Goal: Task Accomplishment & Management: Manage account settings

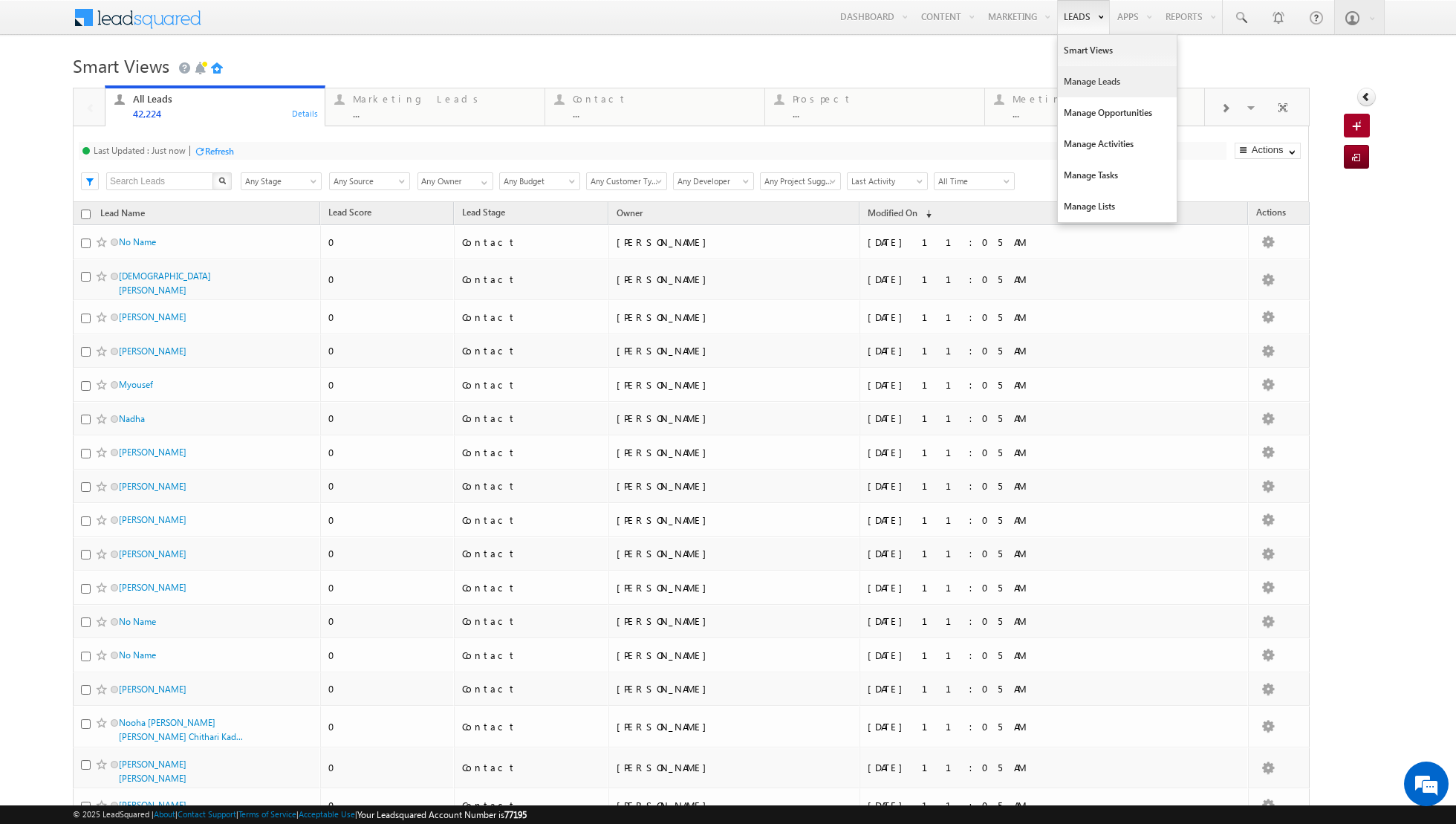
click at [1078, 82] on link "Manage Leads" at bounding box center [1117, 81] width 119 height 31
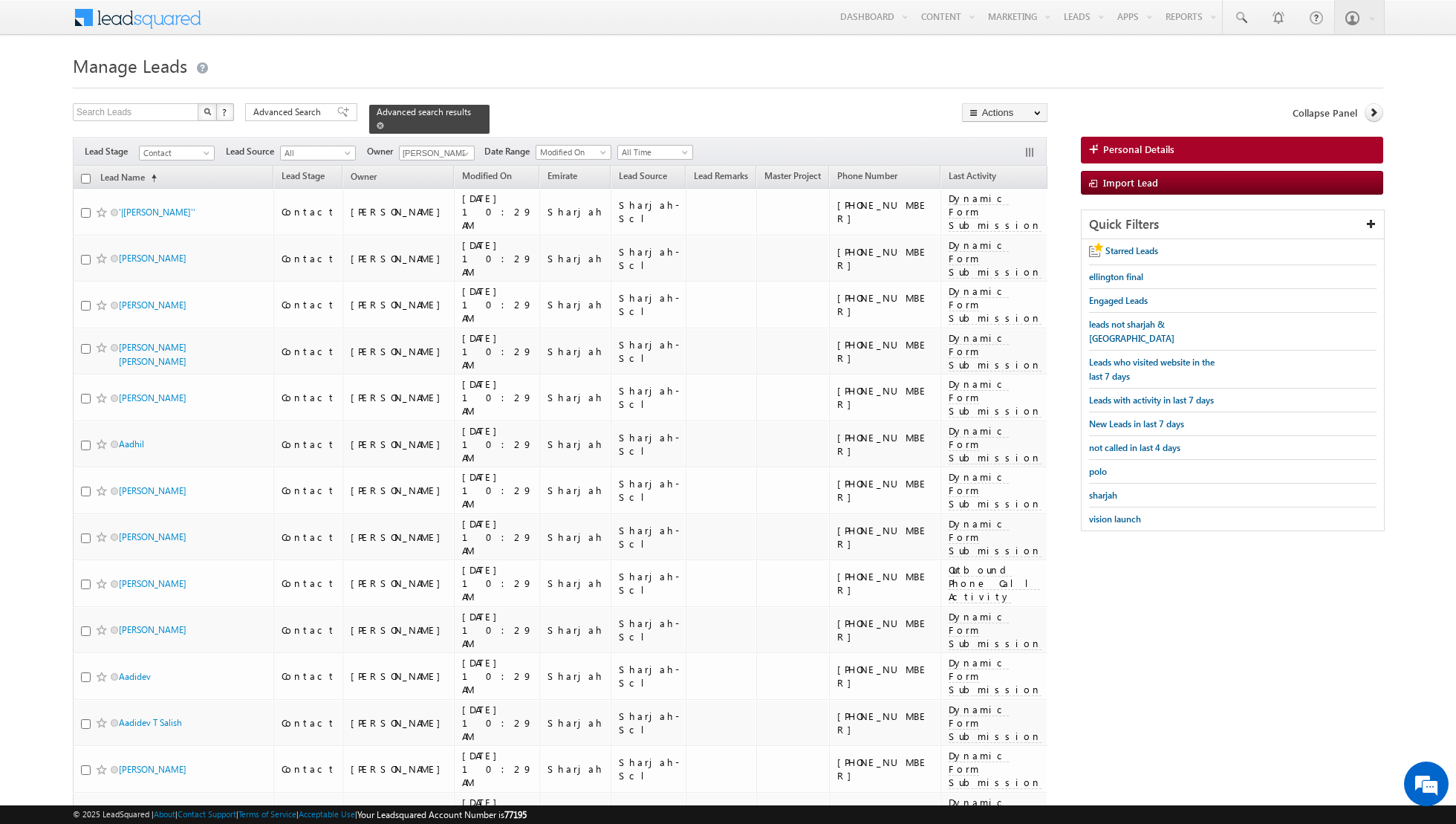
click at [377, 124] on span at bounding box center [380, 125] width 7 height 7
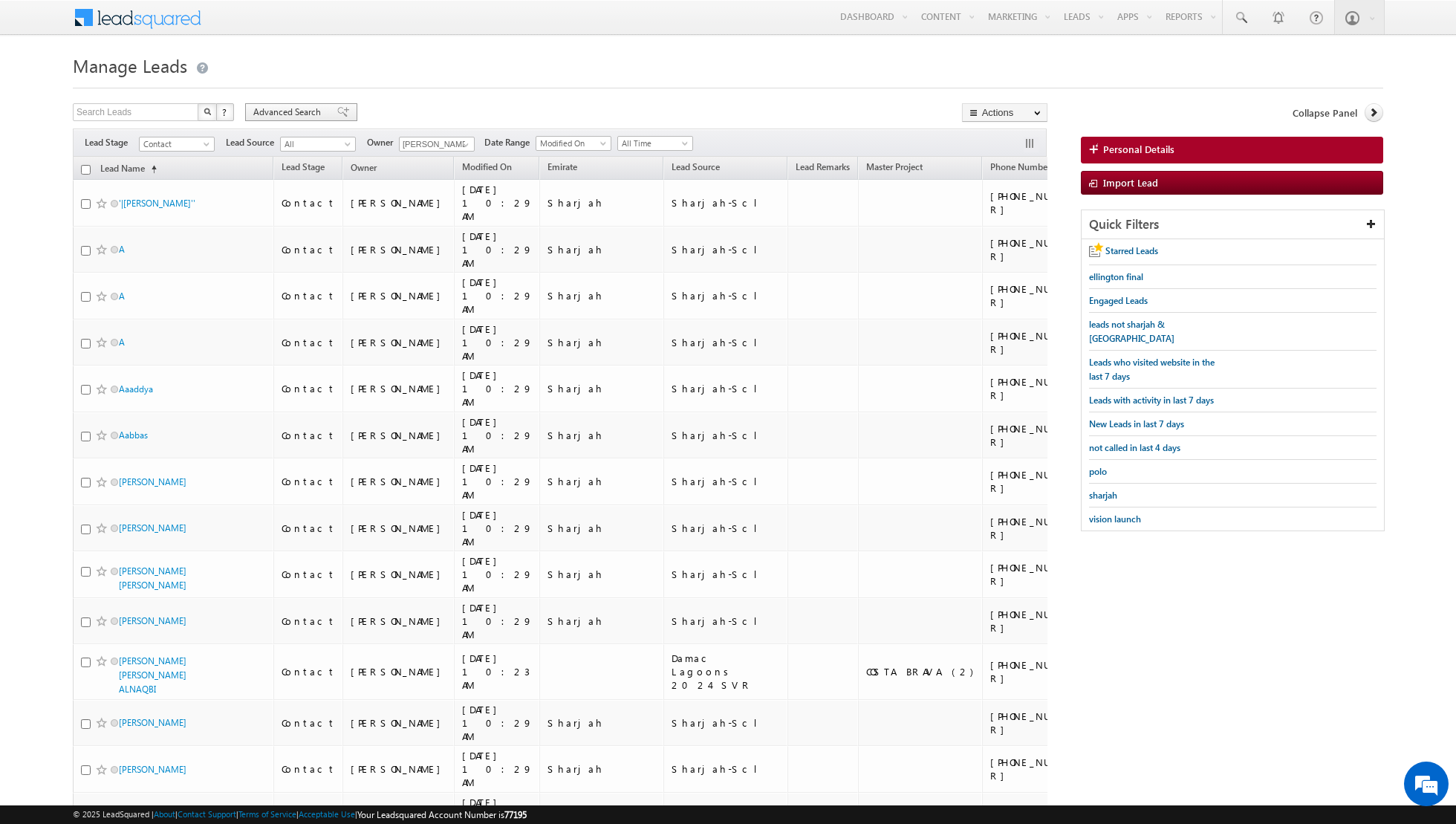
click at [339, 115] on div "Advanced Search" at bounding box center [301, 112] width 113 height 18
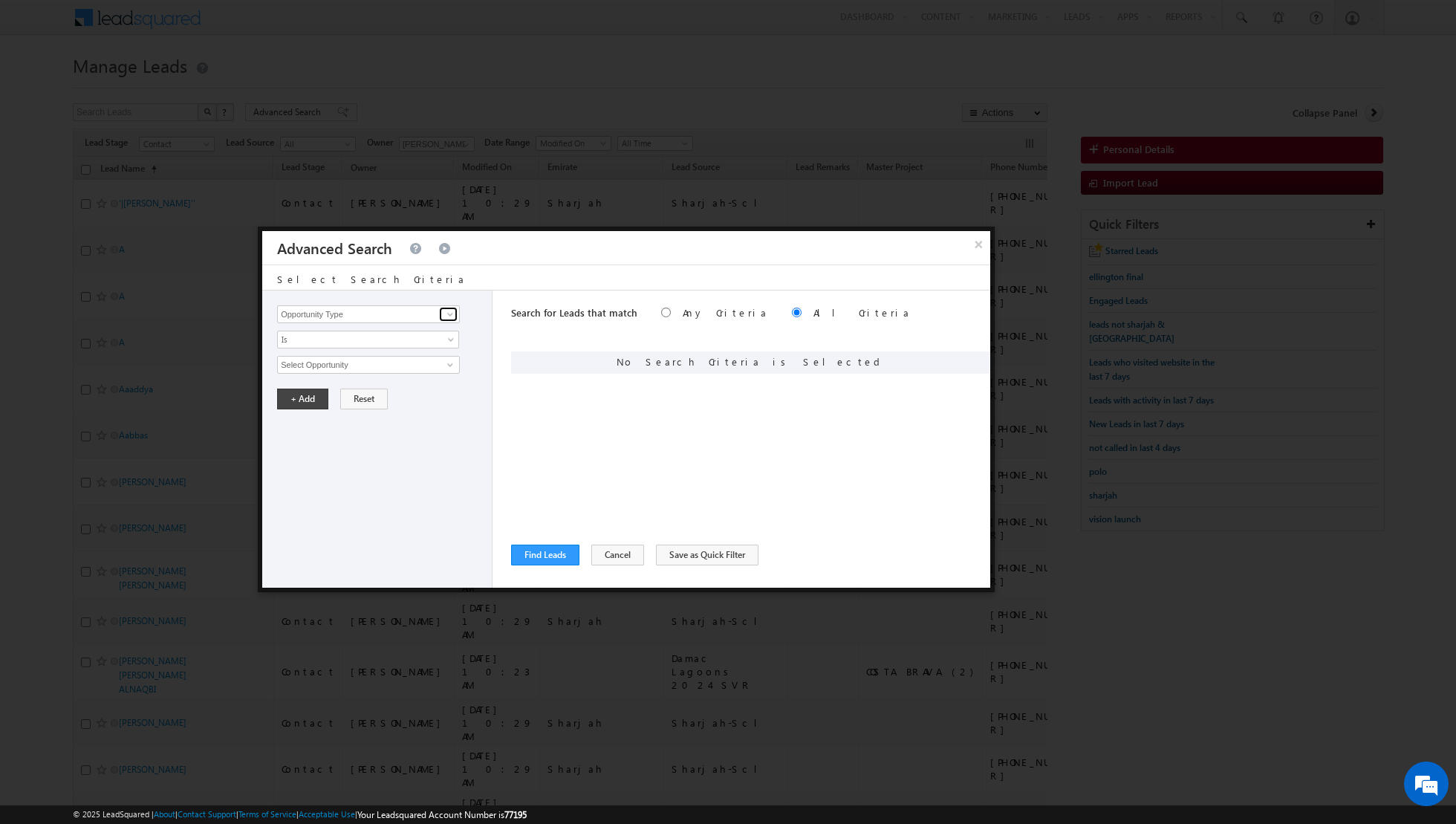
click at [445, 314] on span at bounding box center [449, 314] width 12 height 12
click at [398, 345] on link "Lead Source" at bounding box center [368, 344] width 183 height 17
type input "Lead Source"
click at [401, 358] on span "None Selected" at bounding box center [362, 365] width 168 height 16
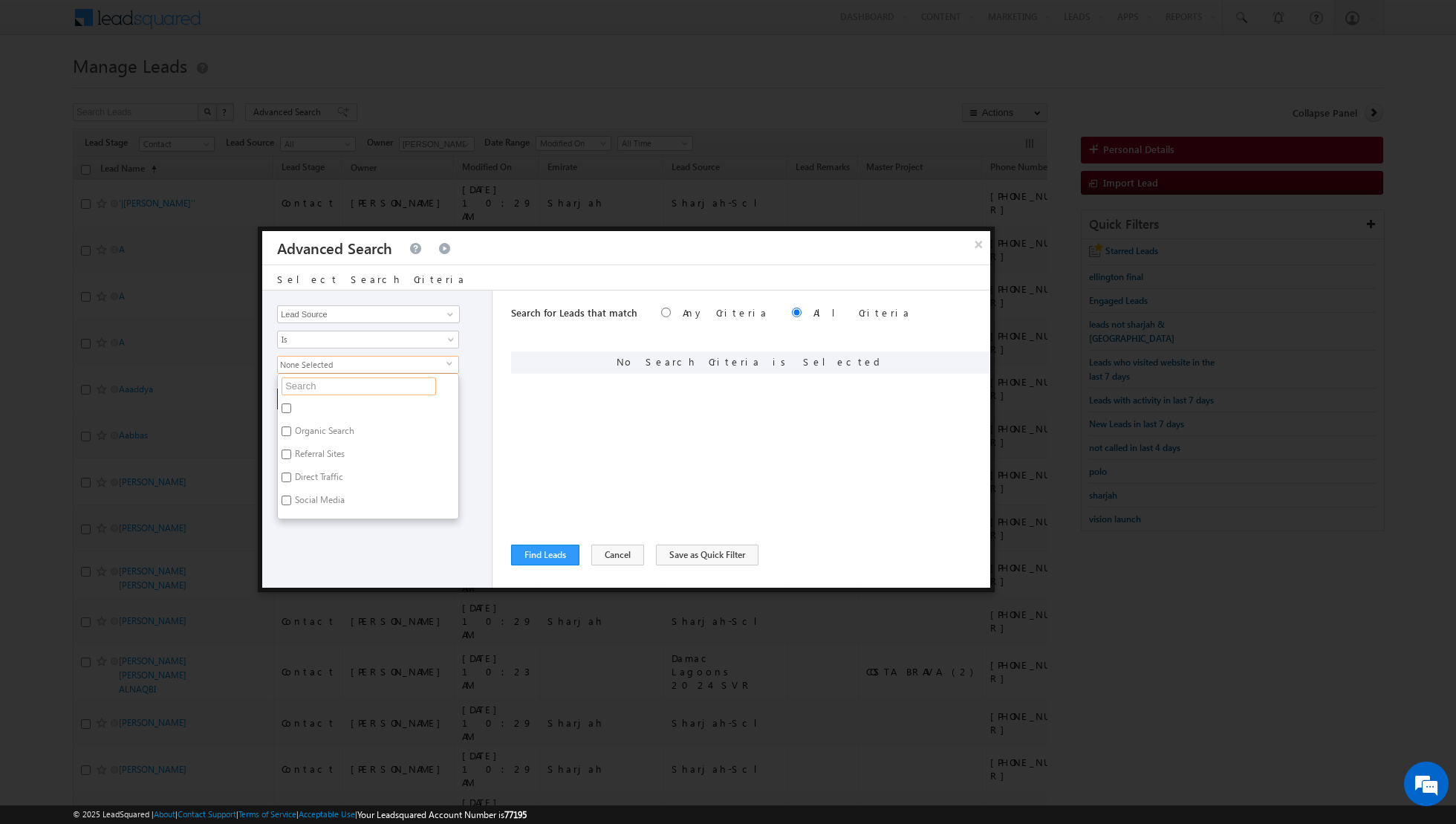
click at [374, 380] on input "text" at bounding box center [359, 386] width 155 height 18
type input "villa"
click at [320, 464] on label "[GEOGRAPHIC_DATA]" at bounding box center [335, 475] width 116 height 23
click at [291, 468] on input "[GEOGRAPHIC_DATA]" at bounding box center [287, 473] width 10 height 10
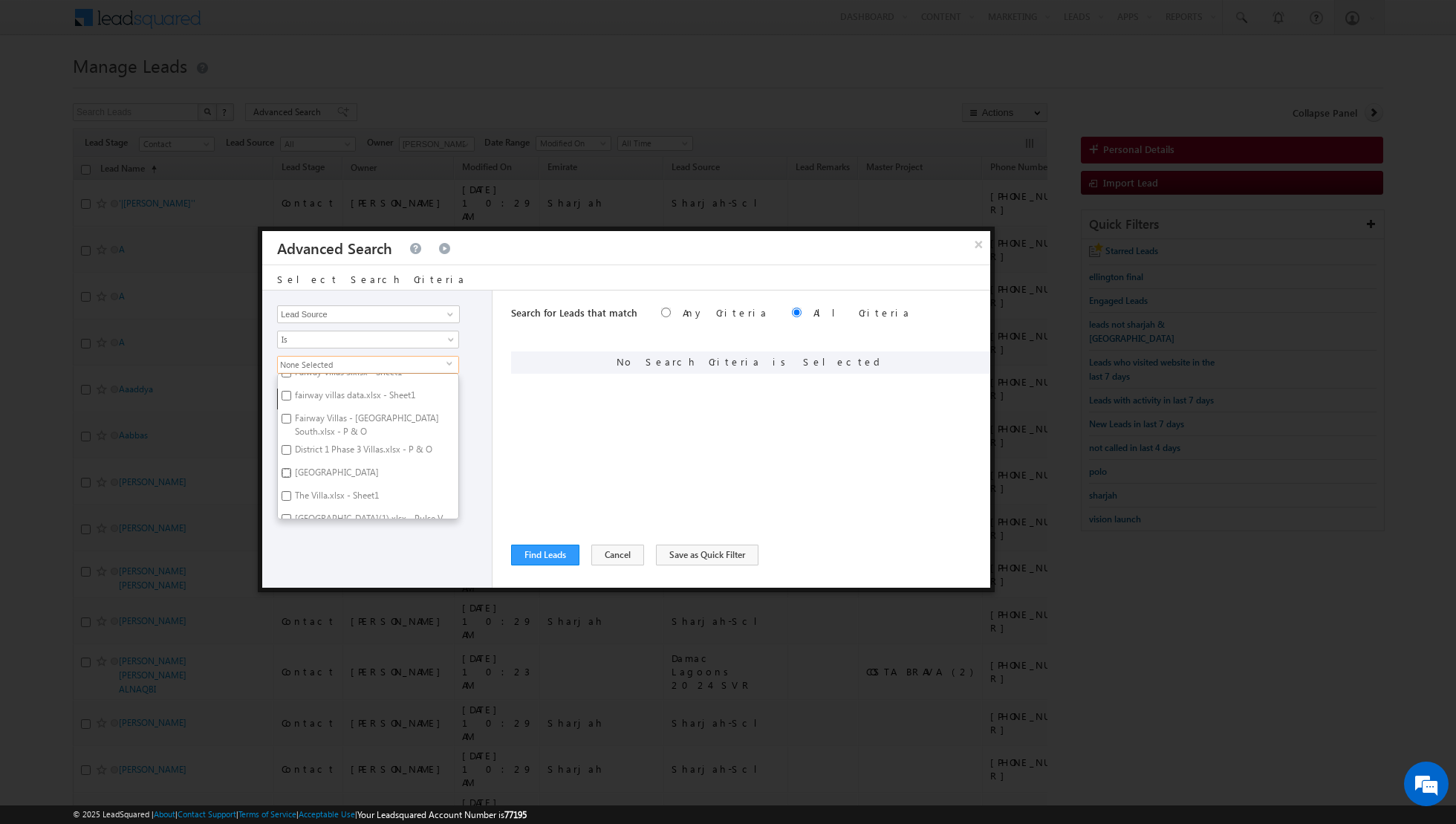
checkbox input "true"
click at [333, 554] on div "Opportunity Type Lead Activity Task Sales Group Prospect Id Address 1 Address 2…" at bounding box center [377, 439] width 230 height 297
click at [302, 396] on button "+ Add" at bounding box center [303, 399] width 51 height 21
click at [531, 554] on button "Find Leads" at bounding box center [545, 555] width 69 height 21
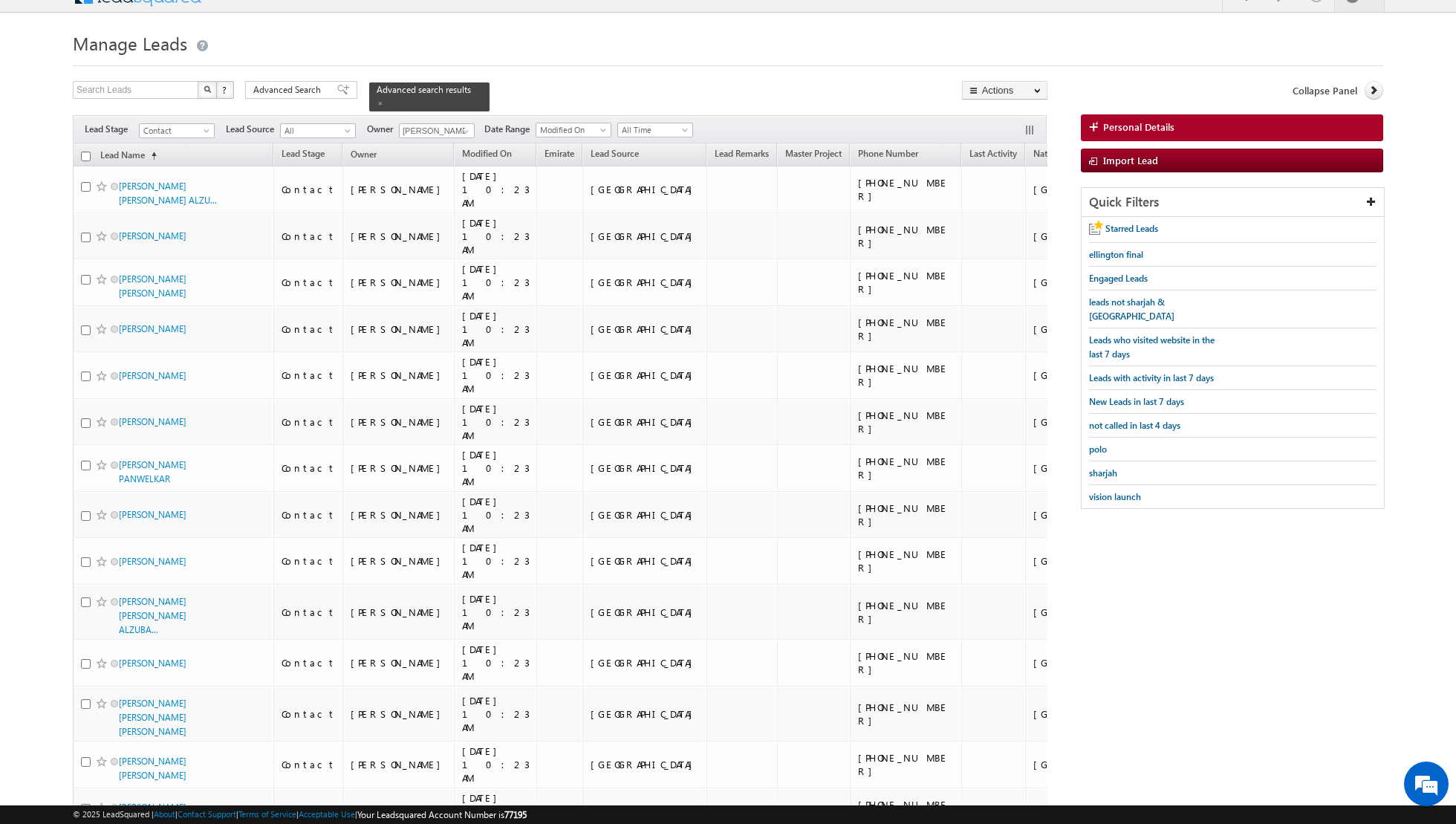
scroll to position [0, 0]
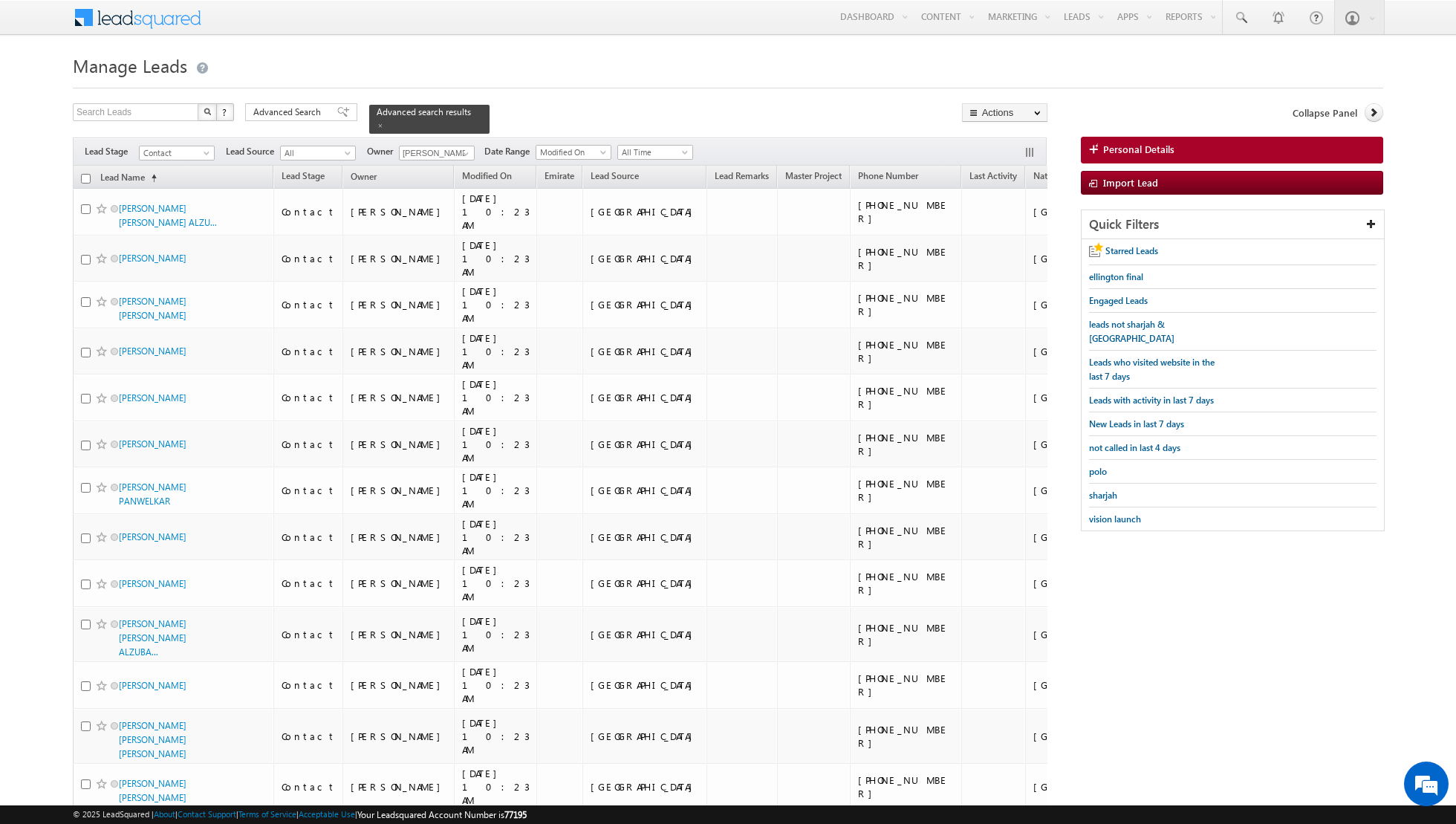
click at [85, 179] on input "checkbox" at bounding box center [85, 179] width 10 height 10
checkbox input "true"
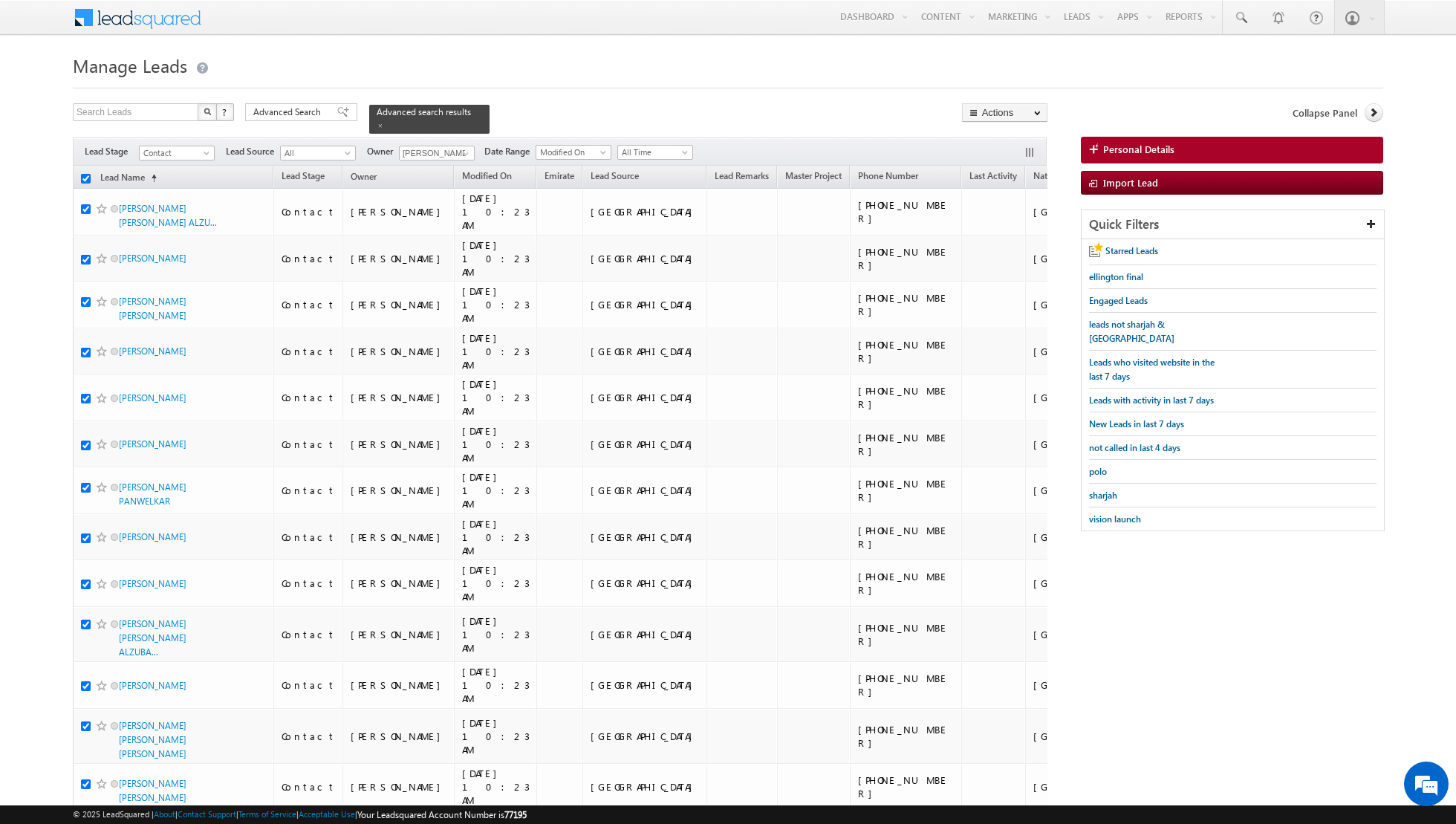
checkbox input "true"
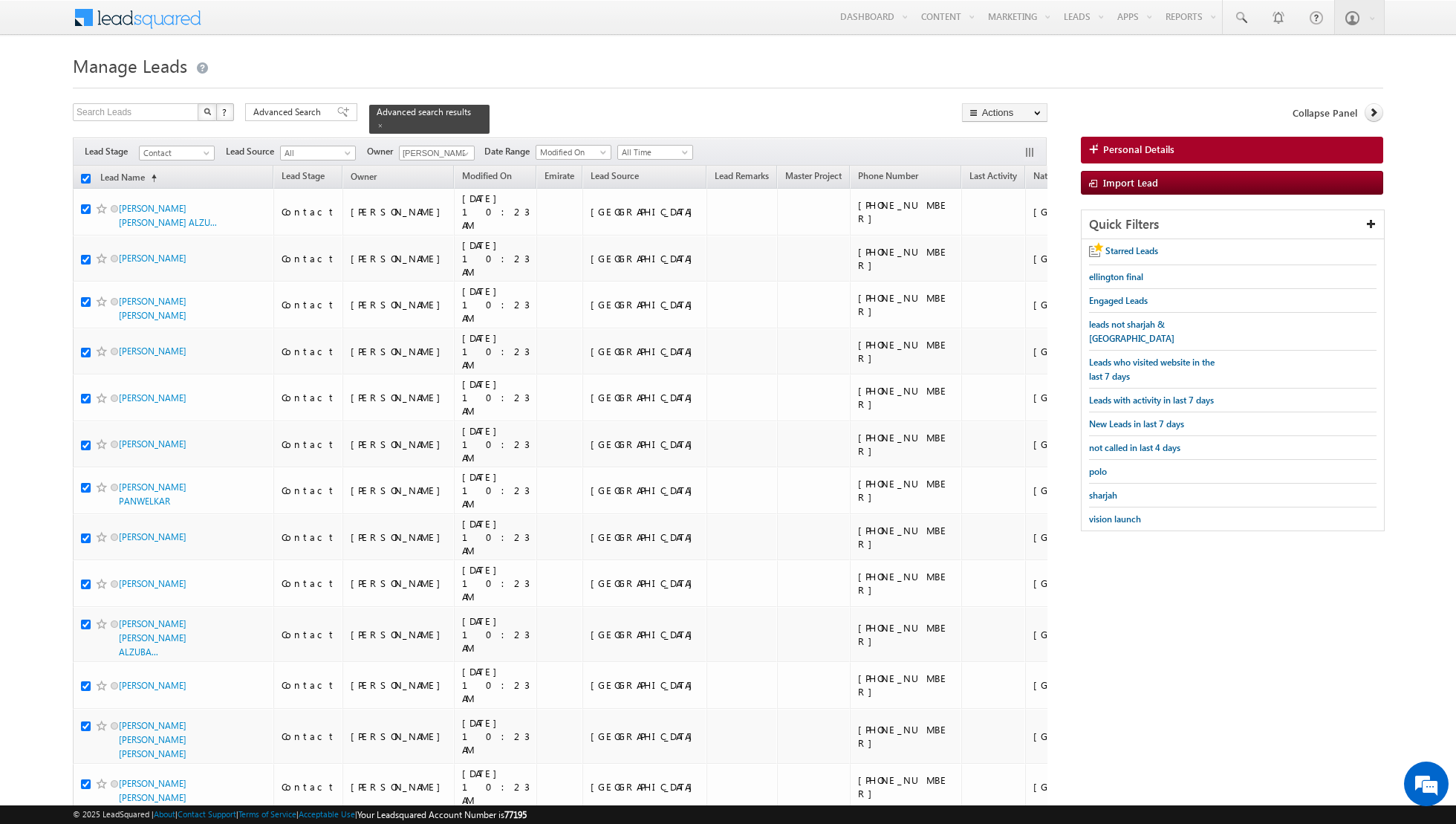
checkbox input "true"
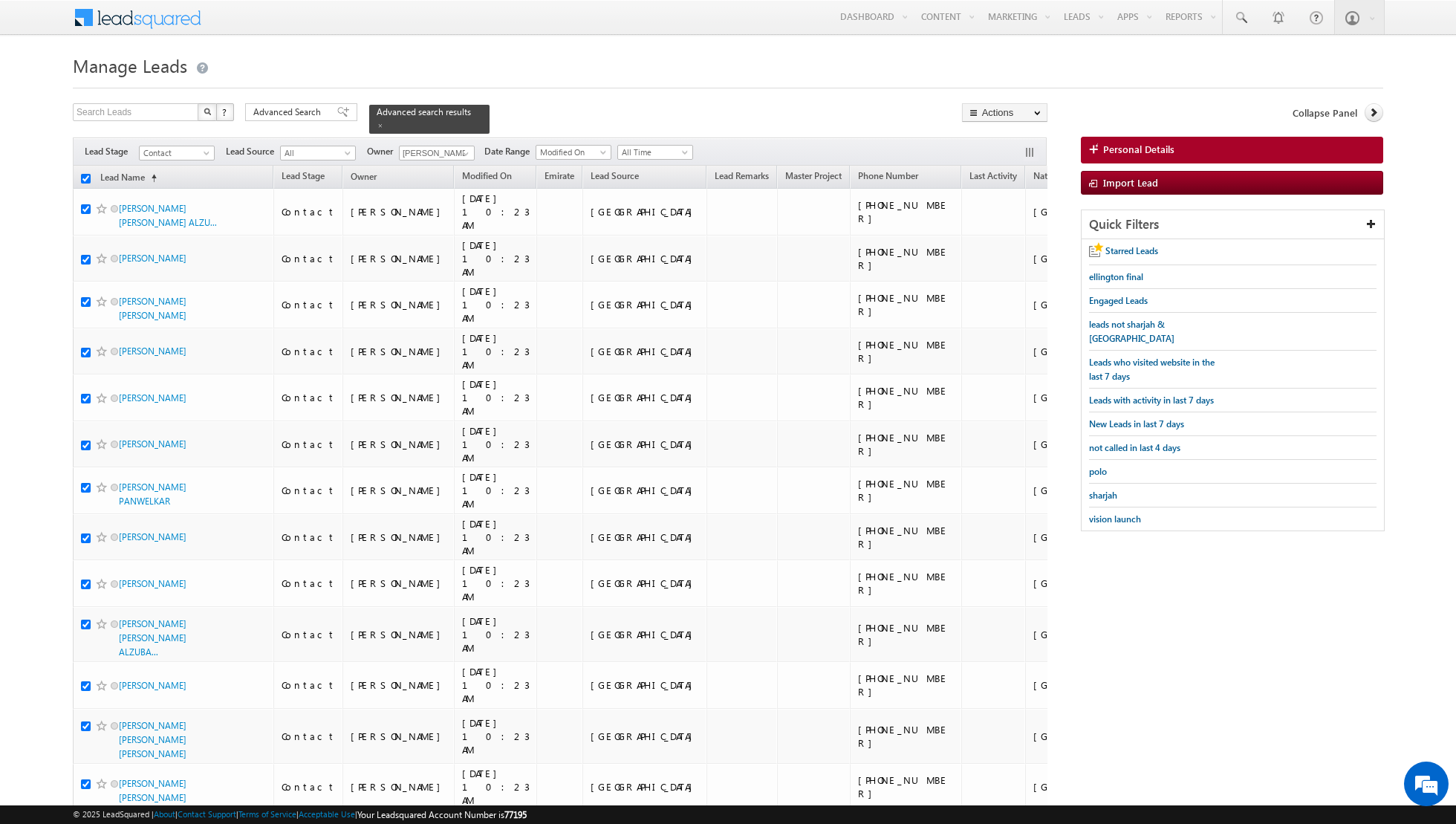
checkbox input "true"
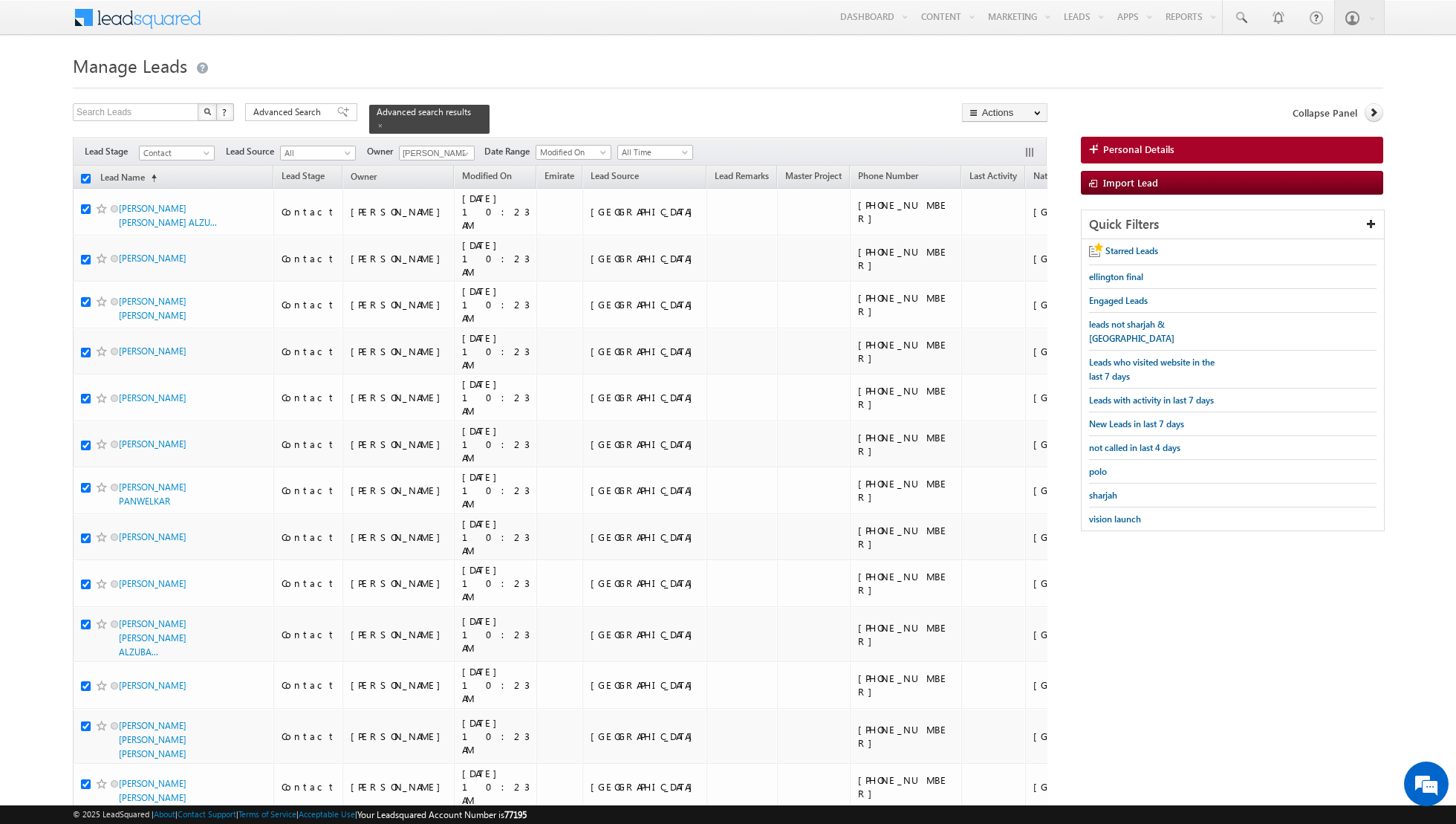
checkbox input "true"
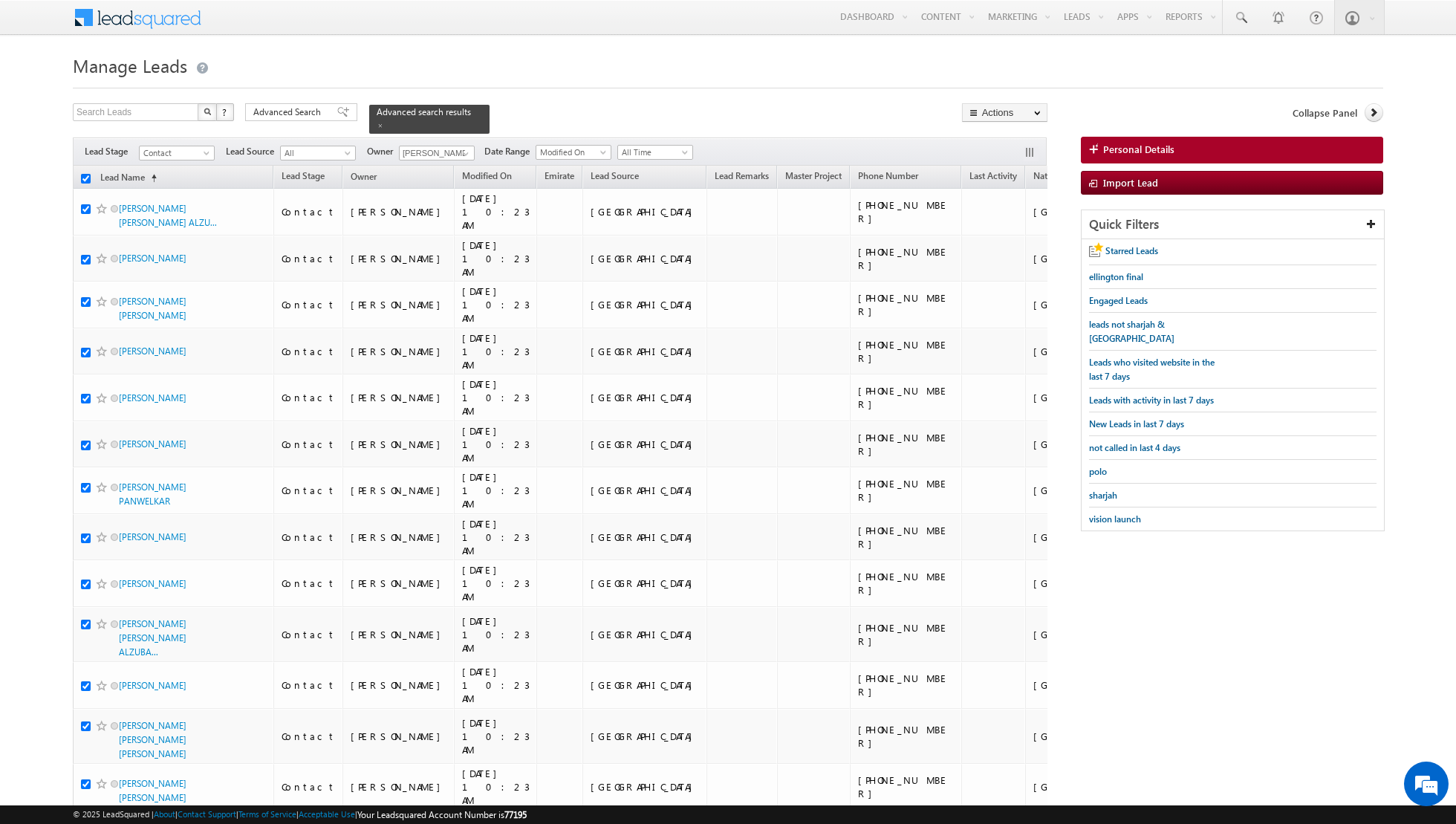
checkbox input "true"
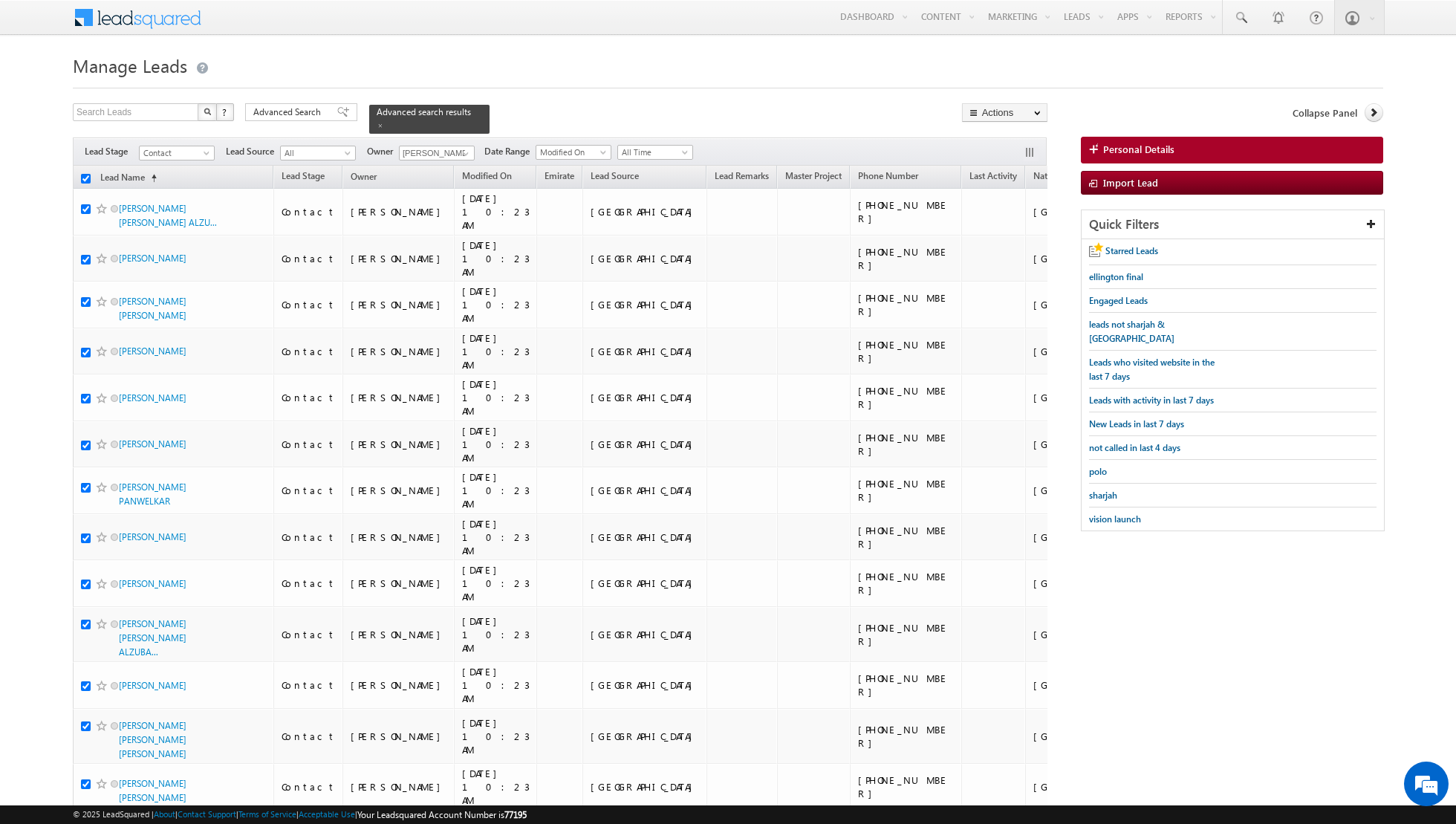
checkbox input "true"
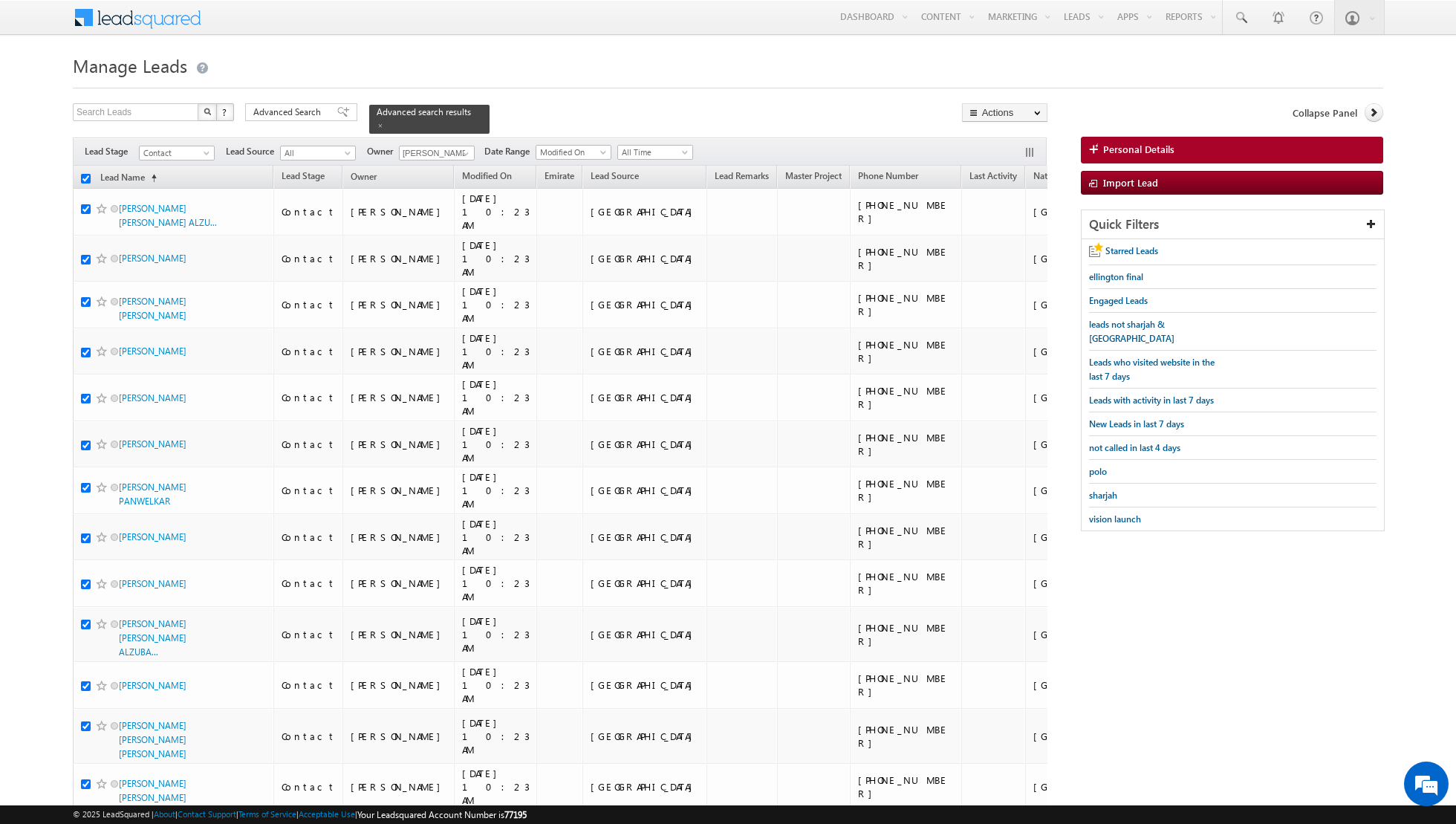
checkbox input "true"
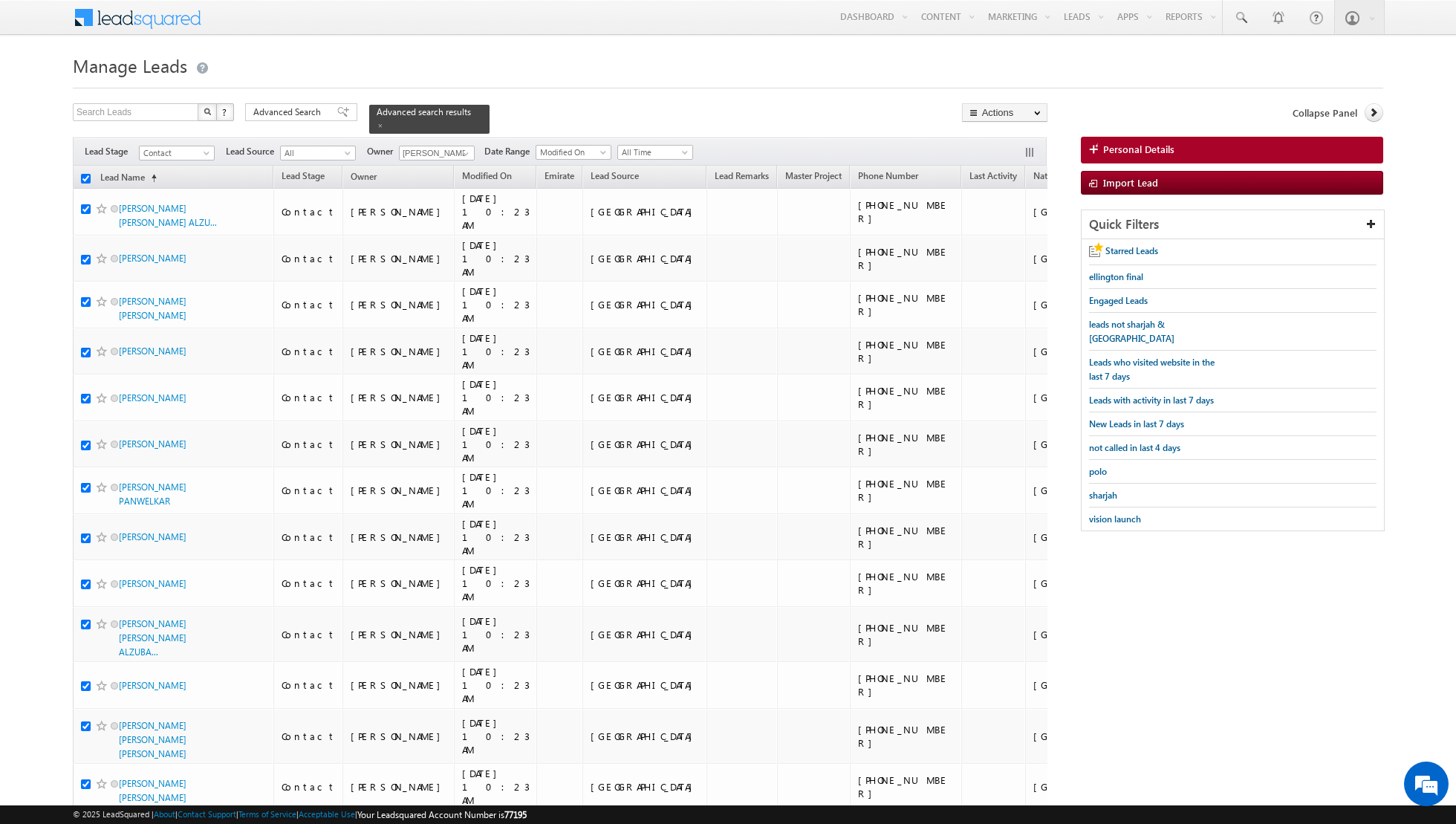
checkbox input "true"
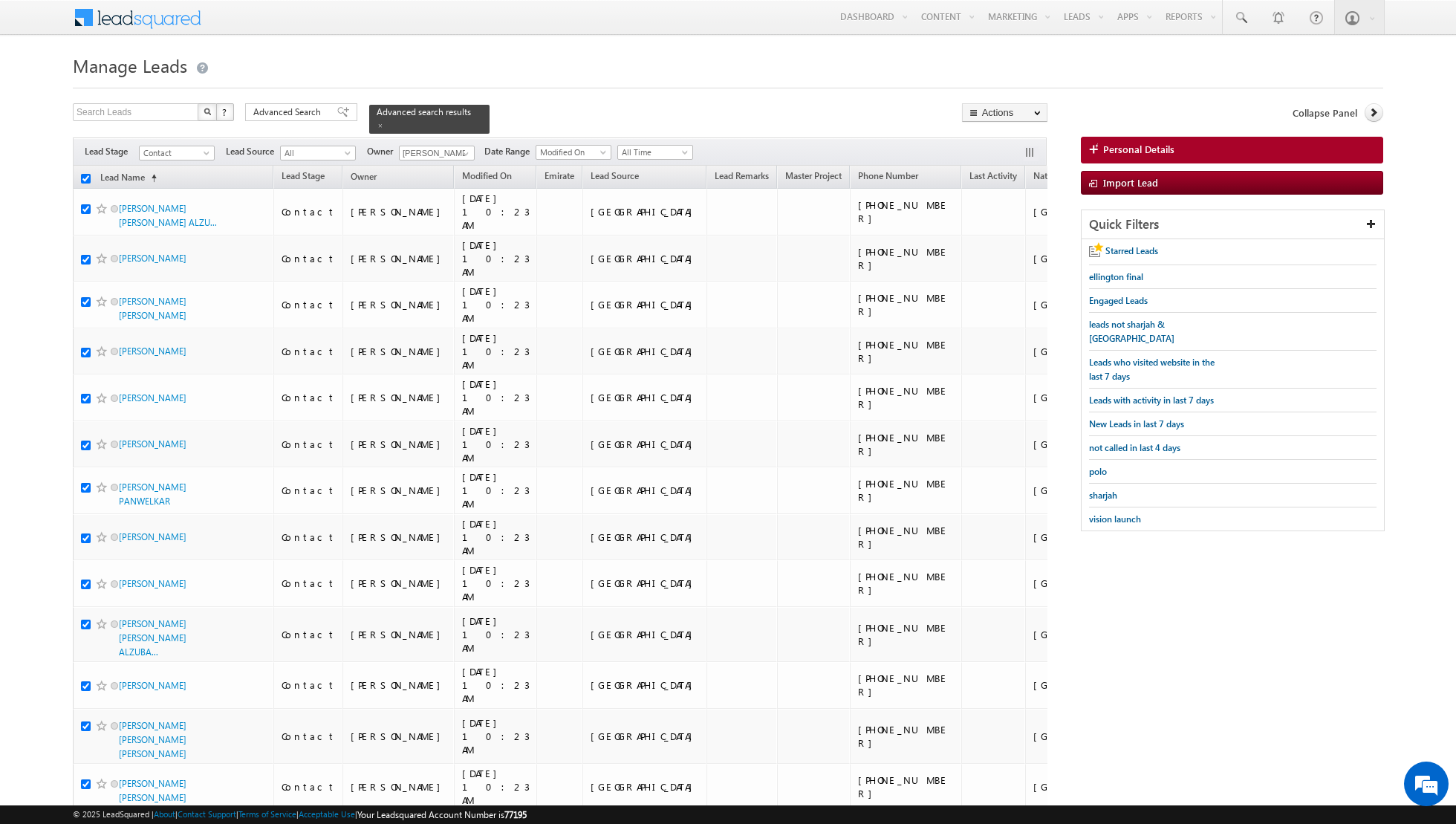
checkbox input "true"
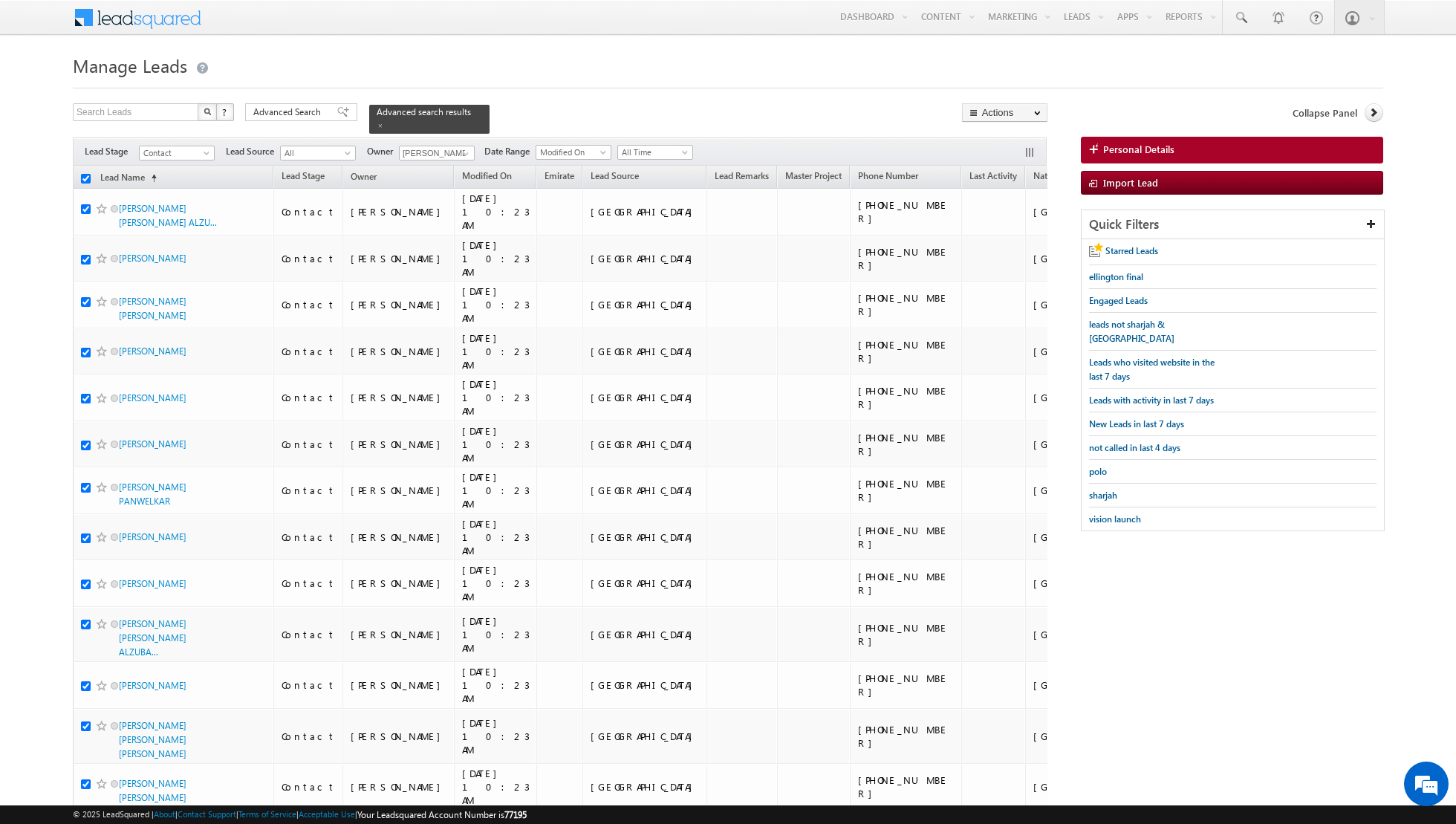
checkbox input "true"
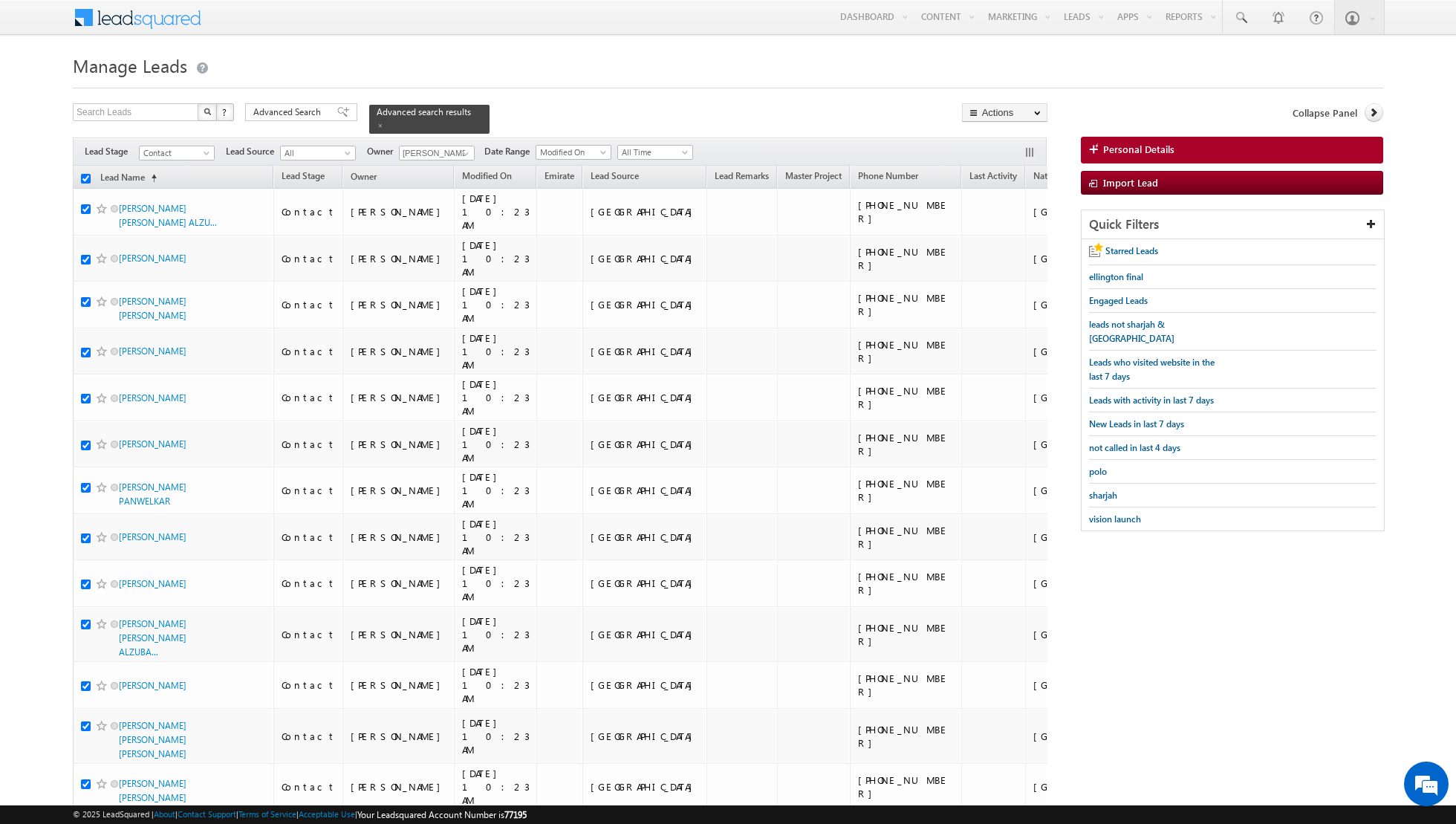
checkbox input "true"
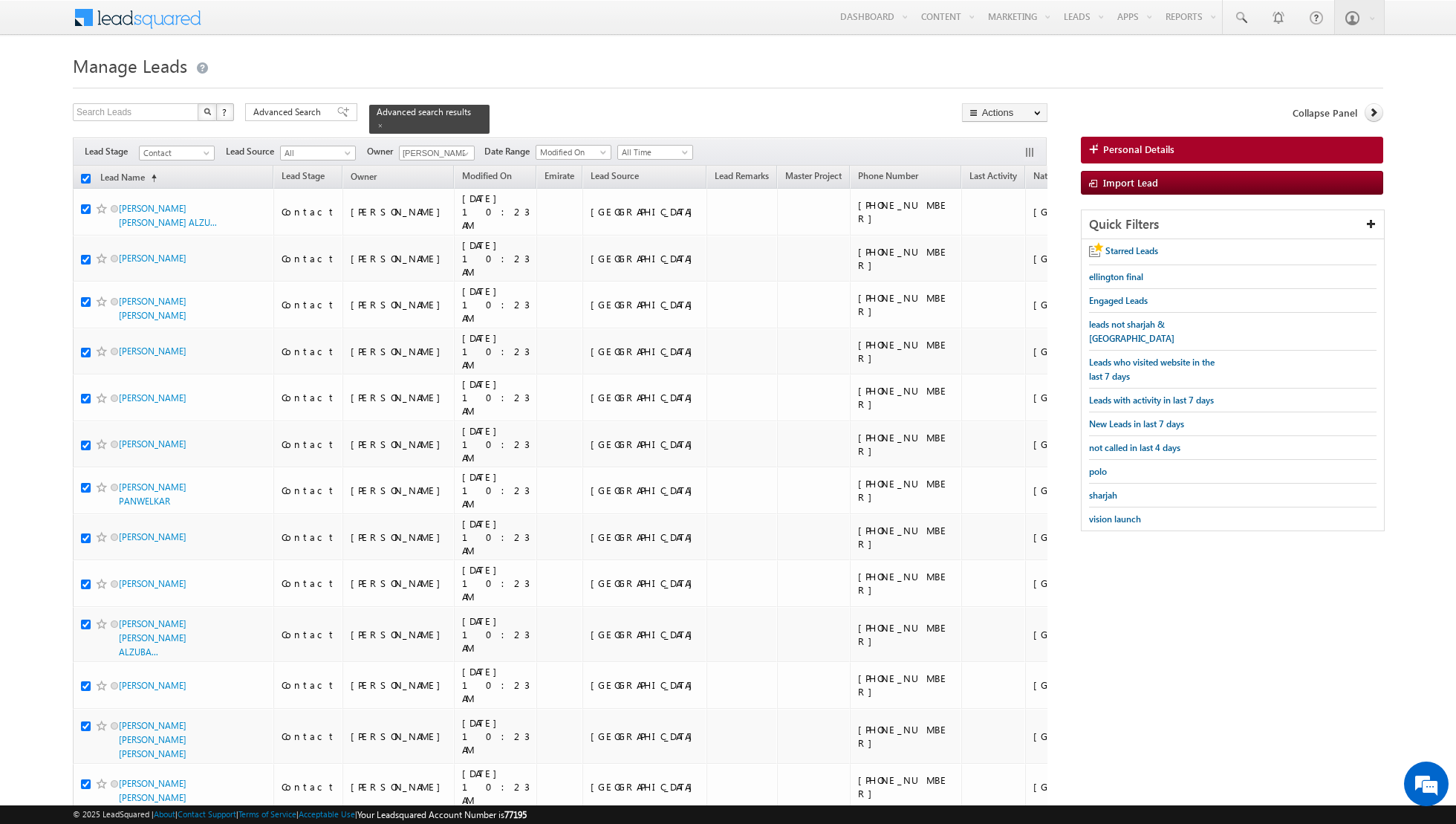
checkbox input "true"
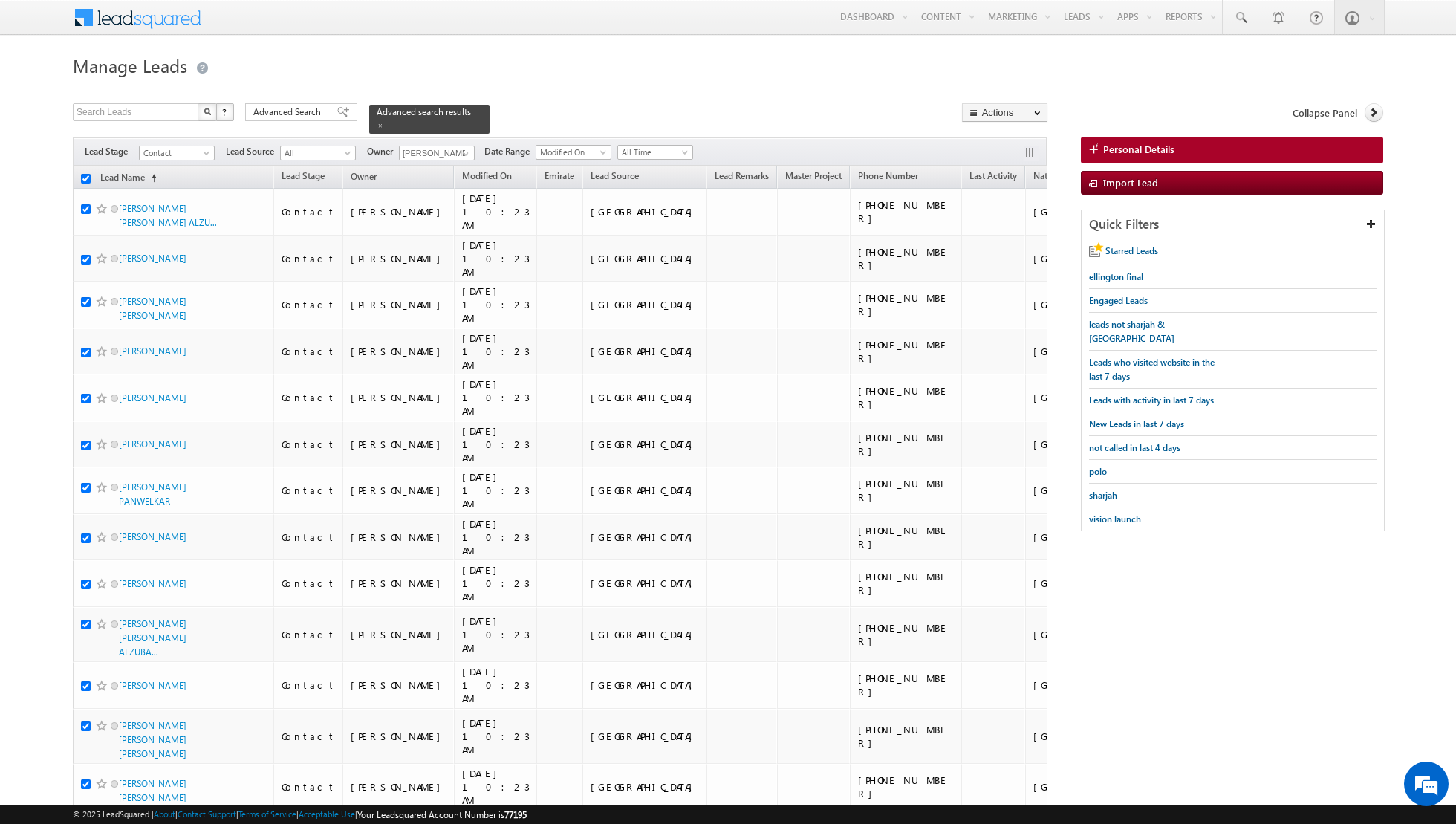
checkbox input "true"
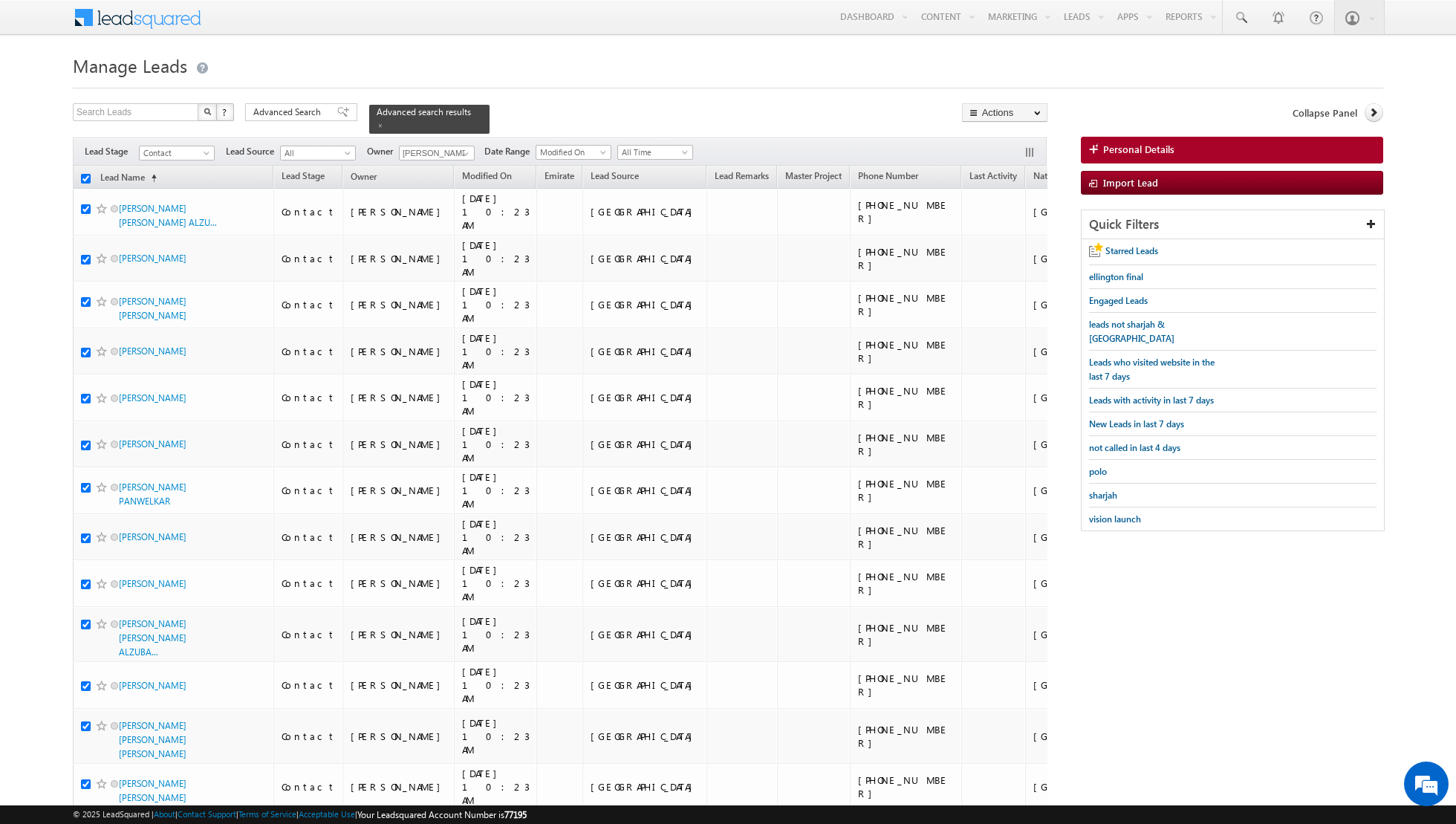
checkbox input "true"
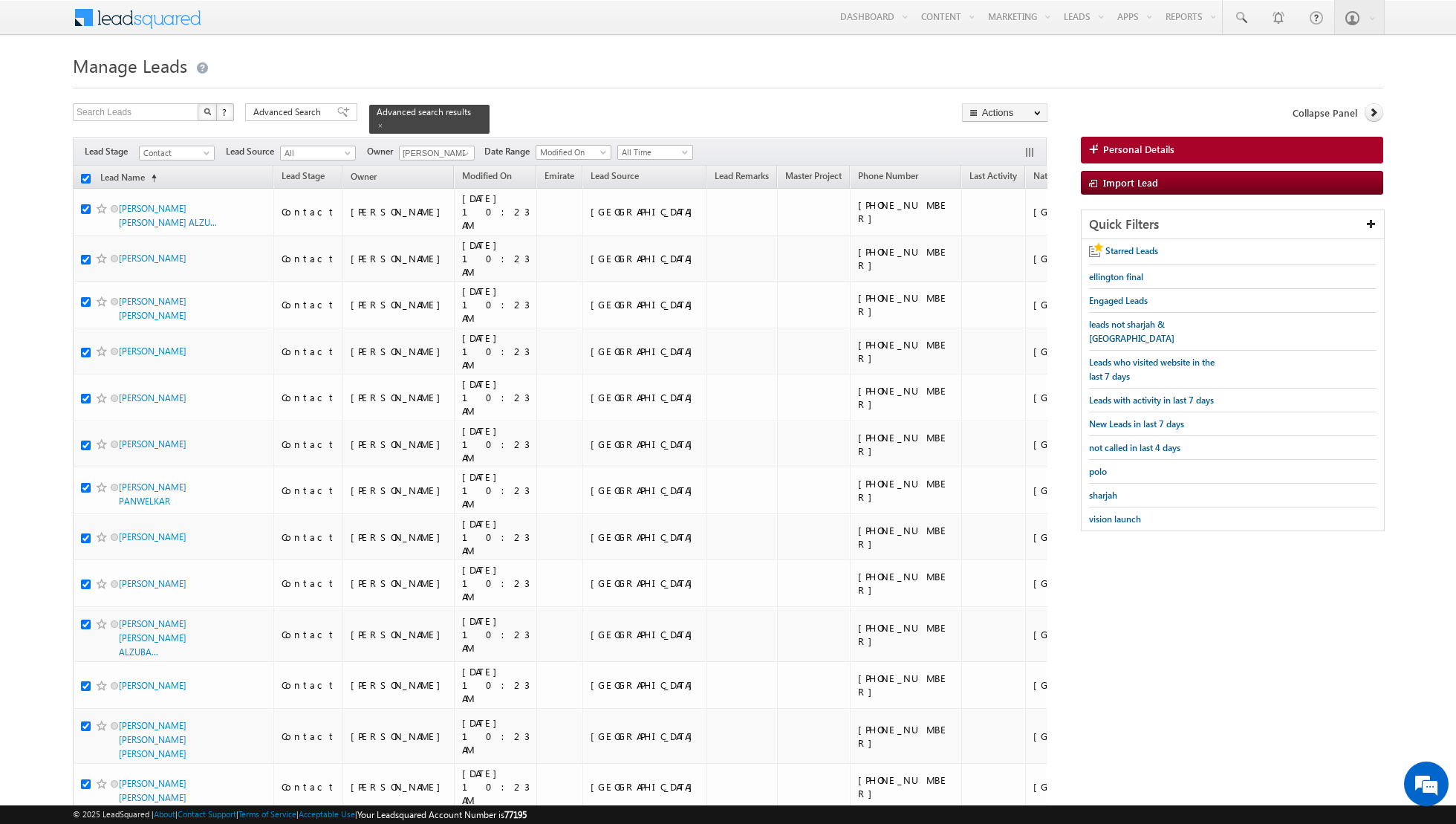
checkbox input "true"
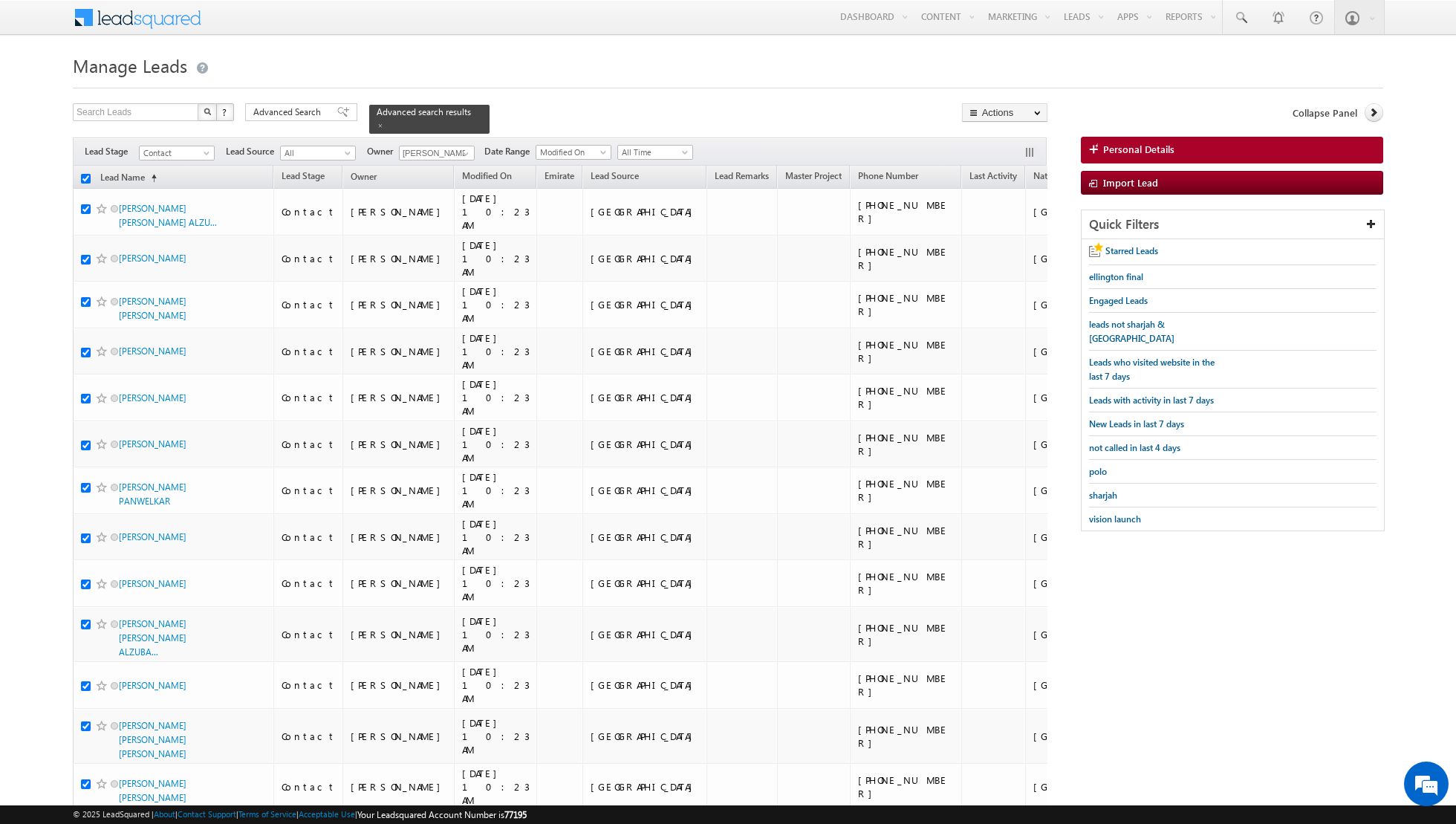
checkbox input "true"
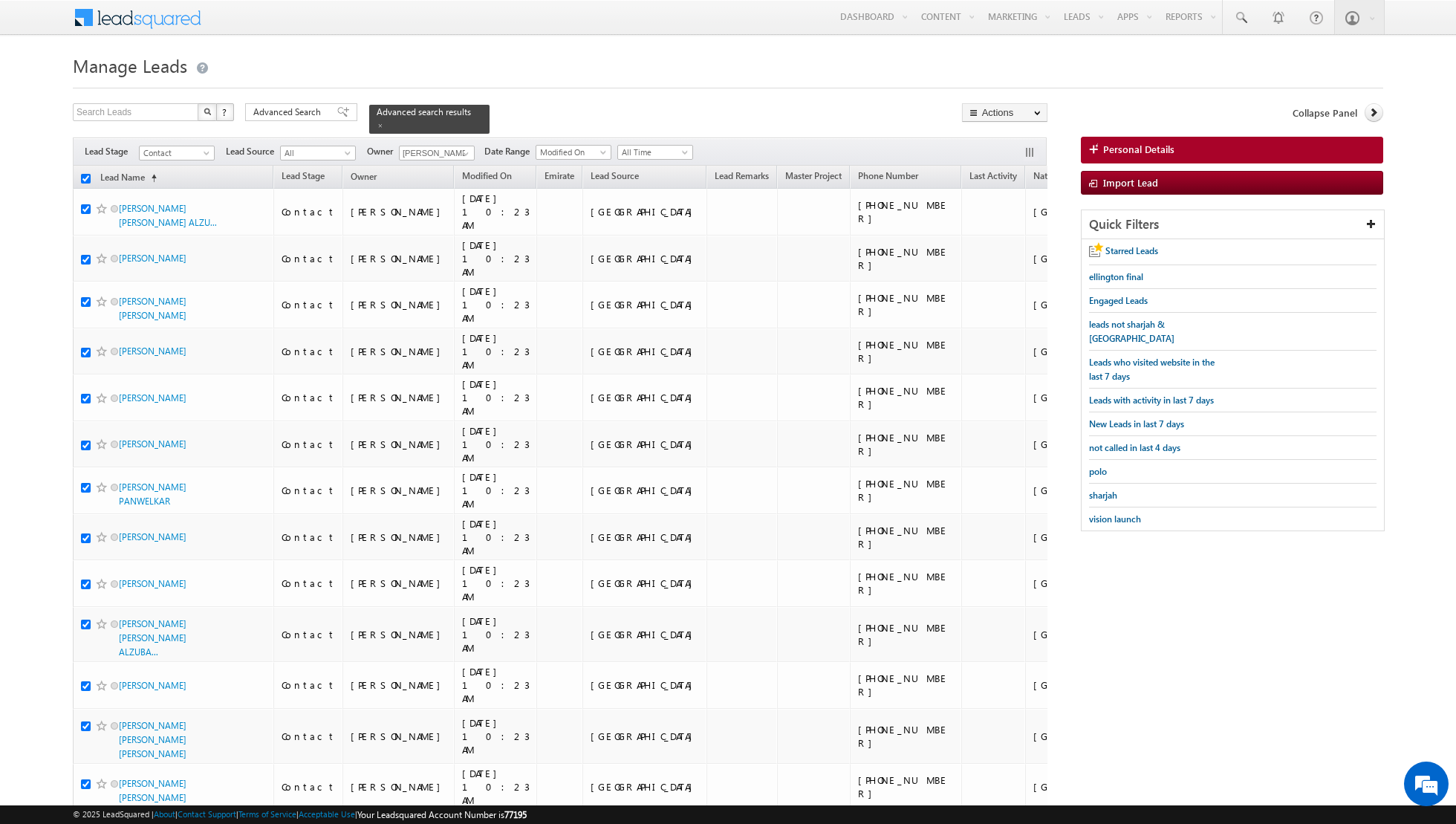
checkbox input "true"
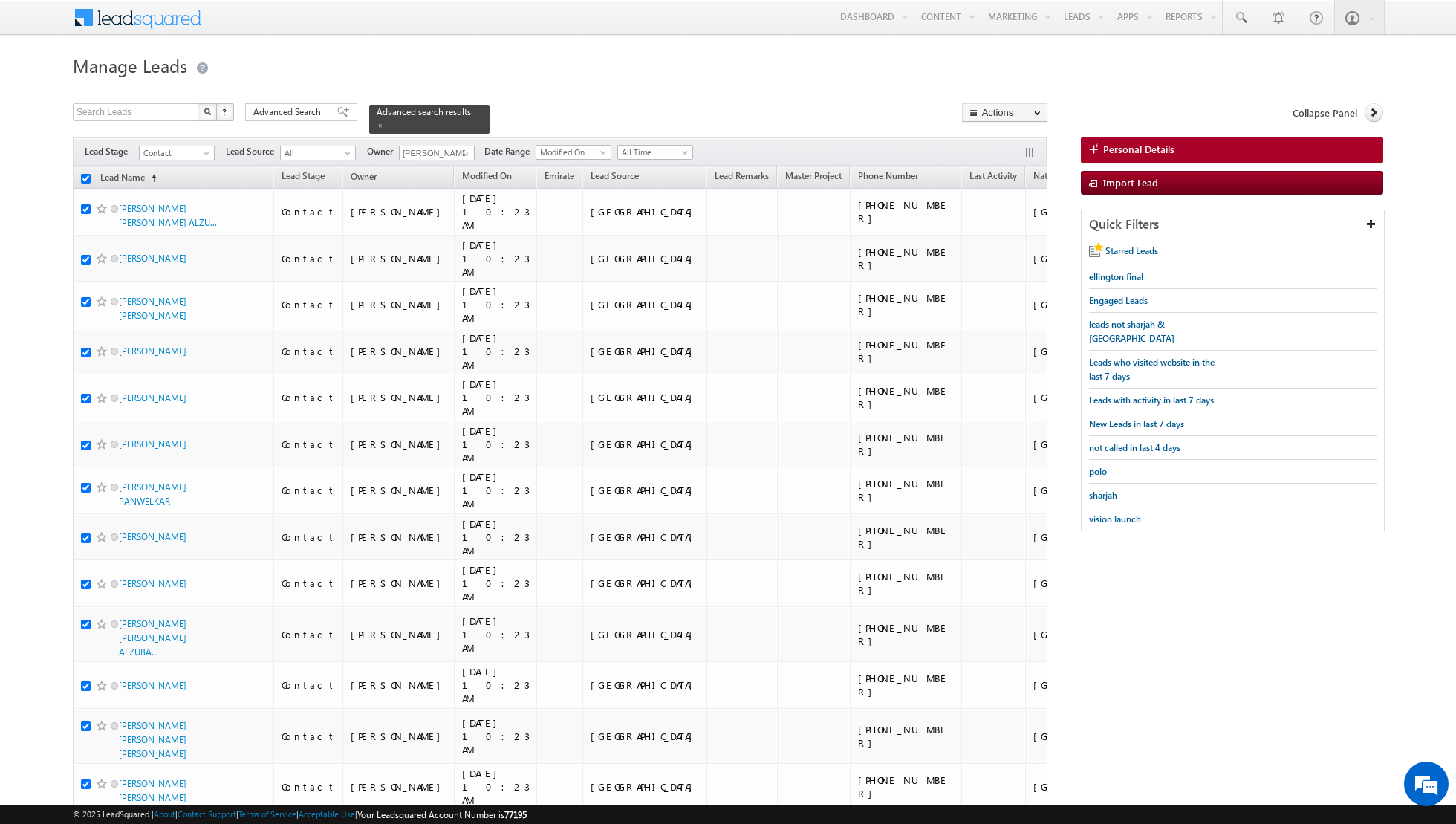
checkbox input "true"
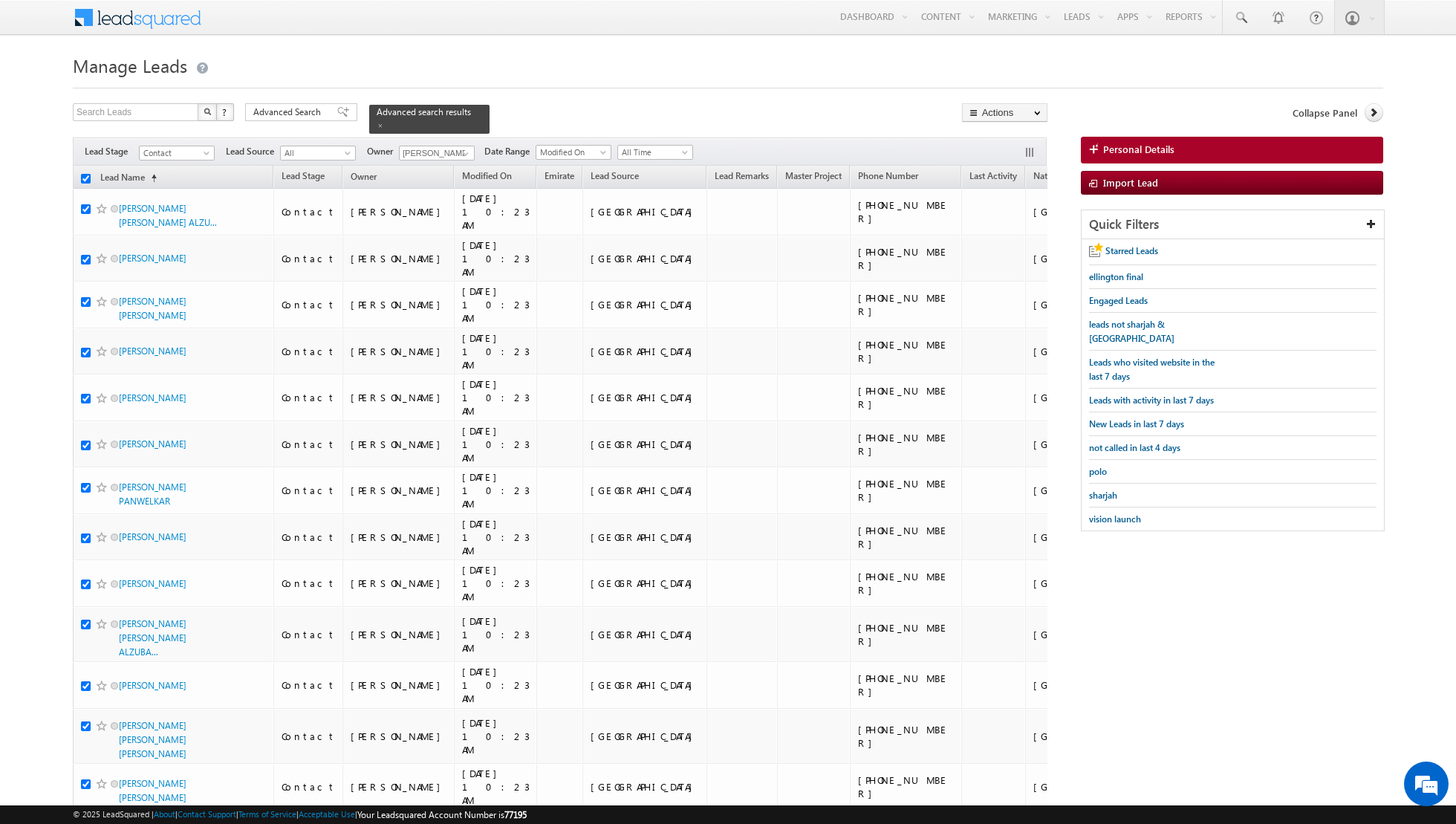
checkbox input "true"
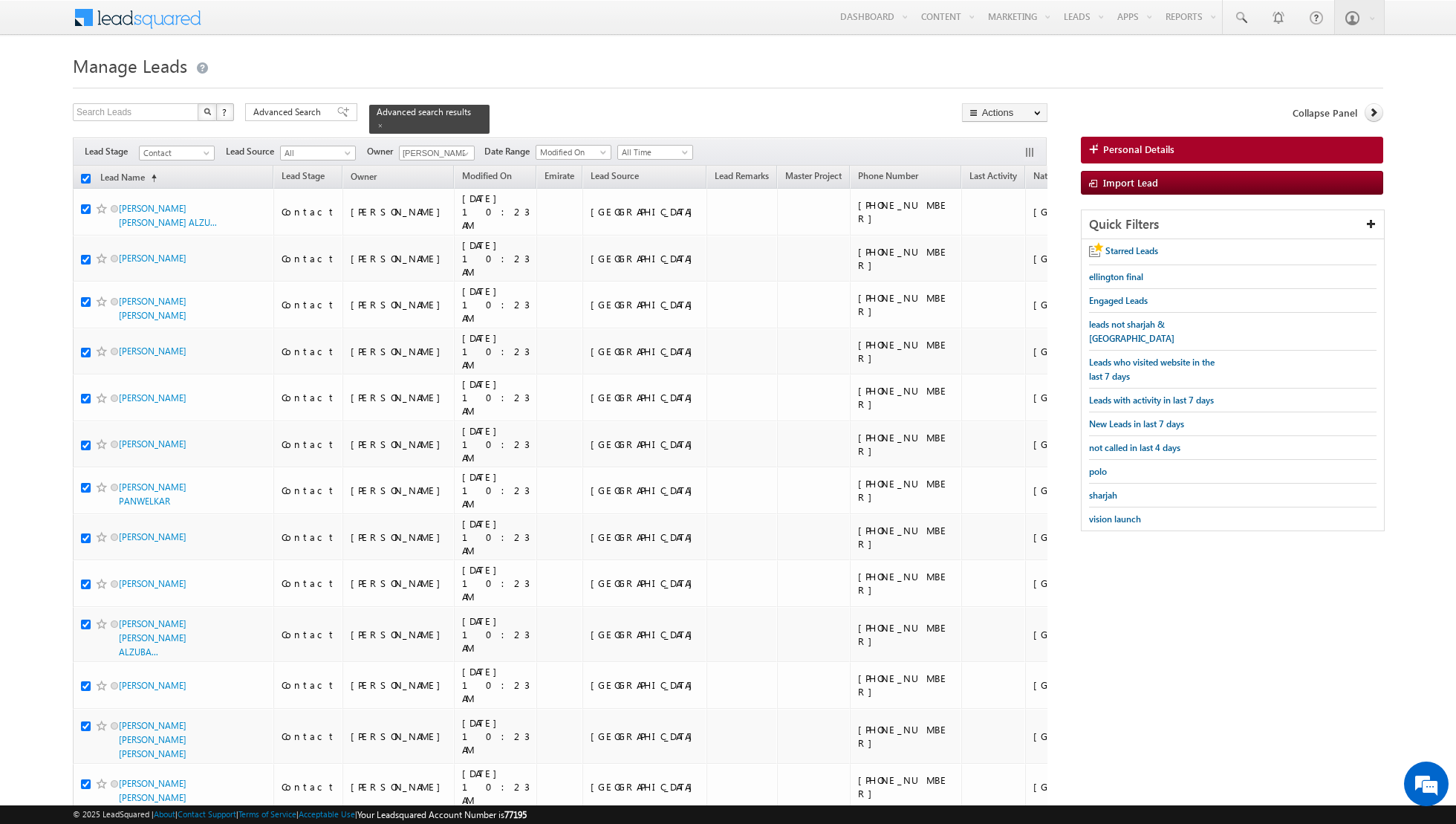
checkbox input "true"
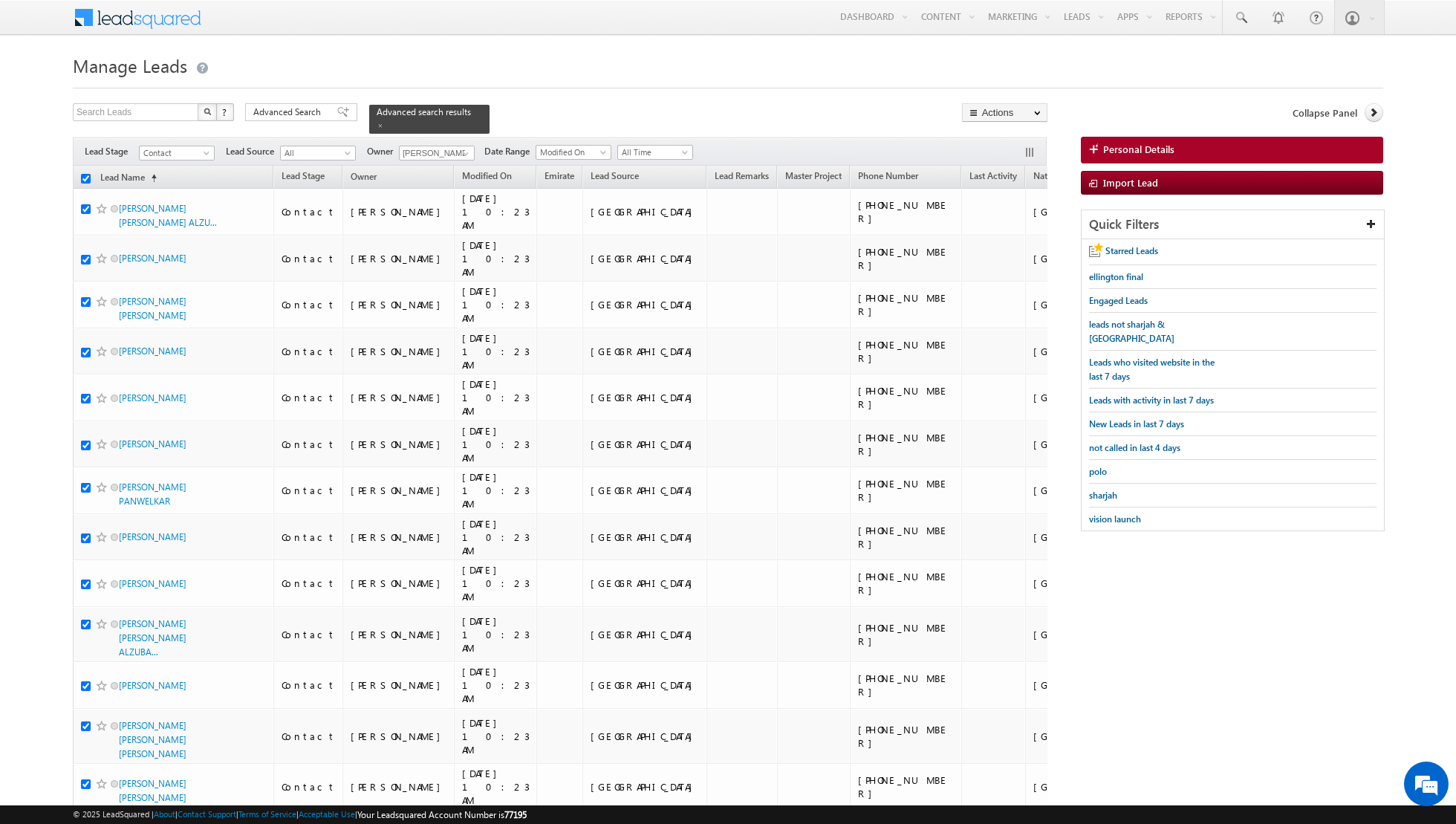
checkbox input "true"
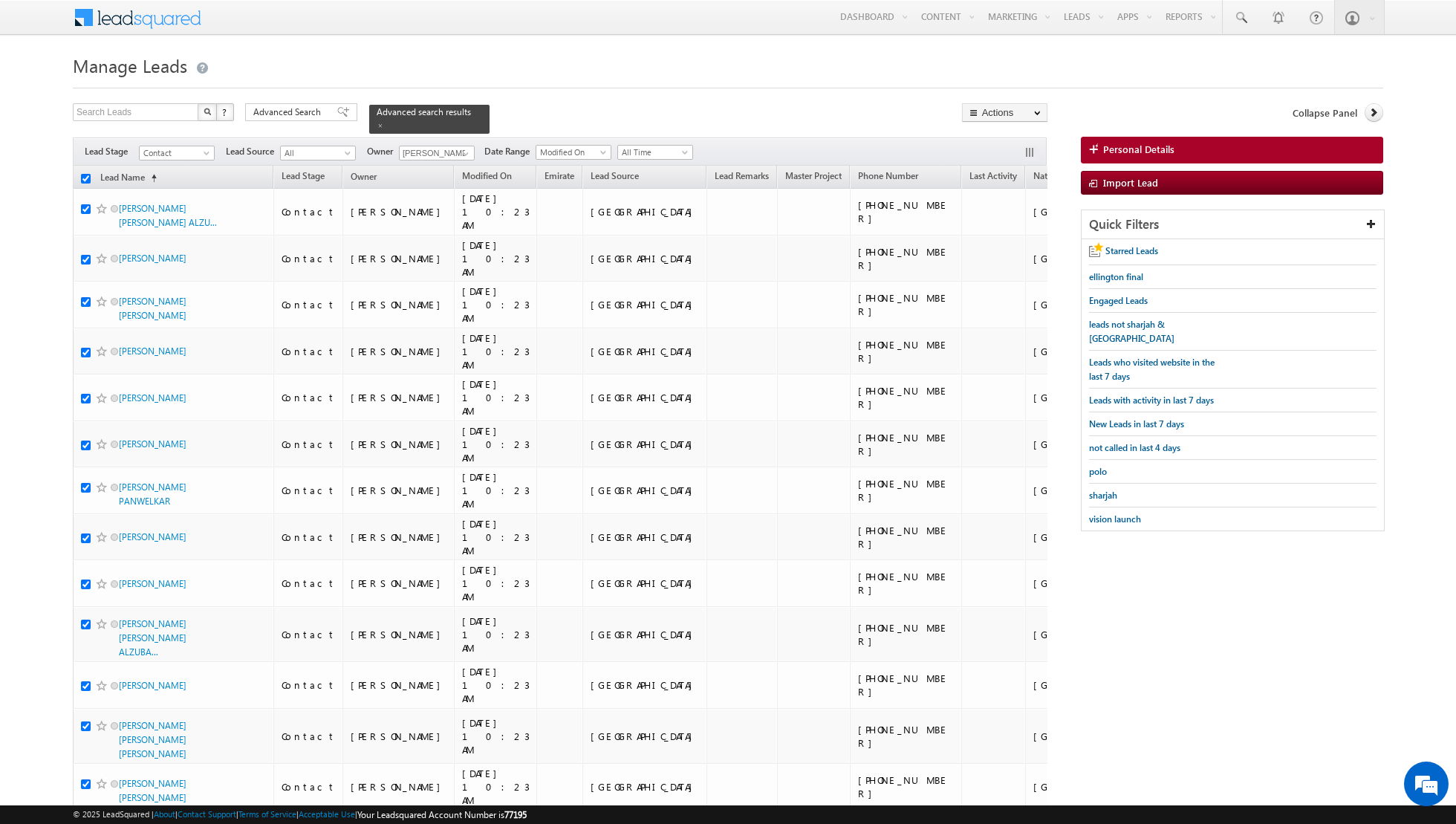
checkbox input "true"
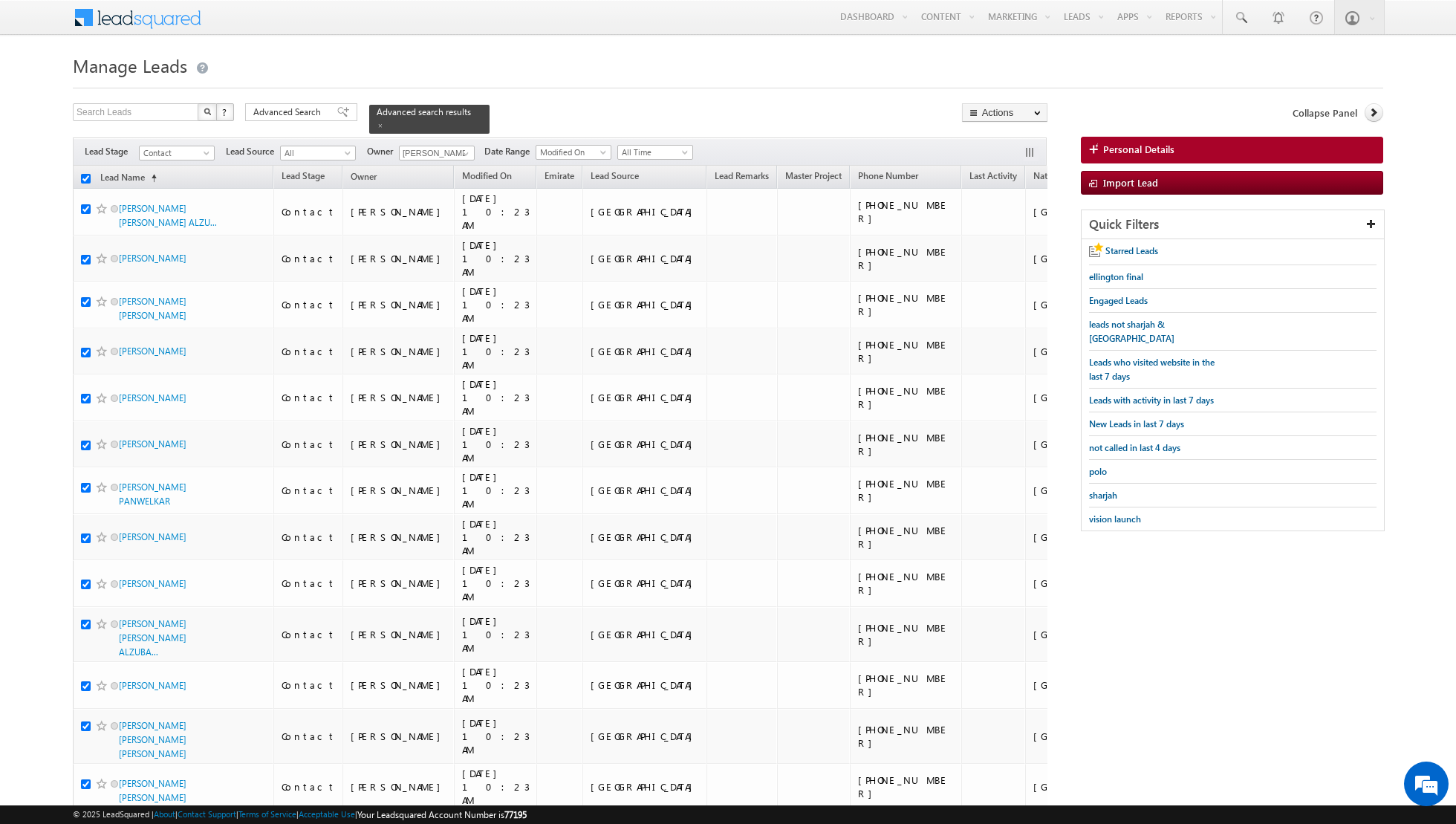
checkbox input "true"
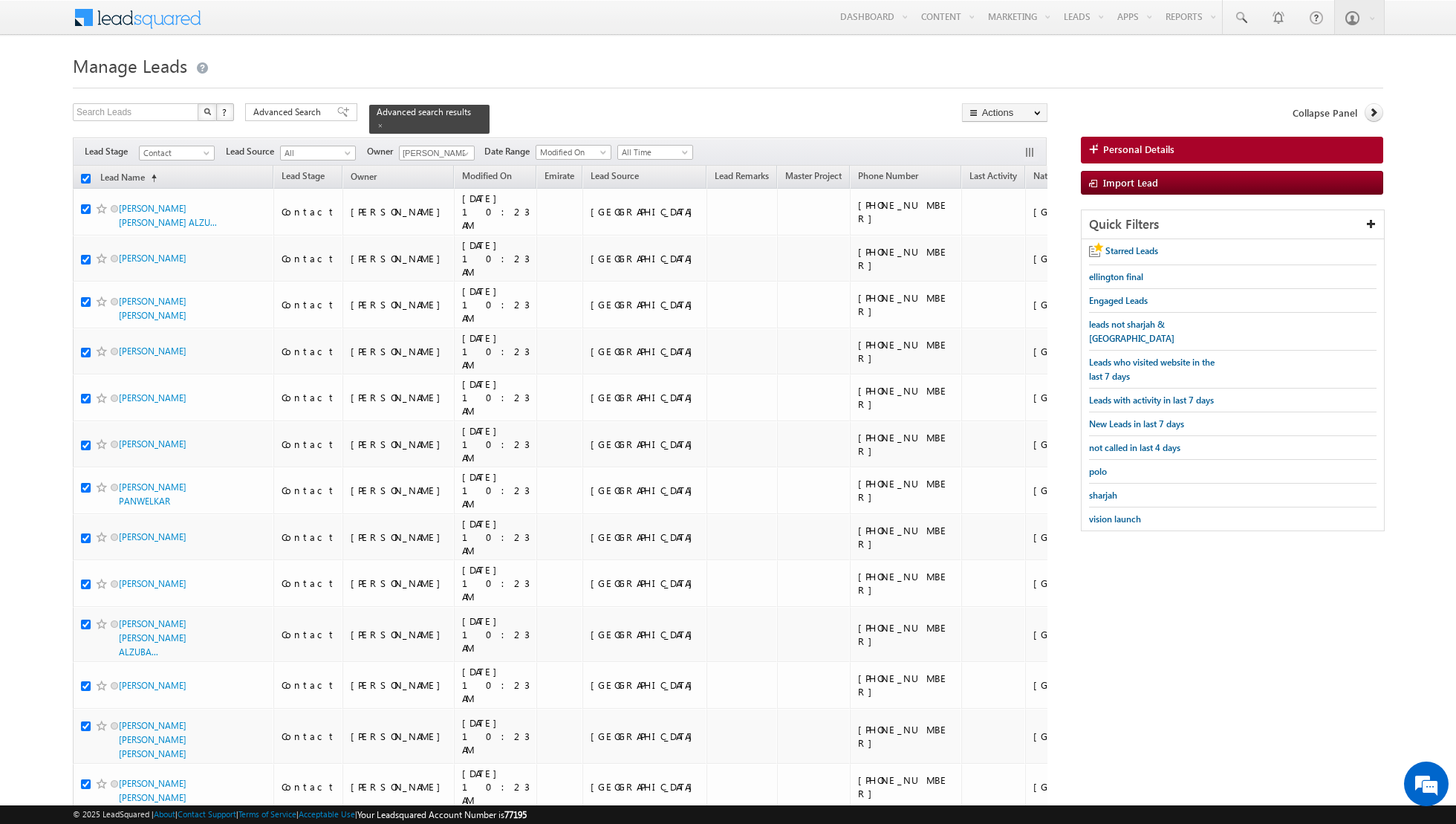
checkbox input "true"
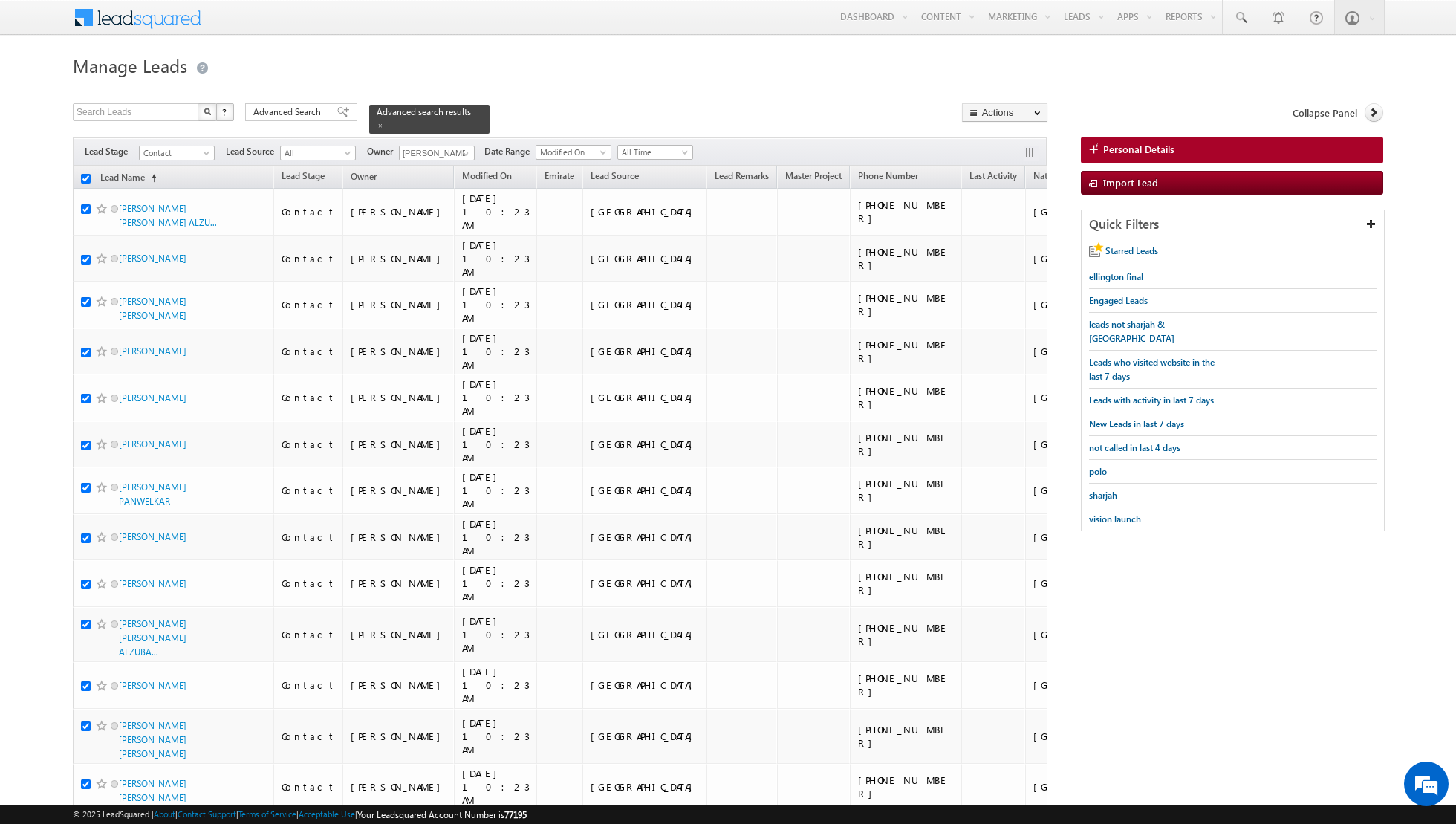
checkbox input "true"
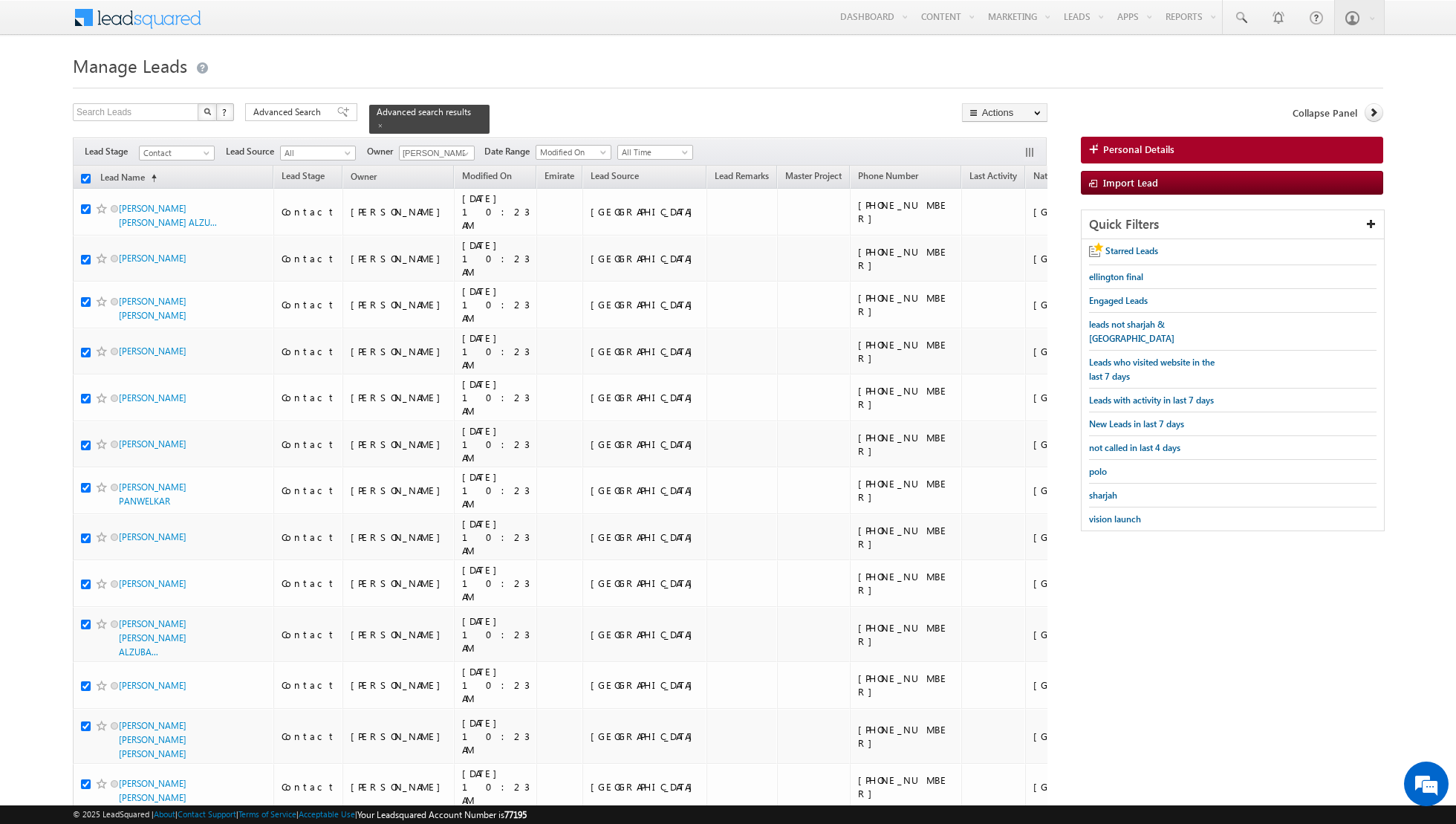
checkbox input "true"
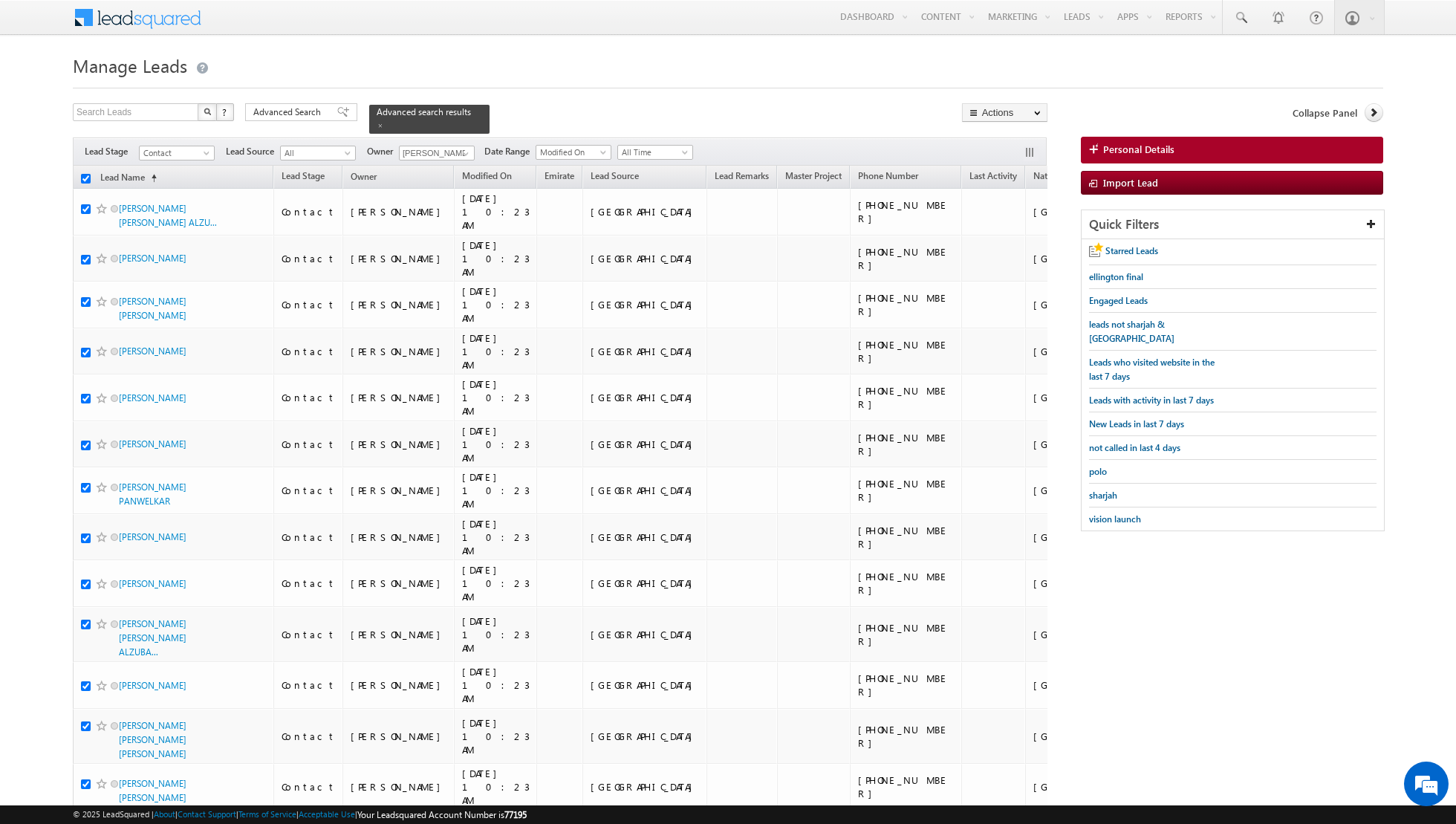
checkbox input "true"
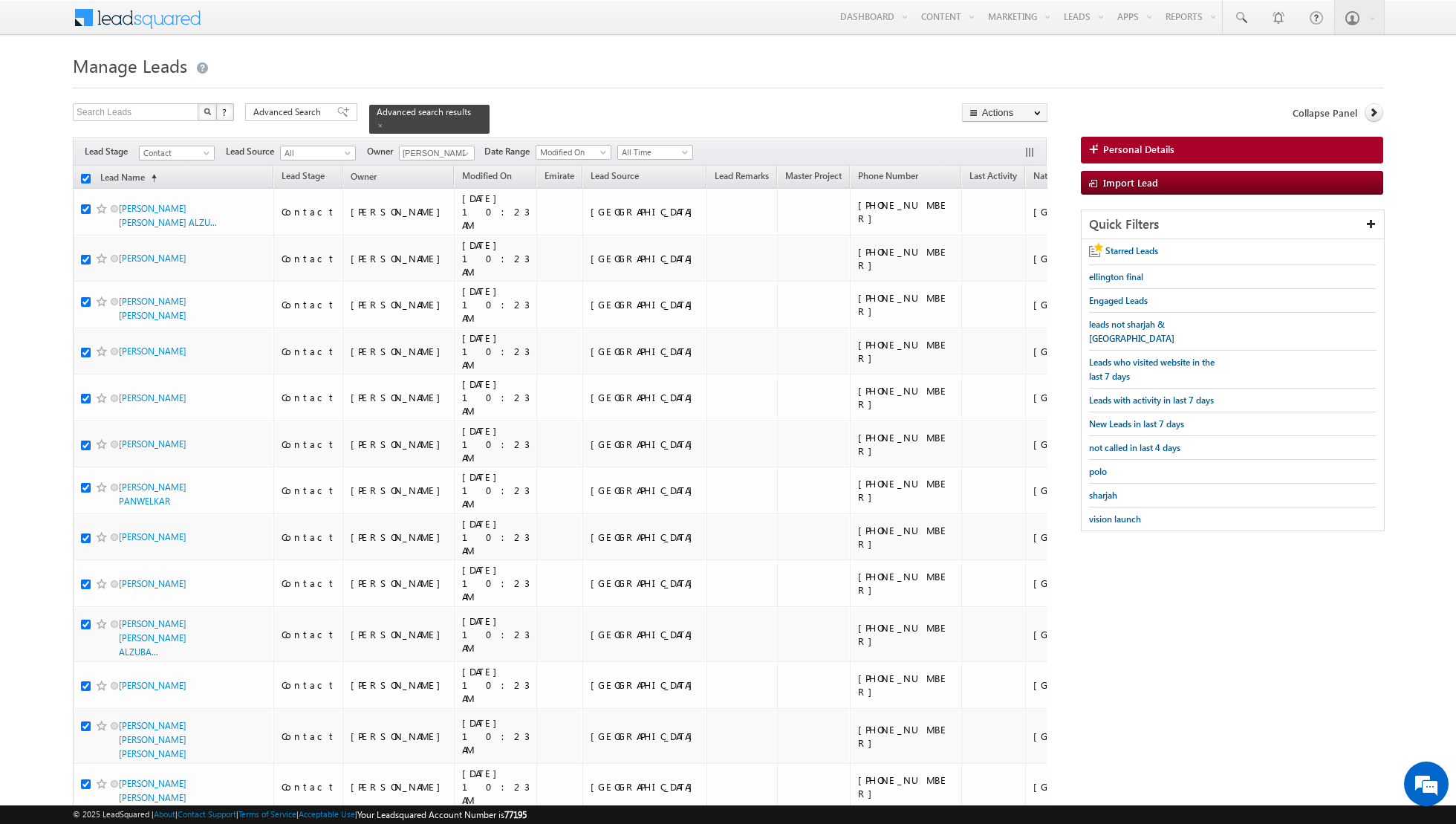
checkbox input "true"
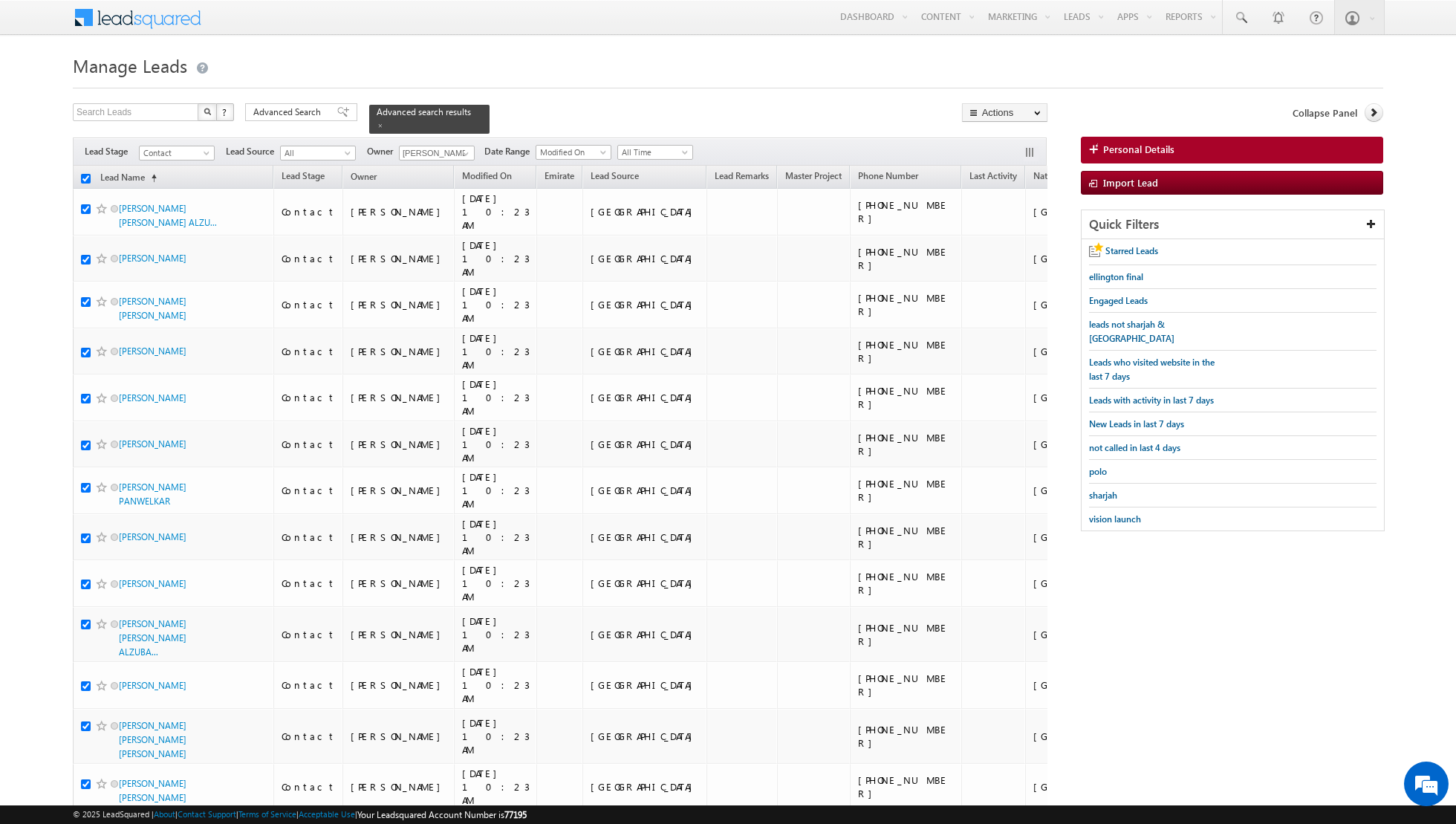
checkbox input "true"
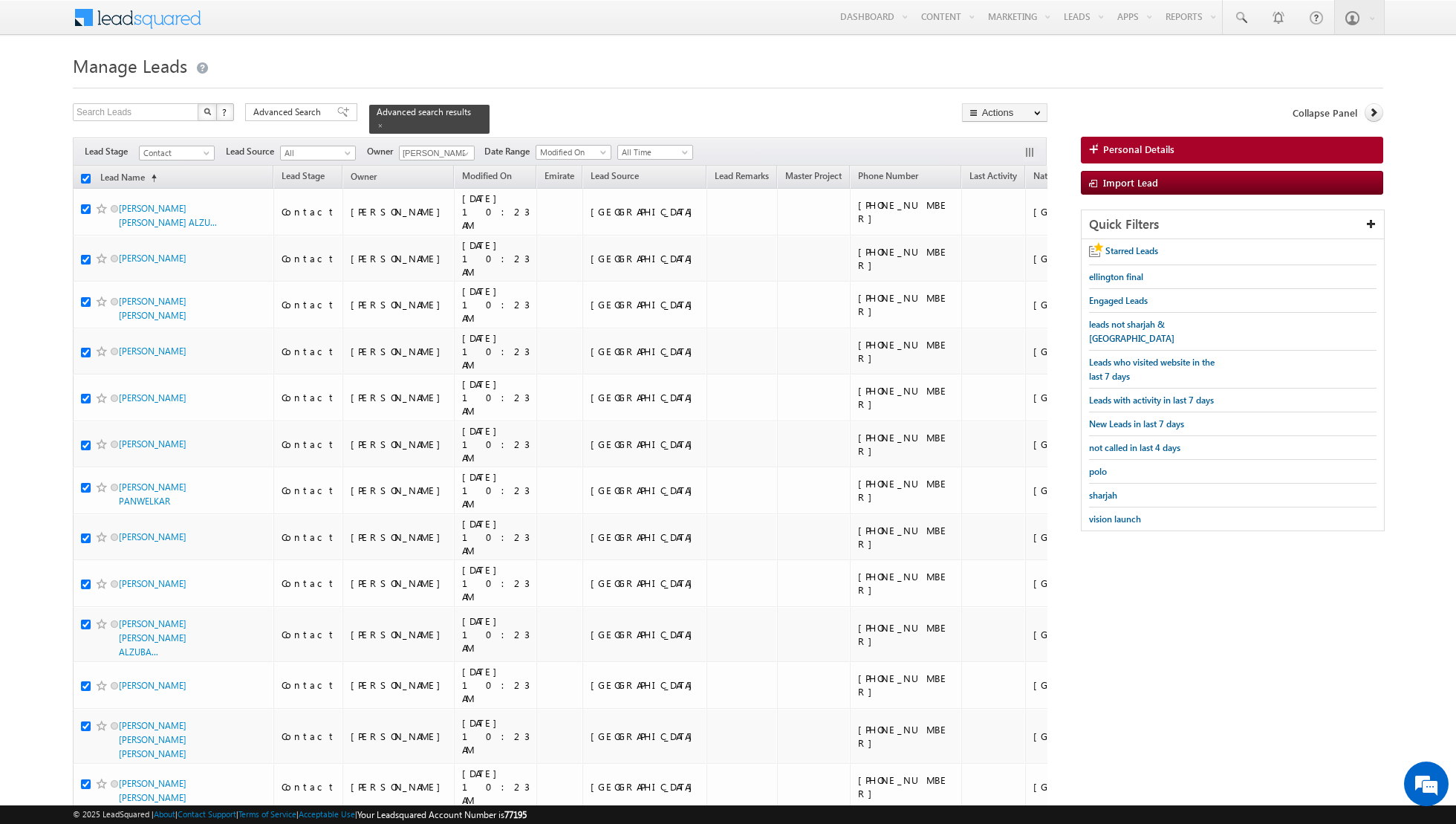
checkbox input "true"
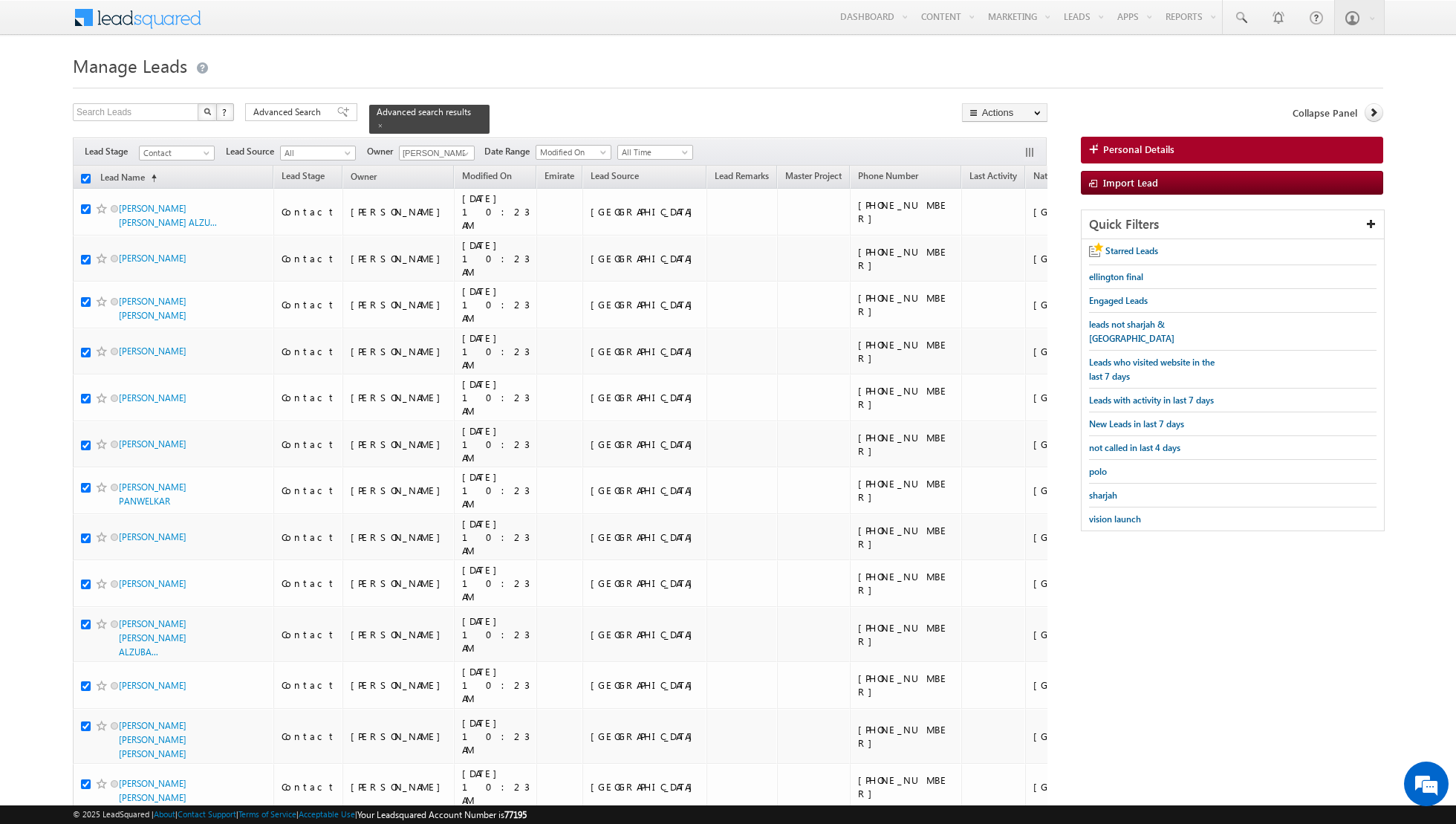
checkbox input "true"
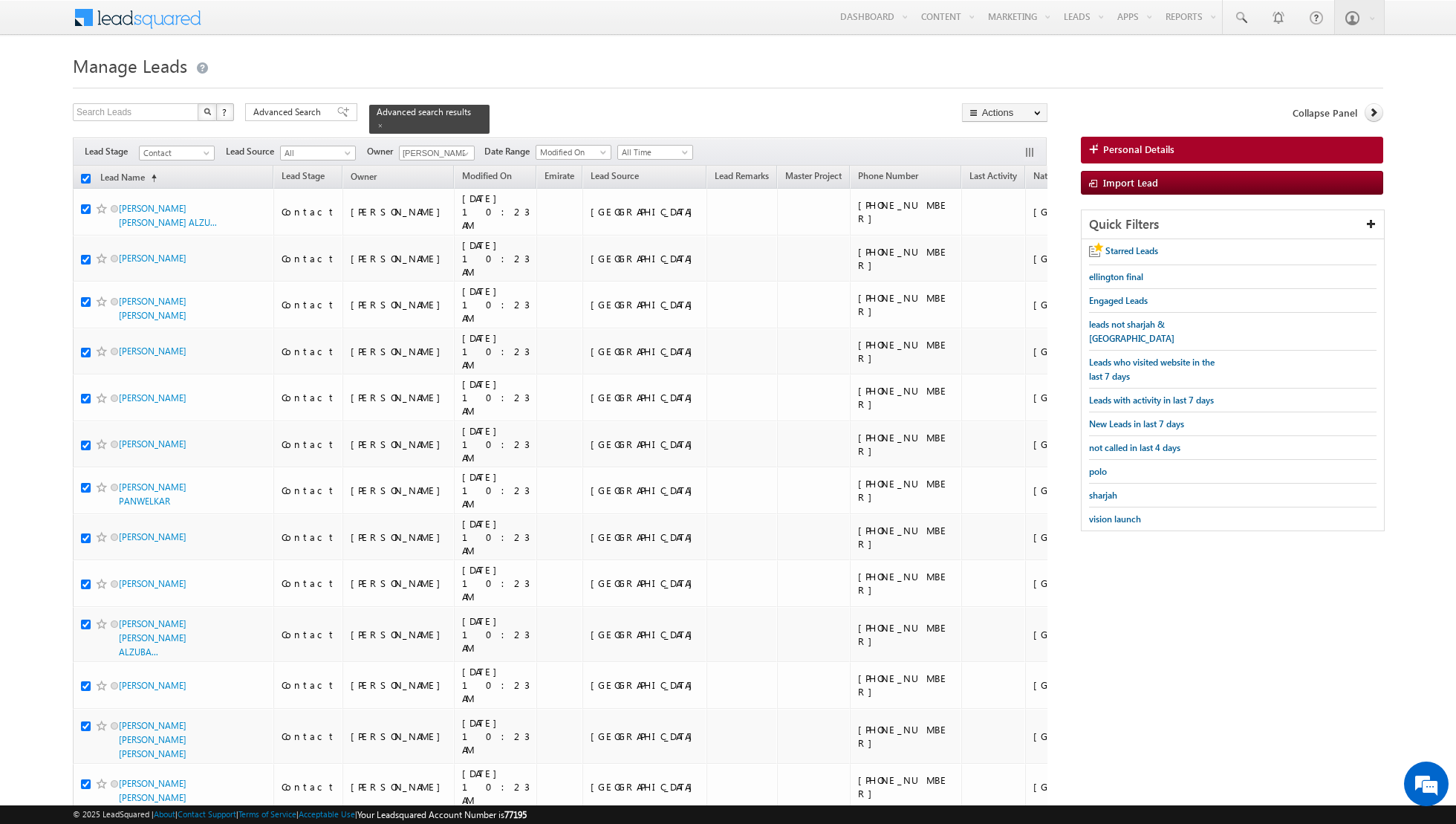
checkbox input "true"
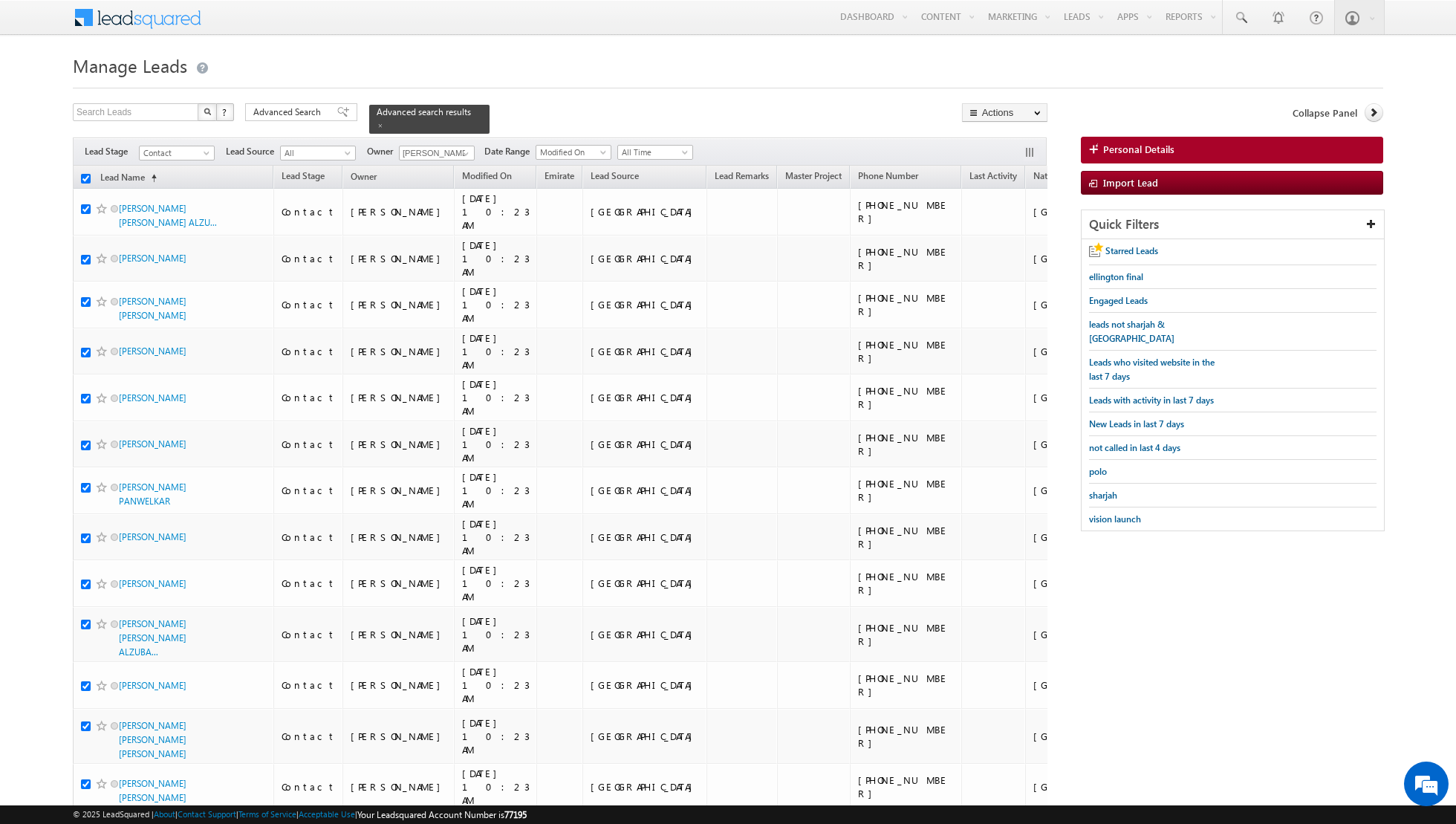
checkbox input "true"
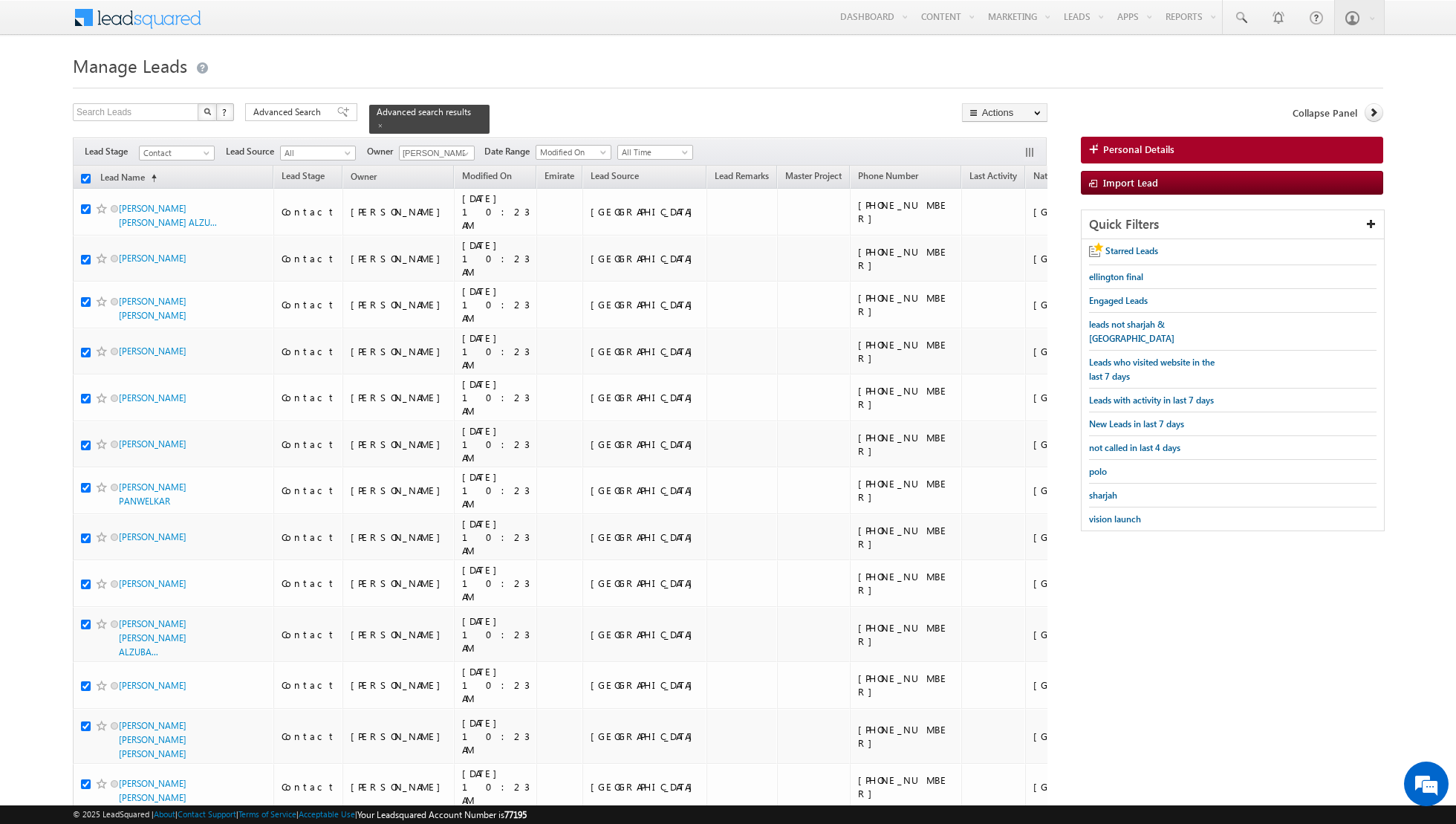
checkbox input "true"
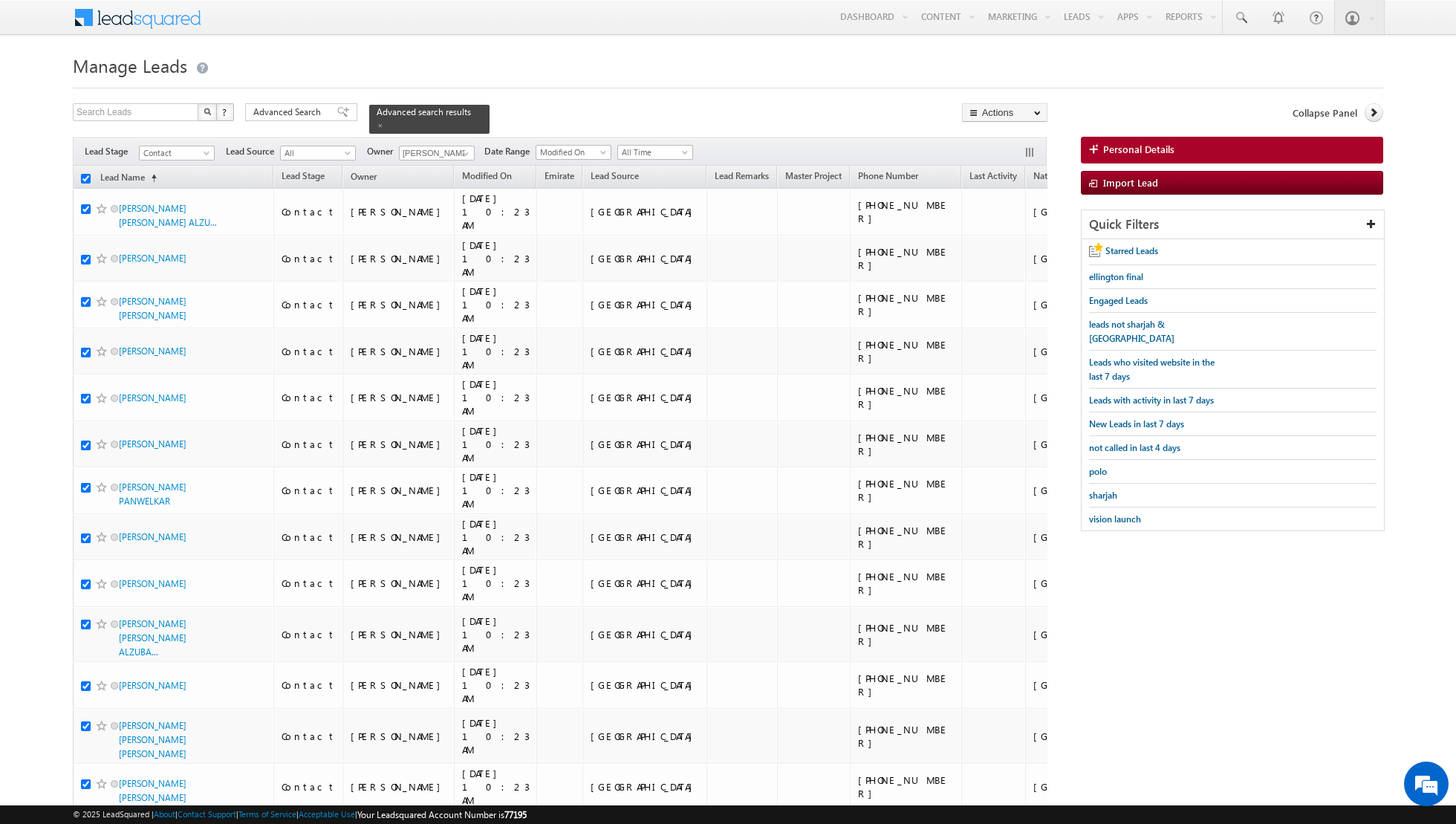
checkbox input "true"
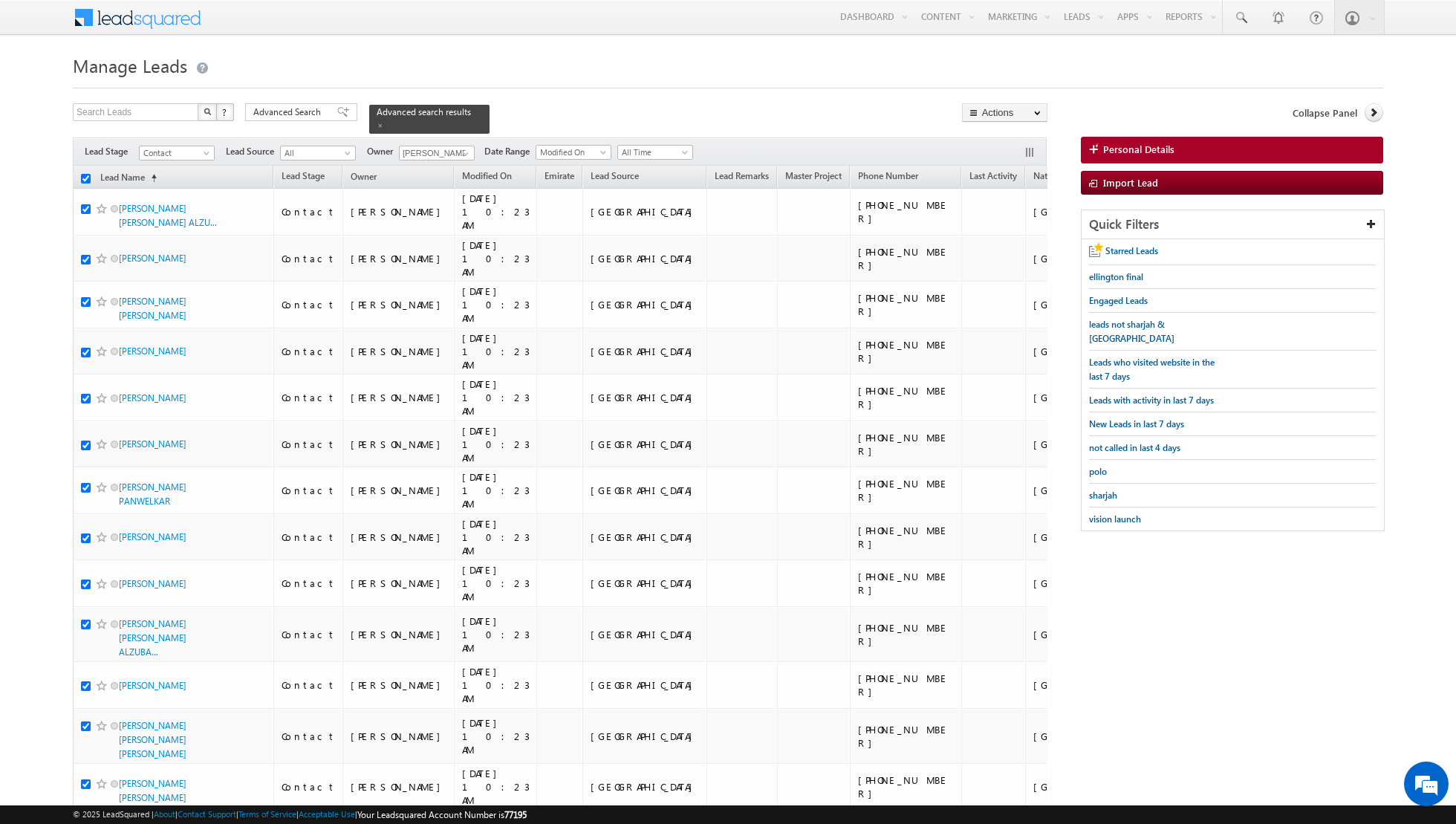
checkbox input "true"
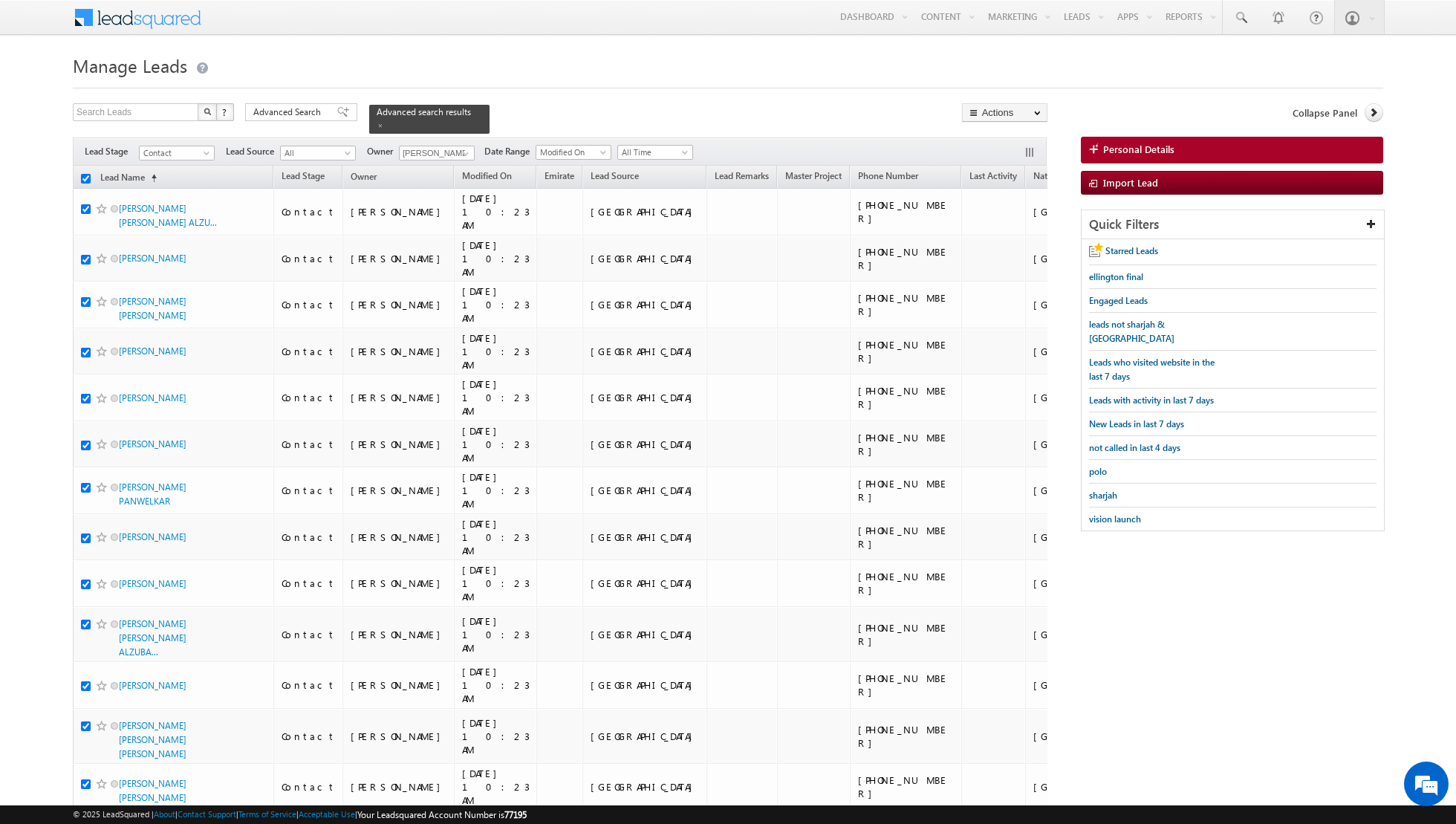
checkbox input "true"
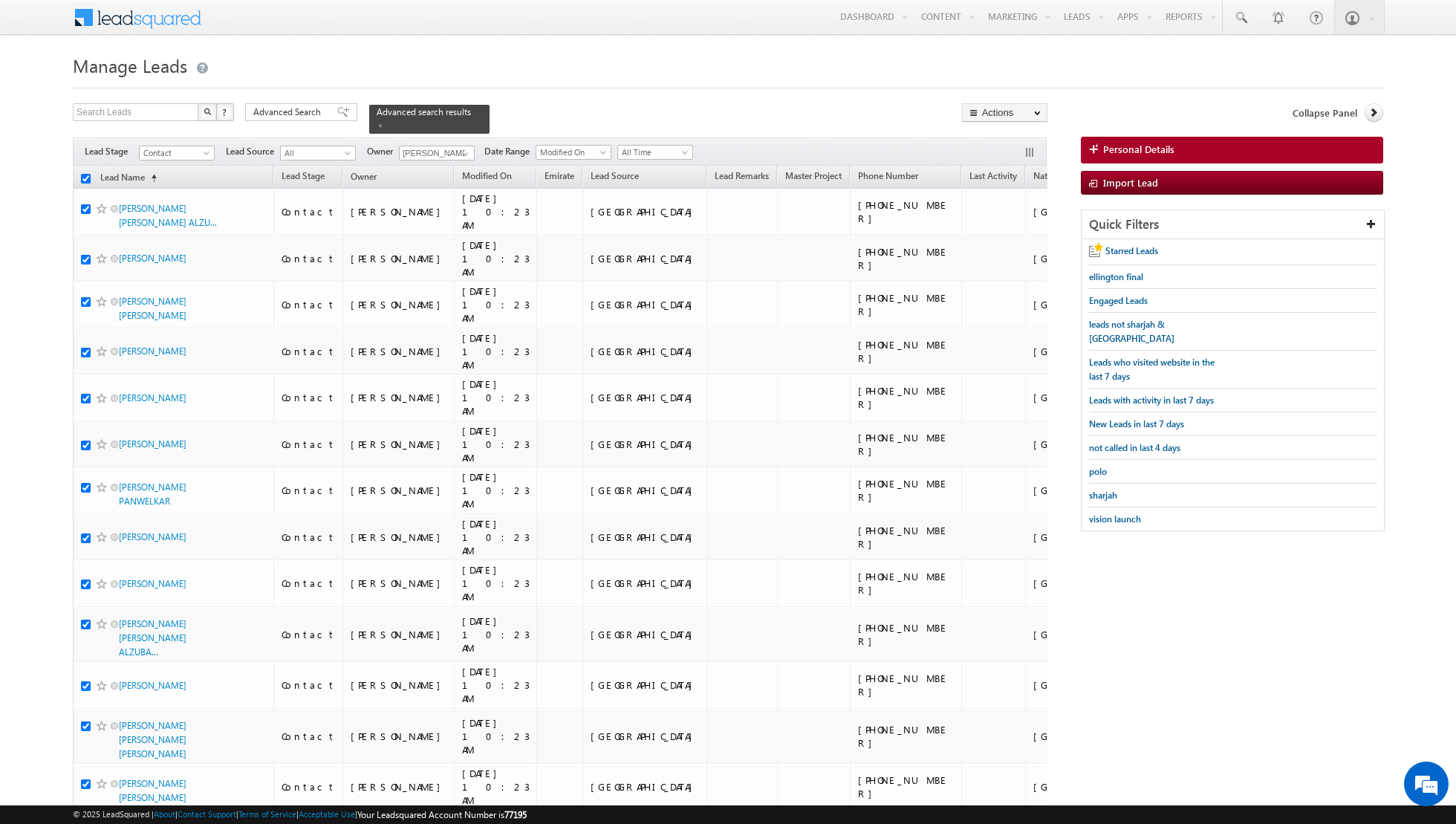
checkbox input "true"
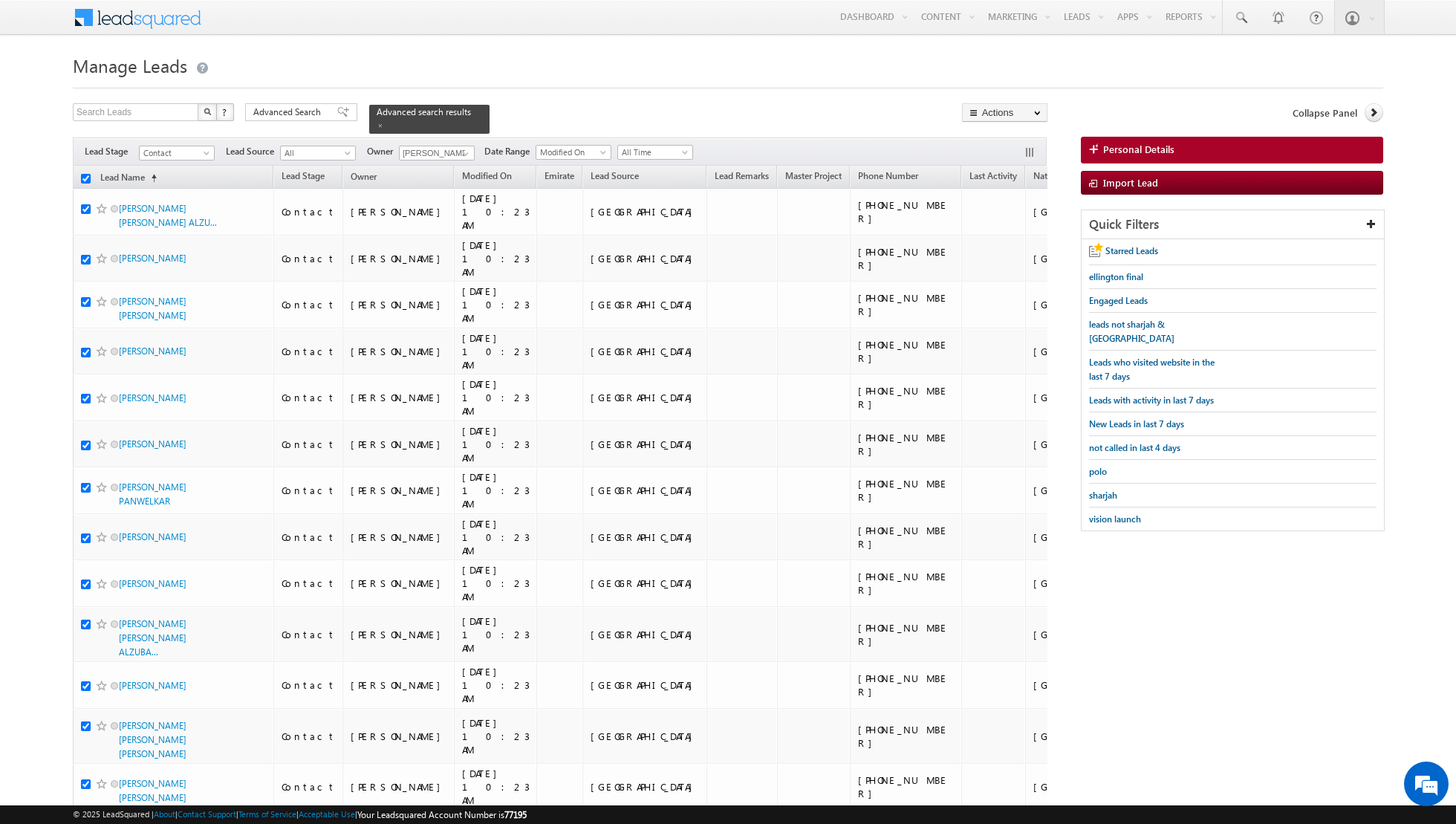
checkbox input "true"
click at [1000, 244] on link "Change Owner" at bounding box center [1004, 240] width 84 height 18
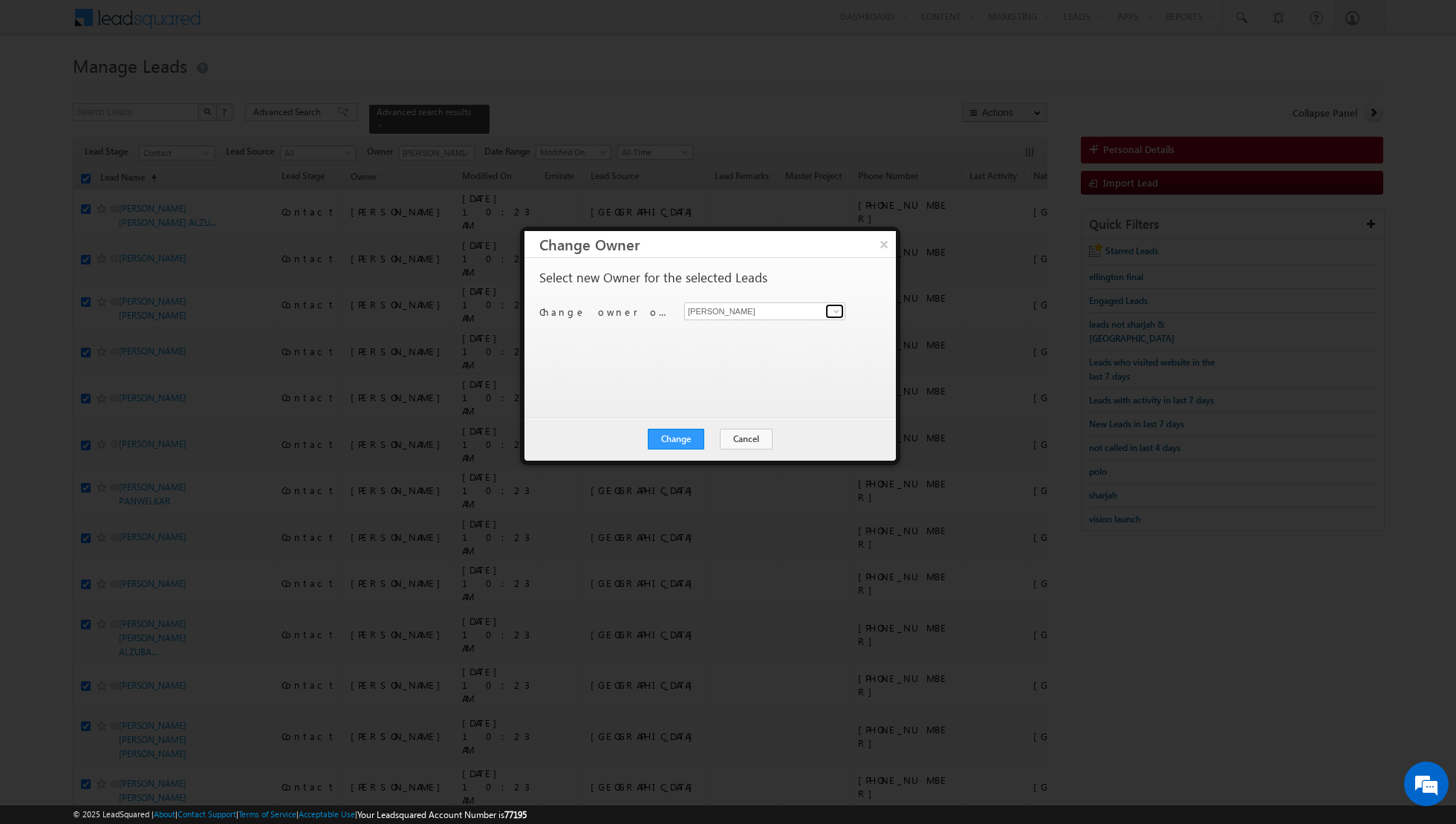
click at [839, 310] on span at bounding box center [836, 311] width 12 height 12
click at [766, 331] on link "[PERSON_NAME] [EMAIL_ADDRESS][PERSON_NAME][DOMAIN_NAME]" at bounding box center [765, 333] width 161 height 28
click at [674, 435] on button "Change" at bounding box center [675, 439] width 57 height 21
click at [711, 435] on button "Close" at bounding box center [713, 439] width 48 height 21
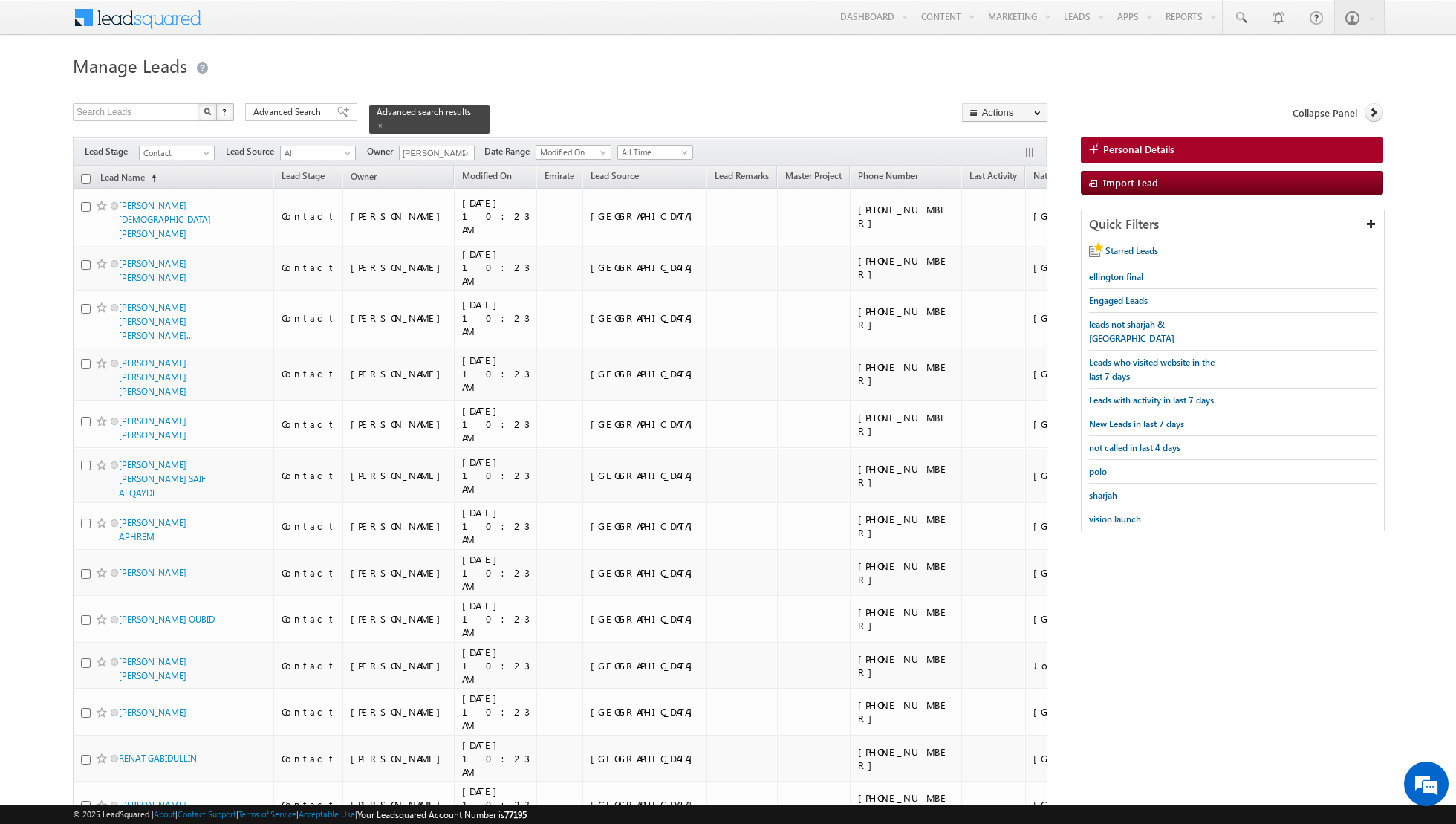
click at [86, 176] on input "checkbox" at bounding box center [85, 179] width 10 height 10
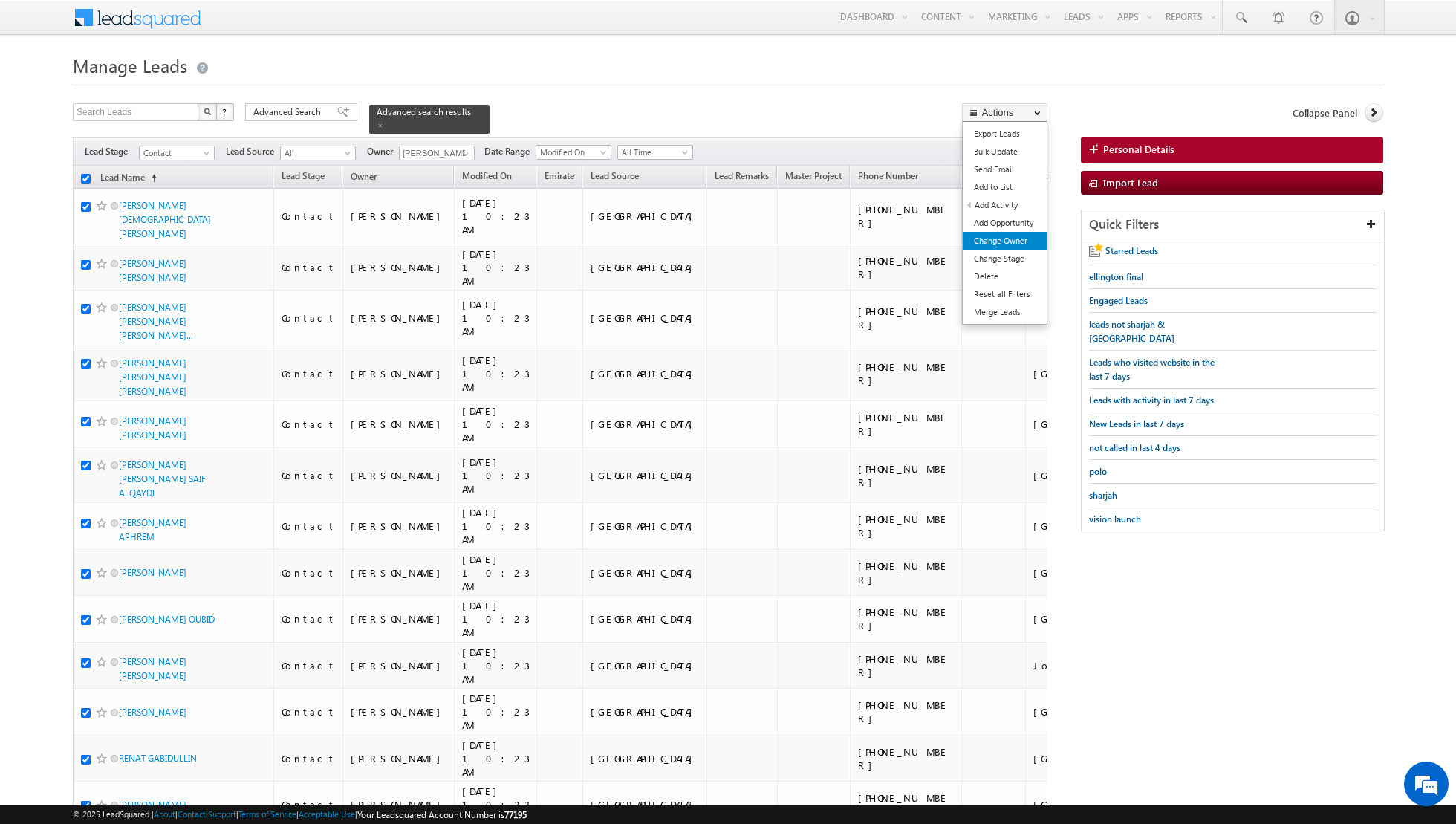
click at [987, 242] on link "Change Owner" at bounding box center [1004, 240] width 84 height 18
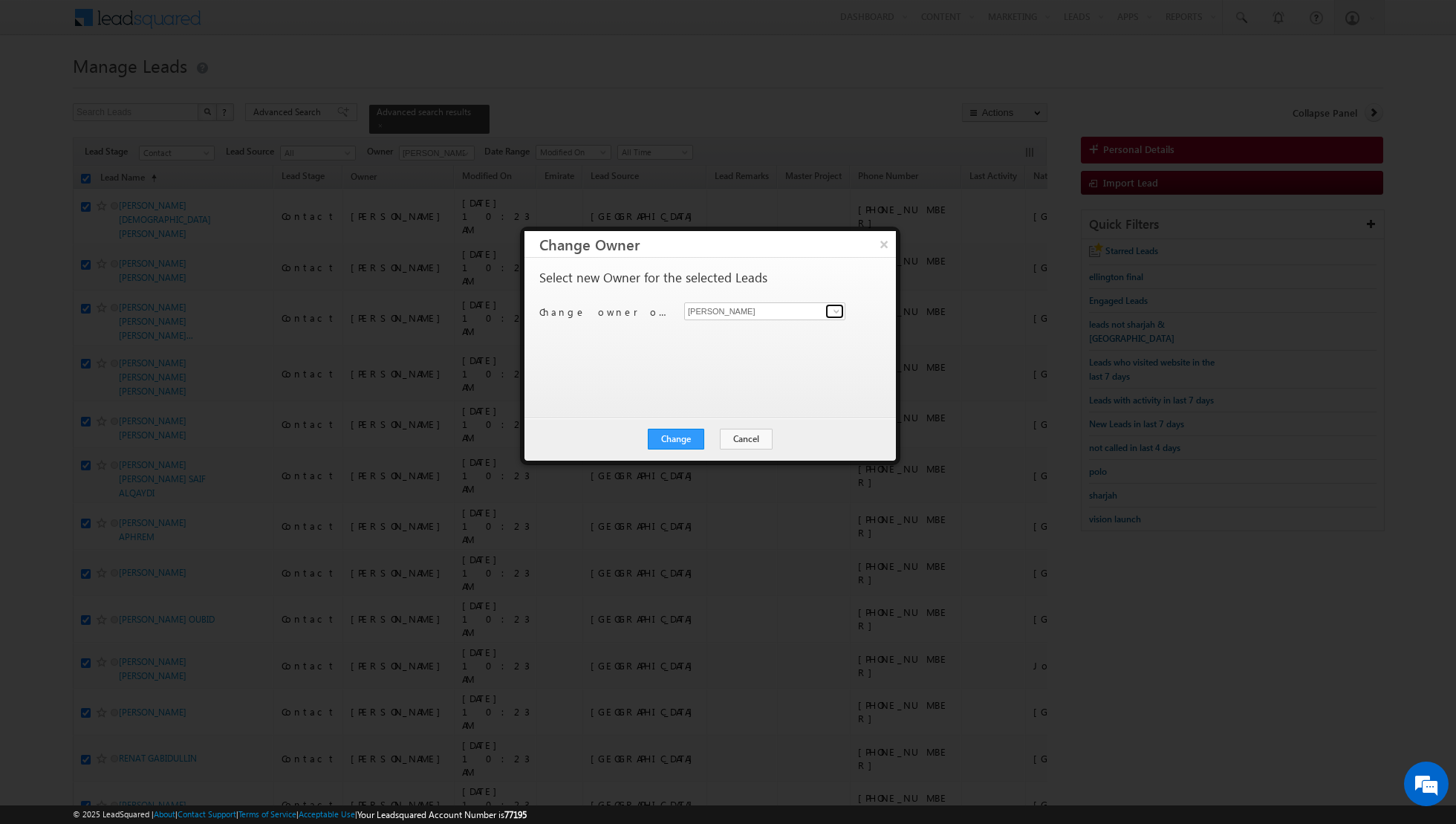
click at [833, 314] on span at bounding box center [836, 311] width 12 height 12
click at [768, 335] on span "[EMAIL_ADDRESS][PERSON_NAME][DOMAIN_NAME]" at bounding box center [758, 339] width 134 height 11
click at [679, 433] on button "Change" at bounding box center [675, 439] width 57 height 21
click at [722, 436] on button "Close" at bounding box center [713, 439] width 48 height 21
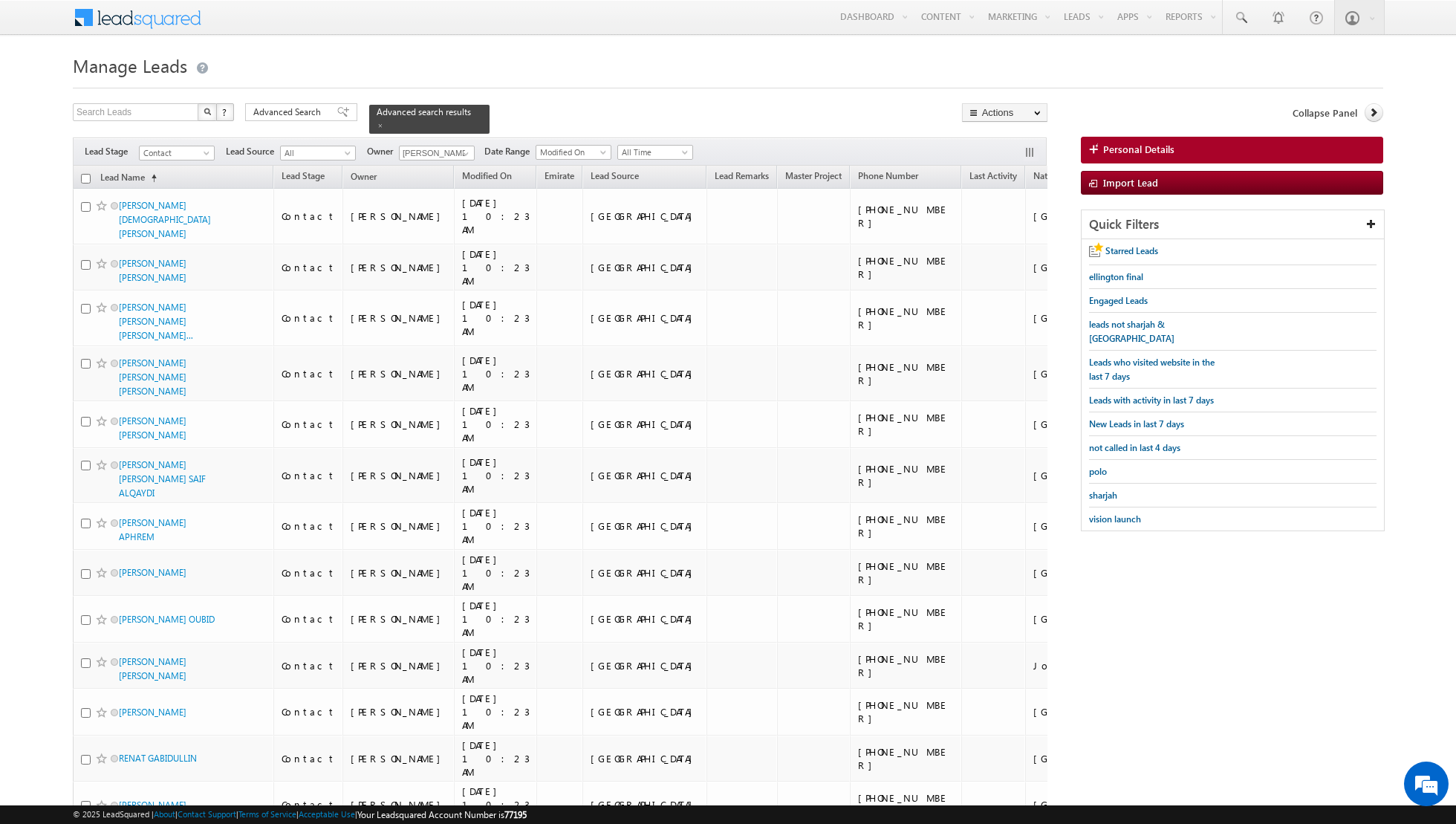
click at [83, 174] on input "checkbox" at bounding box center [85, 179] width 10 height 10
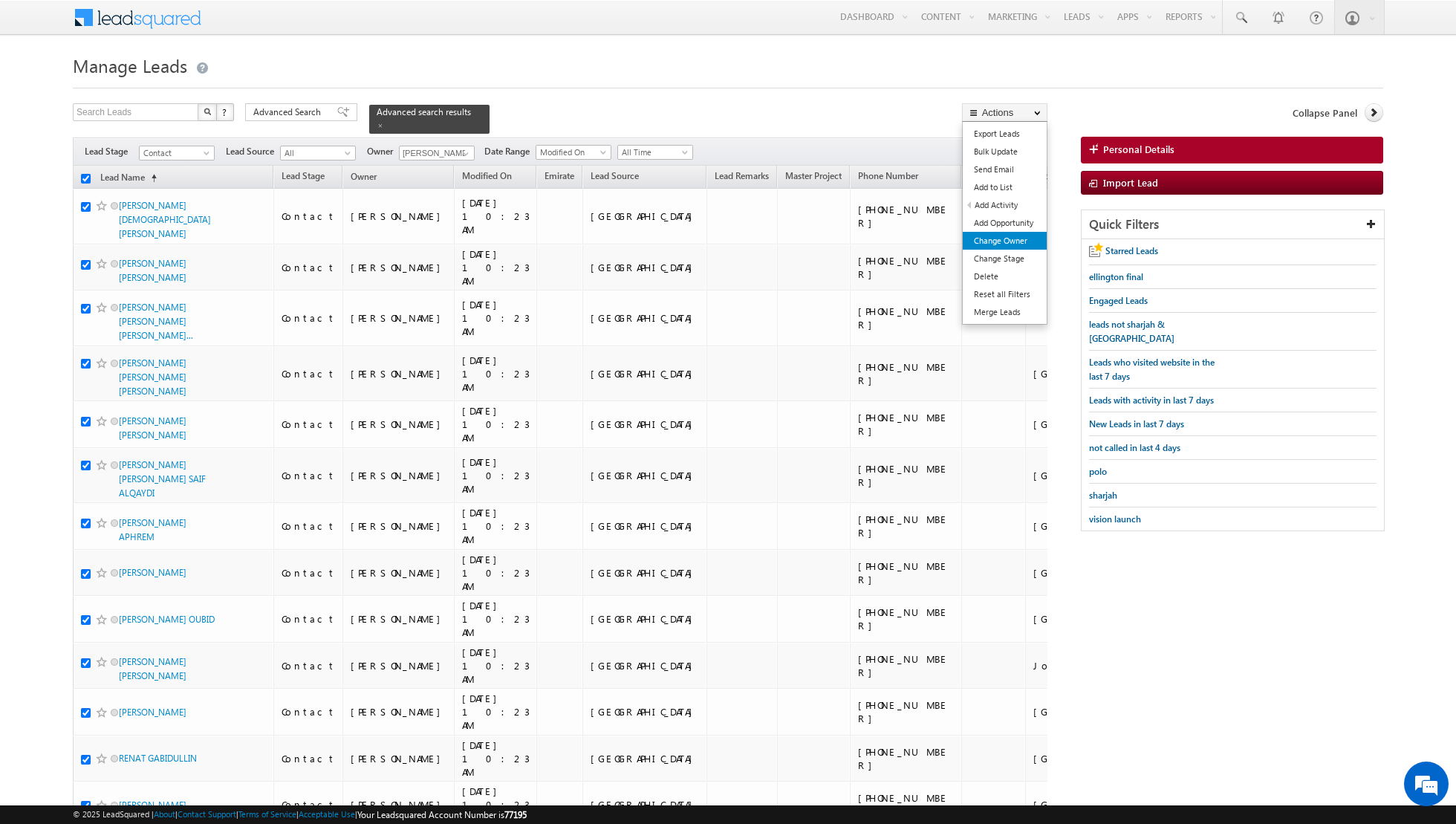
click at [994, 242] on link "Change Owner" at bounding box center [1004, 240] width 84 height 18
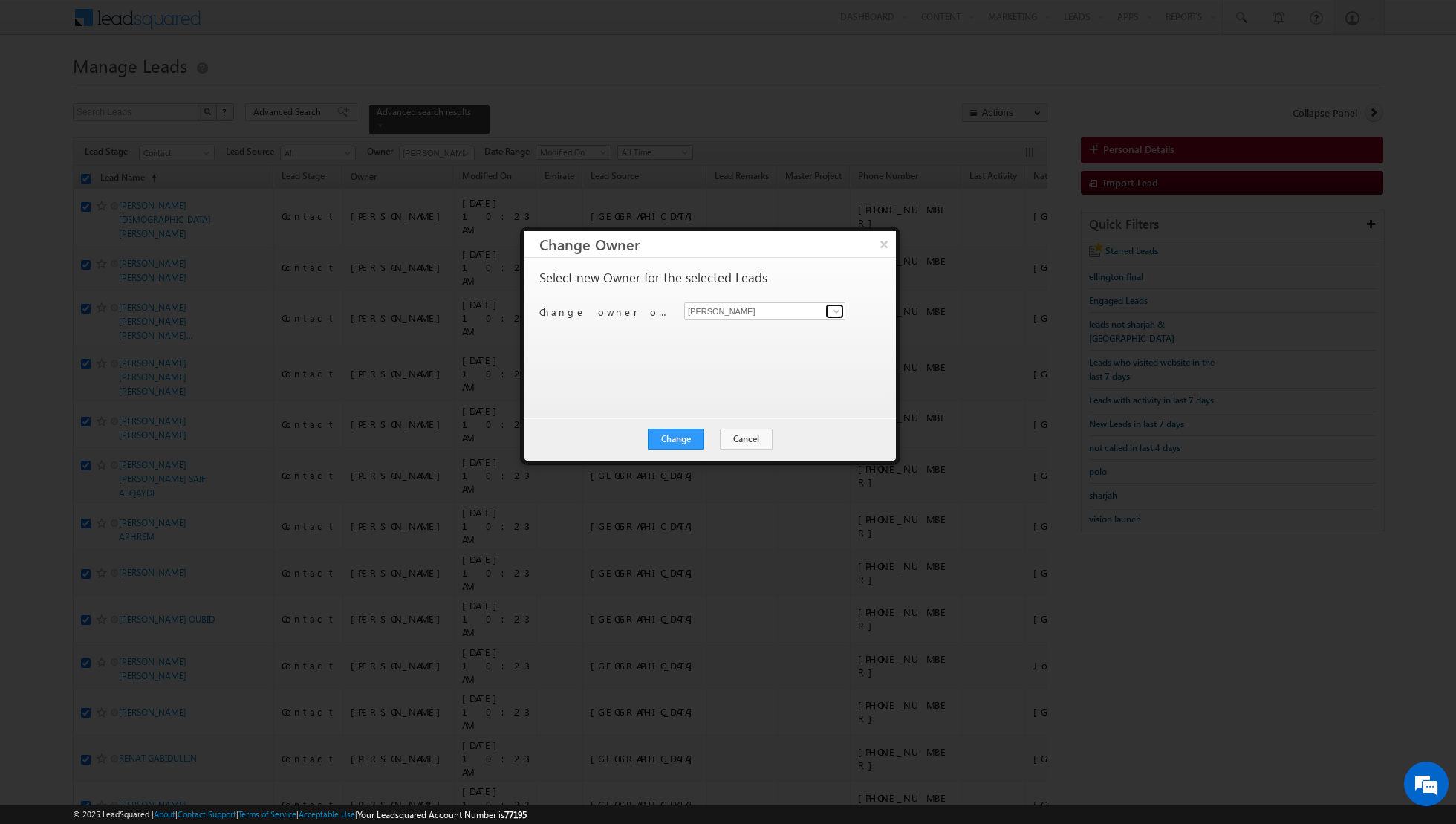
click at [832, 311] on span at bounding box center [836, 311] width 12 height 12
click at [739, 334] on span "[EMAIL_ADDRESS][PERSON_NAME][DOMAIN_NAME]" at bounding box center [758, 339] width 134 height 11
click at [678, 433] on button "Change" at bounding box center [675, 439] width 57 height 21
click at [701, 434] on button "Close" at bounding box center [713, 439] width 48 height 21
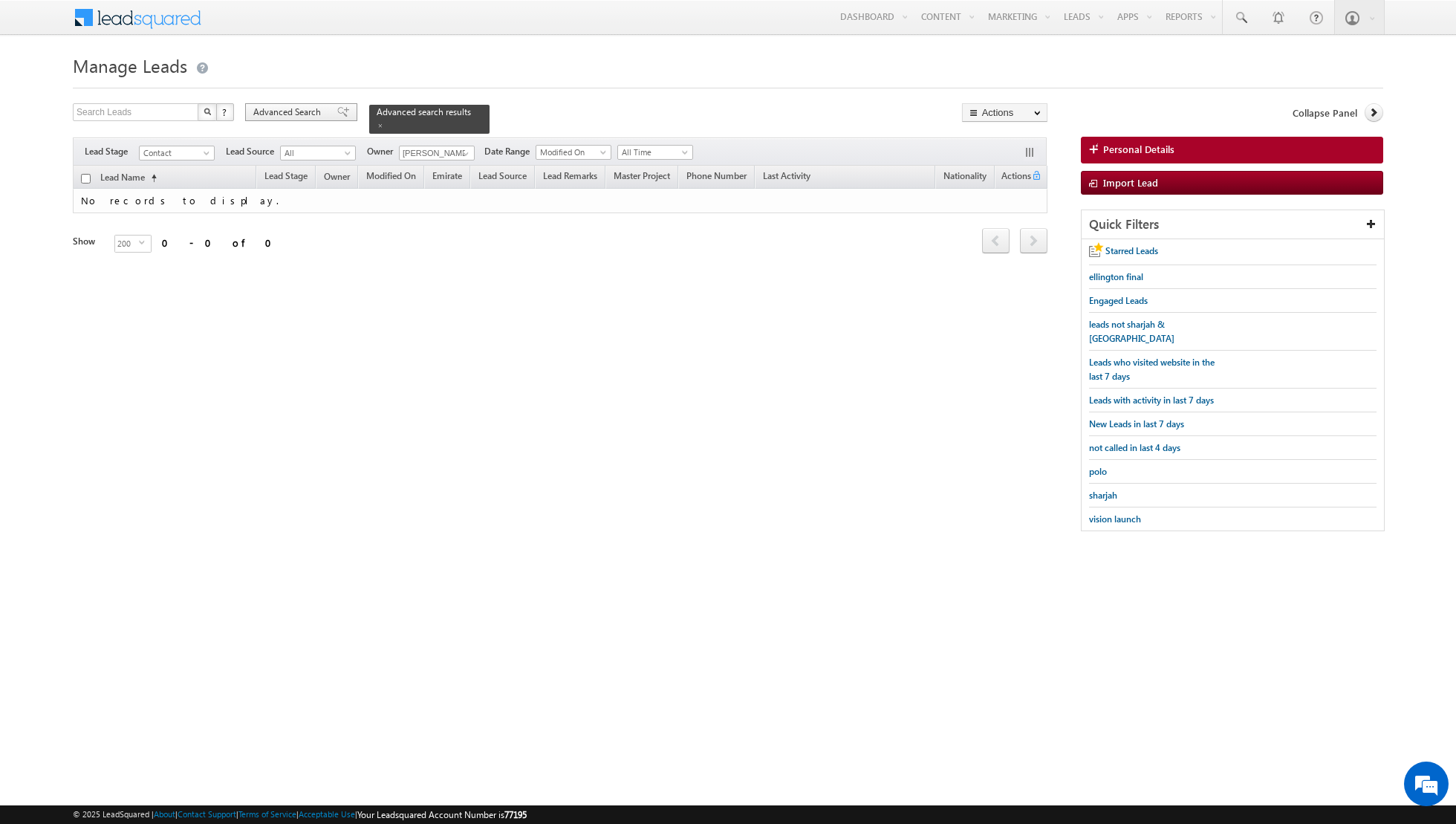
click at [337, 113] on span at bounding box center [342, 112] width 12 height 10
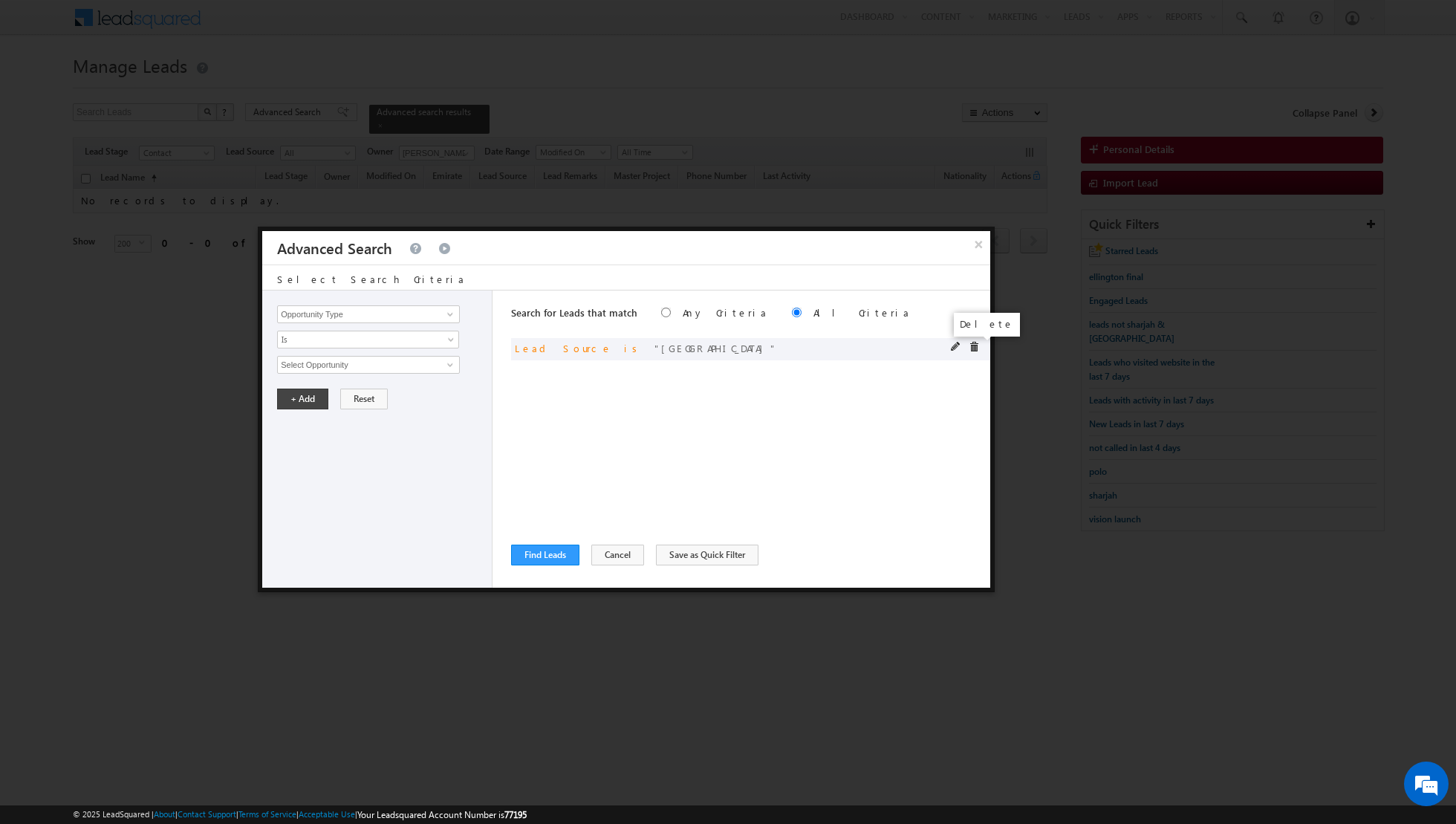
click at [971, 346] on span at bounding box center [973, 347] width 10 height 10
click at [448, 317] on span at bounding box center [449, 314] width 12 height 12
click at [374, 344] on link "Lead Source" at bounding box center [368, 344] width 183 height 17
click at [413, 366] on span "None Selected" at bounding box center [362, 365] width 168 height 16
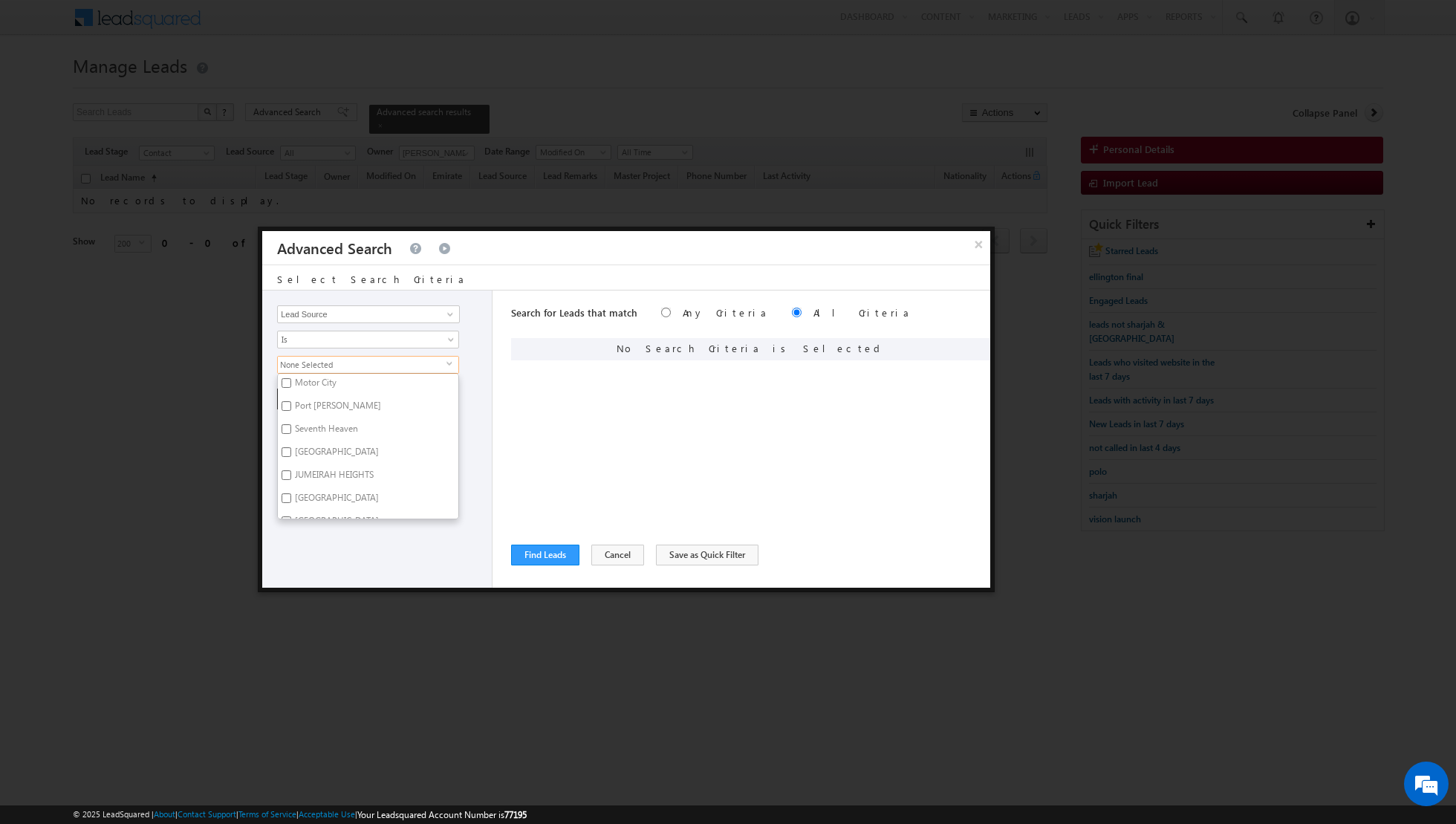
scroll to position [473, 0]
click at [287, 399] on input "Port [PERSON_NAME]" at bounding box center [287, 404] width 10 height 10
click at [287, 413] on input "[GEOGRAPHIC_DATA]" at bounding box center [287, 418] width 10 height 10
click at [337, 550] on div "Opportunity Type Lead Activity Task Sales Group Prospect Id Address 1 Address 2…" at bounding box center [377, 439] width 230 height 297
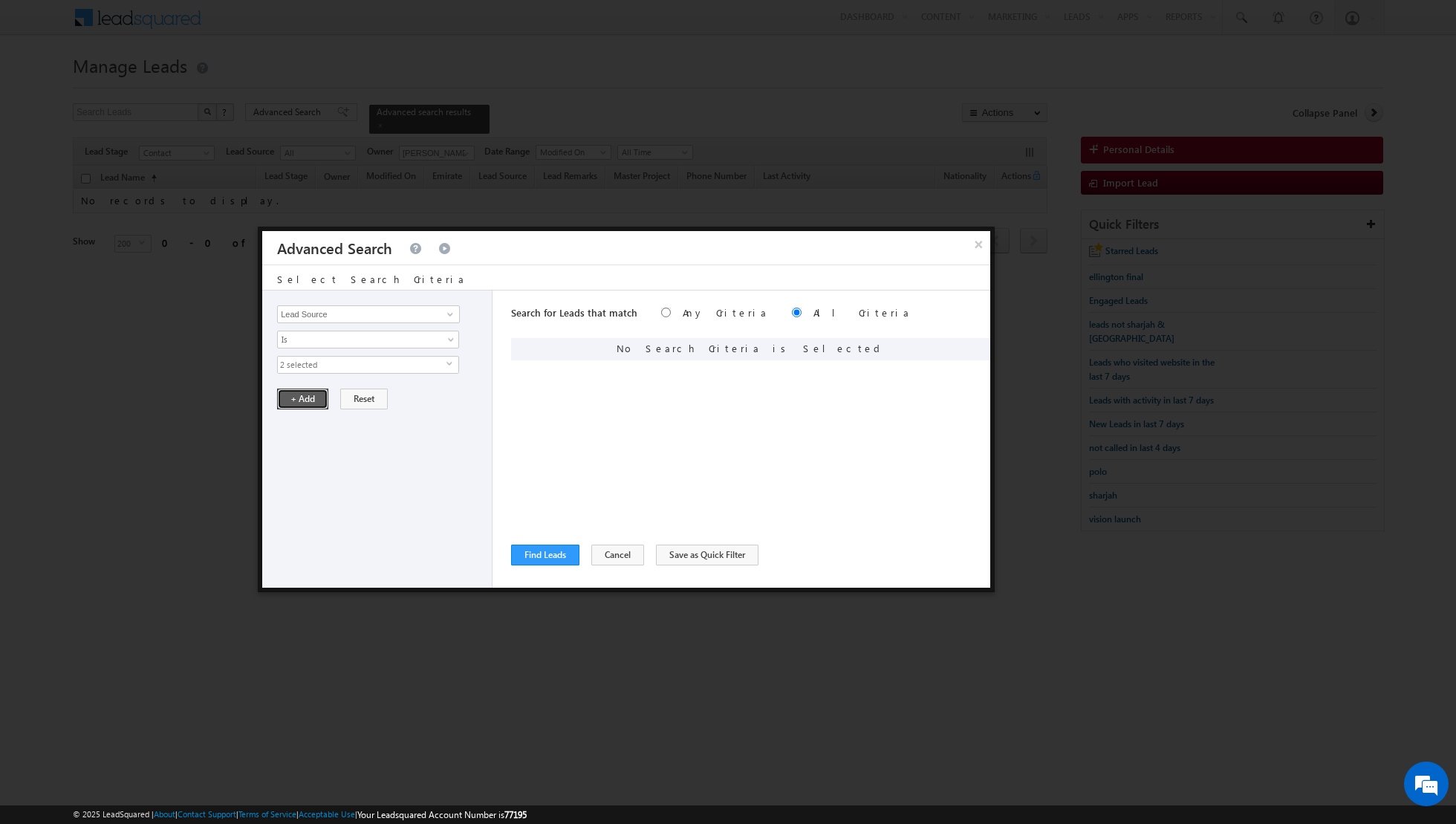
click at [301, 399] on button "+ Add" at bounding box center [303, 399] width 51 height 21
click at [547, 556] on button "Find Leads" at bounding box center [545, 555] width 69 height 21
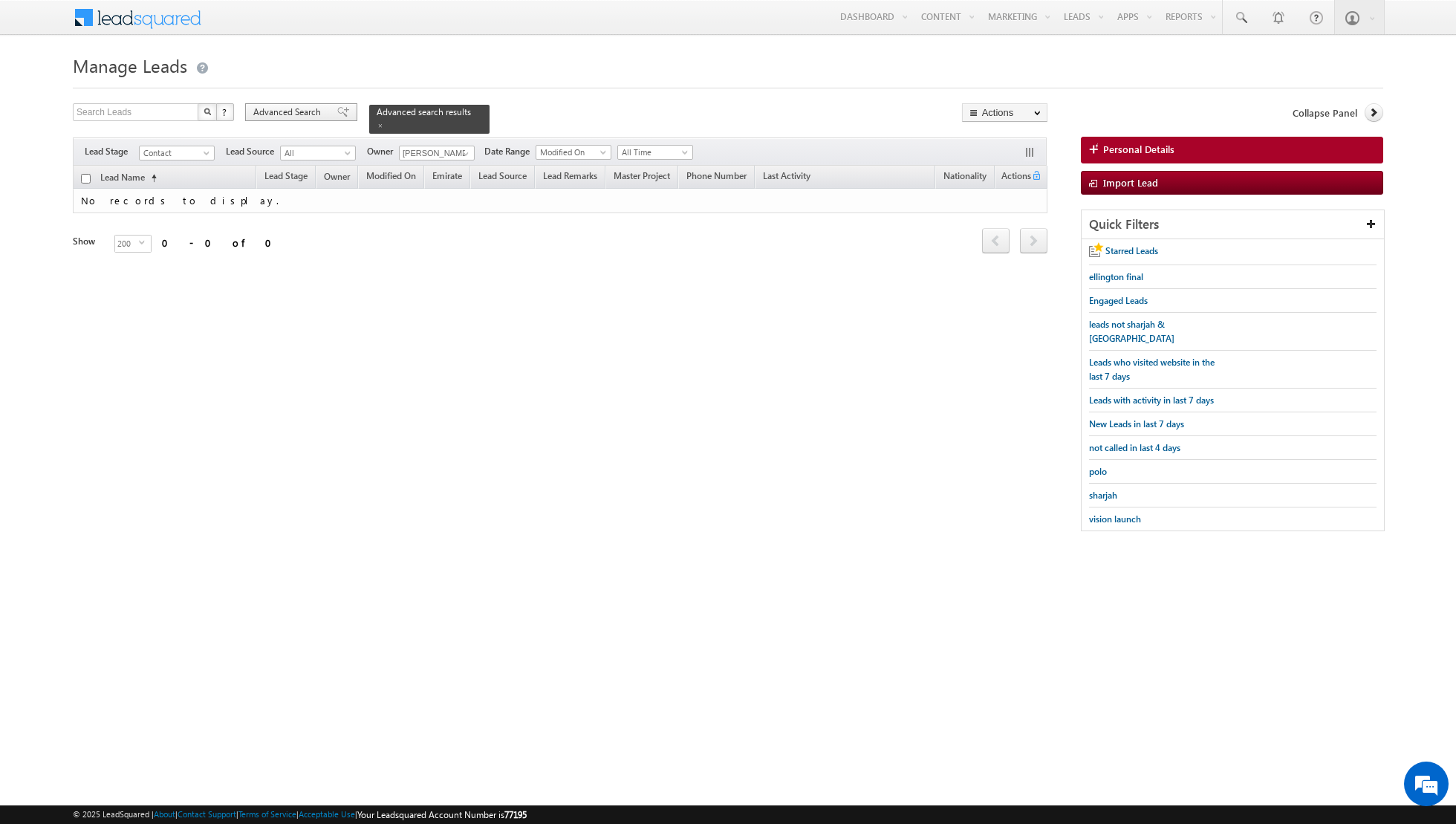
click at [337, 112] on span at bounding box center [342, 112] width 12 height 10
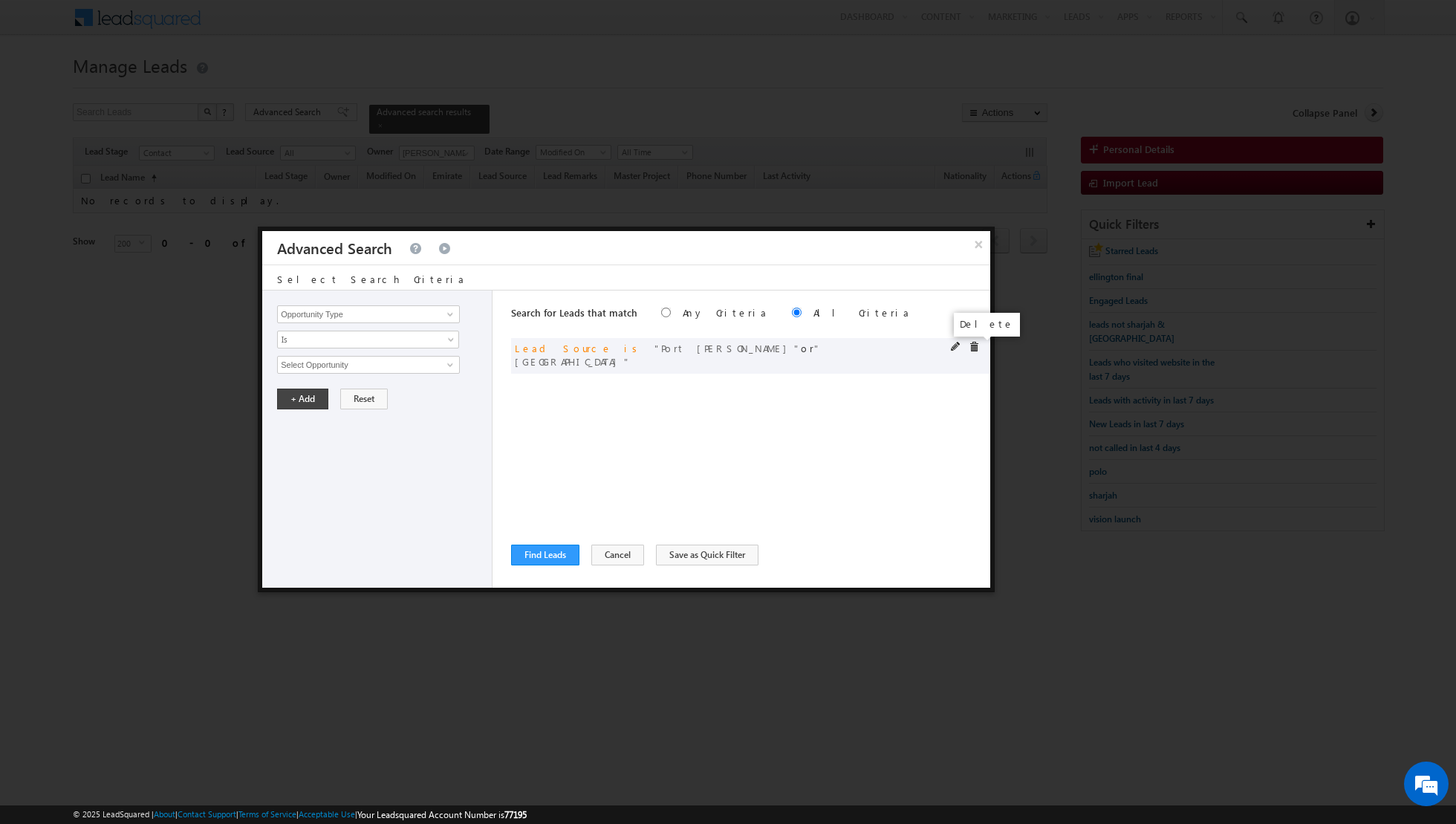
click at [977, 345] on span at bounding box center [973, 347] width 10 height 10
click at [455, 319] on span at bounding box center [449, 314] width 12 height 12
click at [318, 340] on link "Lead Source" at bounding box center [368, 344] width 183 height 17
click at [422, 361] on span "None Selected" at bounding box center [362, 365] width 168 height 16
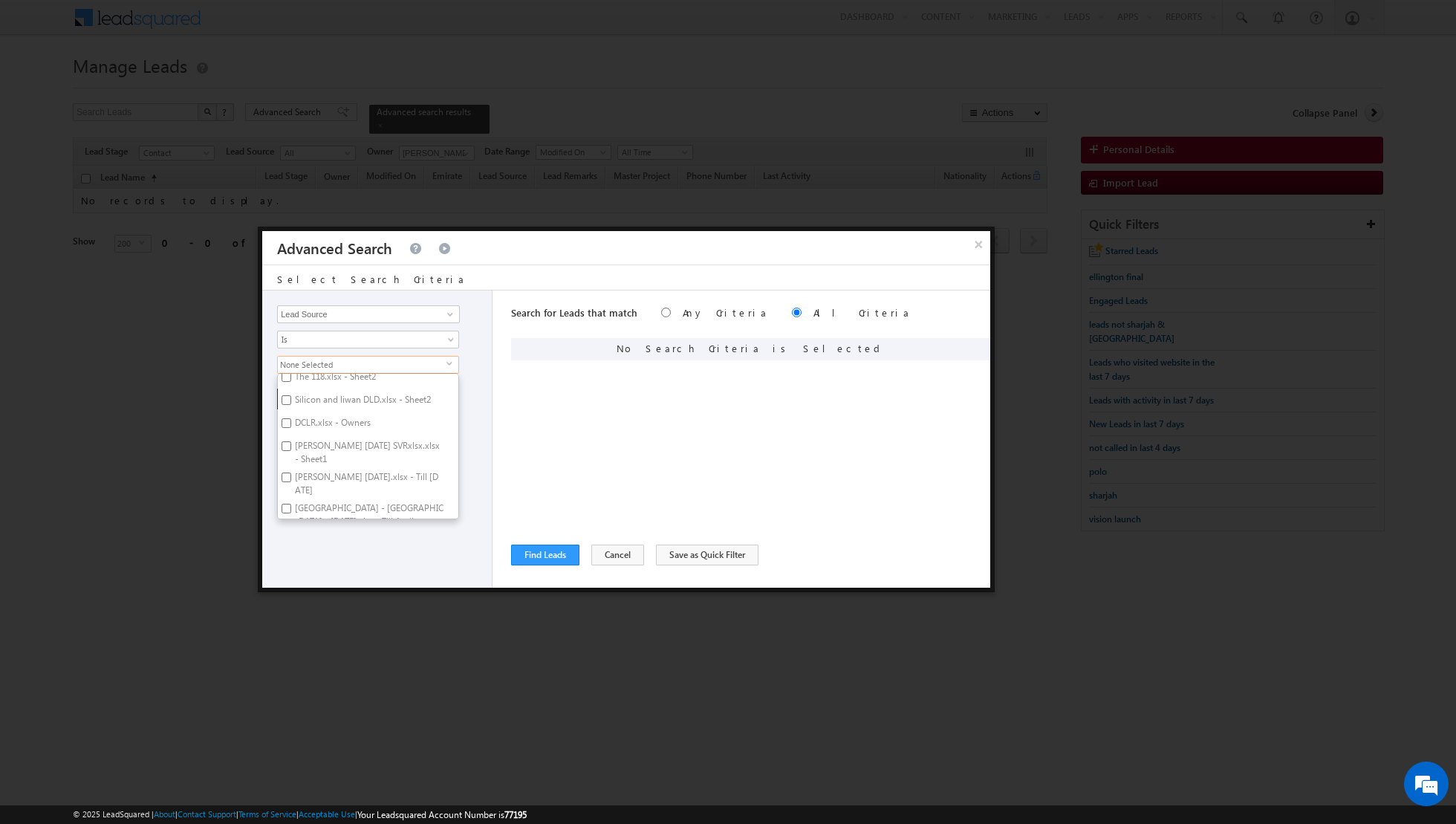
scroll to position [2262, 0]
click at [287, 438] on input "[PERSON_NAME] [DATE] SVRxlsx.xlsx - Sheet1" at bounding box center [287, 443] width 10 height 10
click at [346, 564] on div "Opportunity Type Lead Activity Task Sales Group Prospect Id Address 1 Address 2…" at bounding box center [377, 439] width 230 height 297
click at [305, 394] on button "+ Add" at bounding box center [303, 399] width 51 height 21
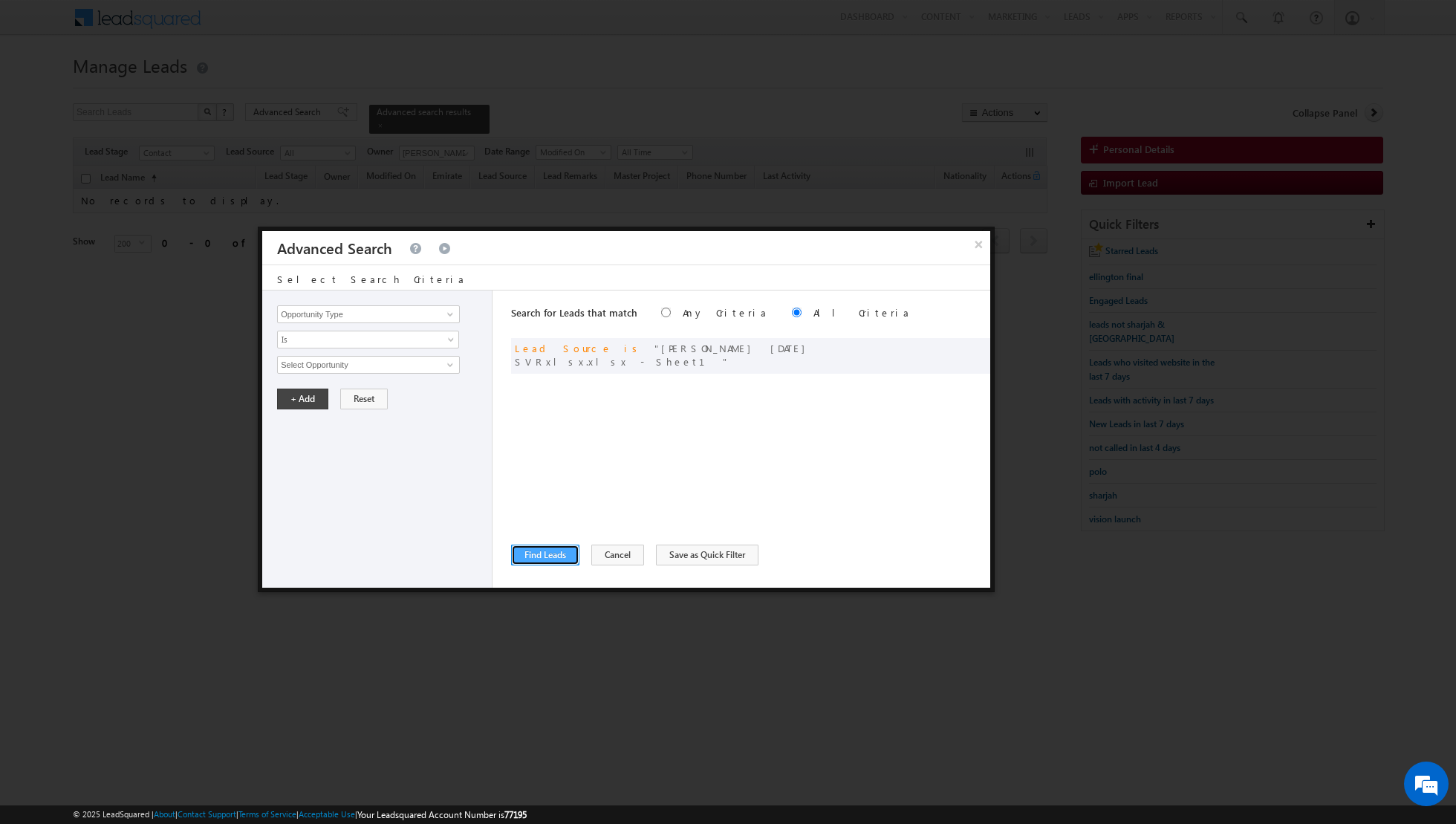
click at [536, 557] on button "Find Leads" at bounding box center [545, 555] width 69 height 21
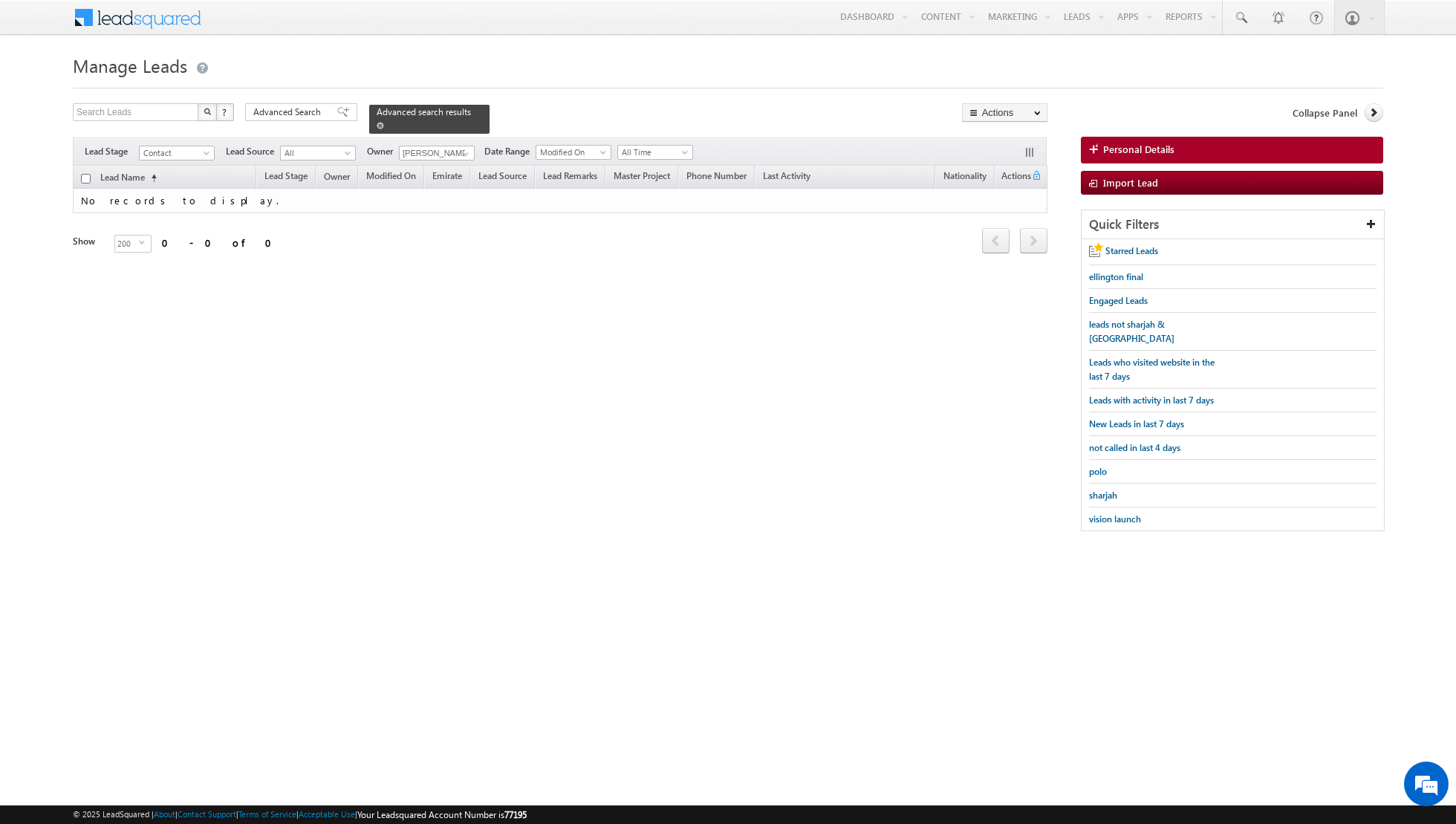
click at [377, 125] on span at bounding box center [380, 125] width 7 height 7
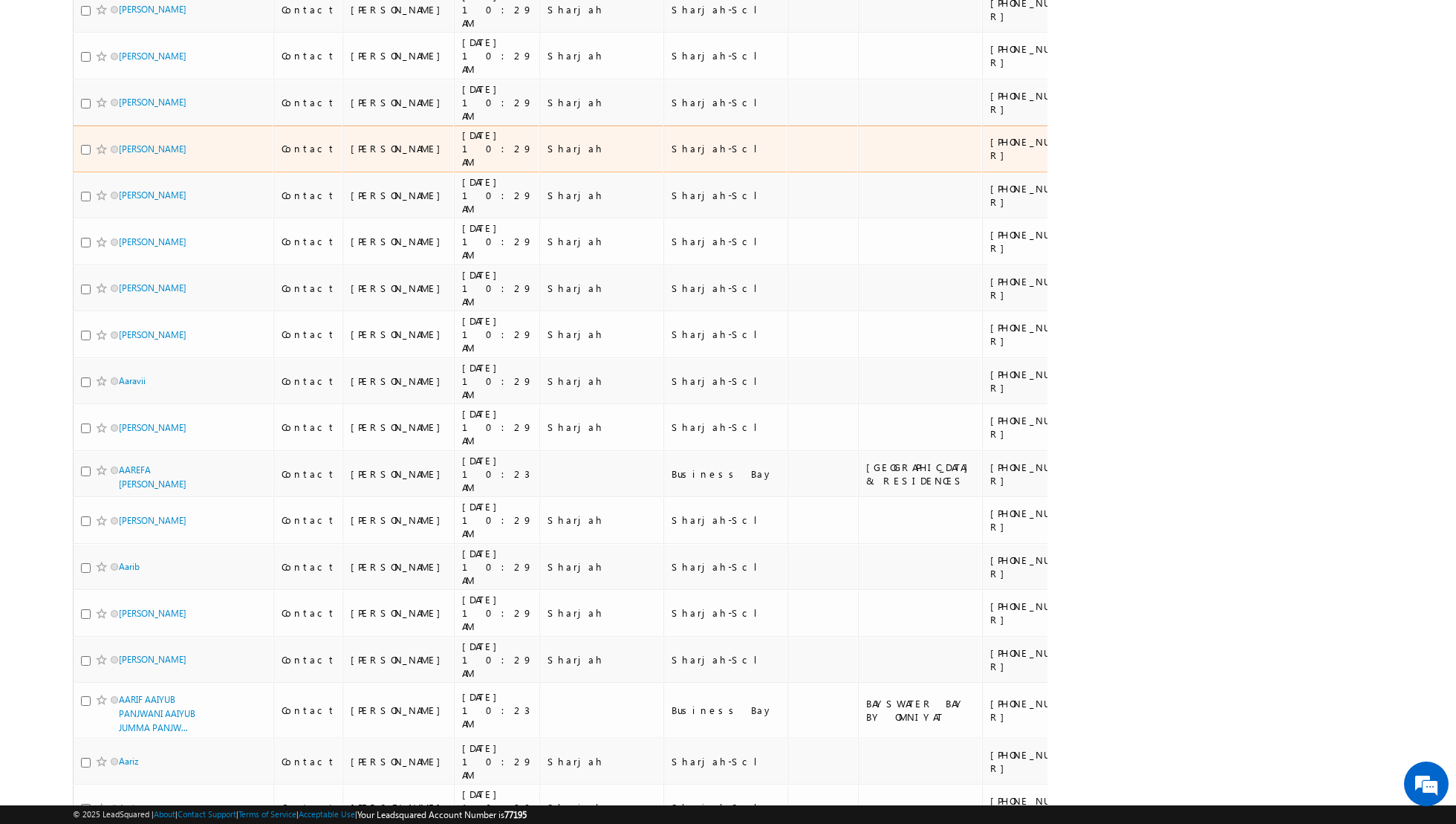
scroll to position [6530, 0]
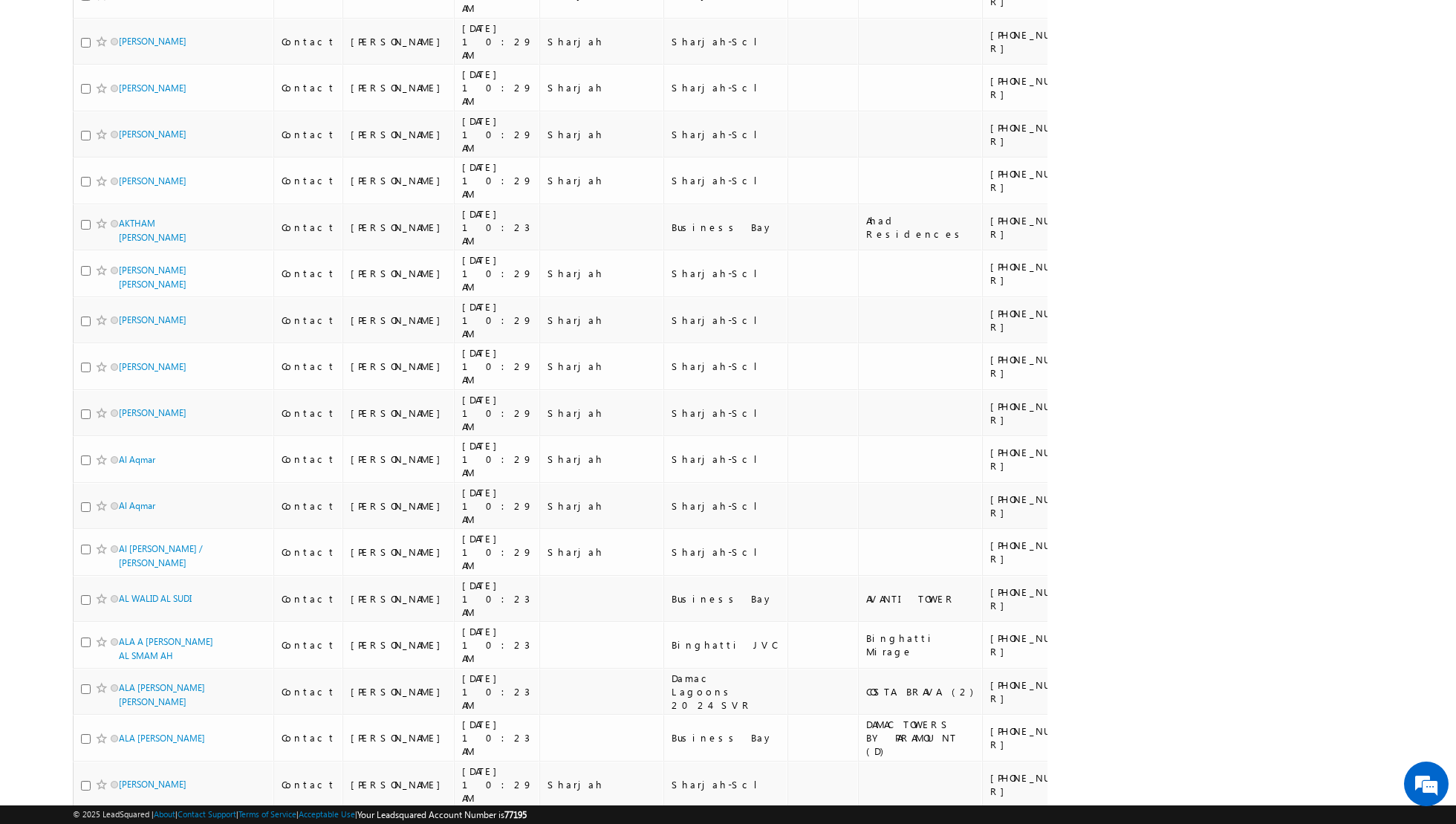
scroll to position [6871, 0]
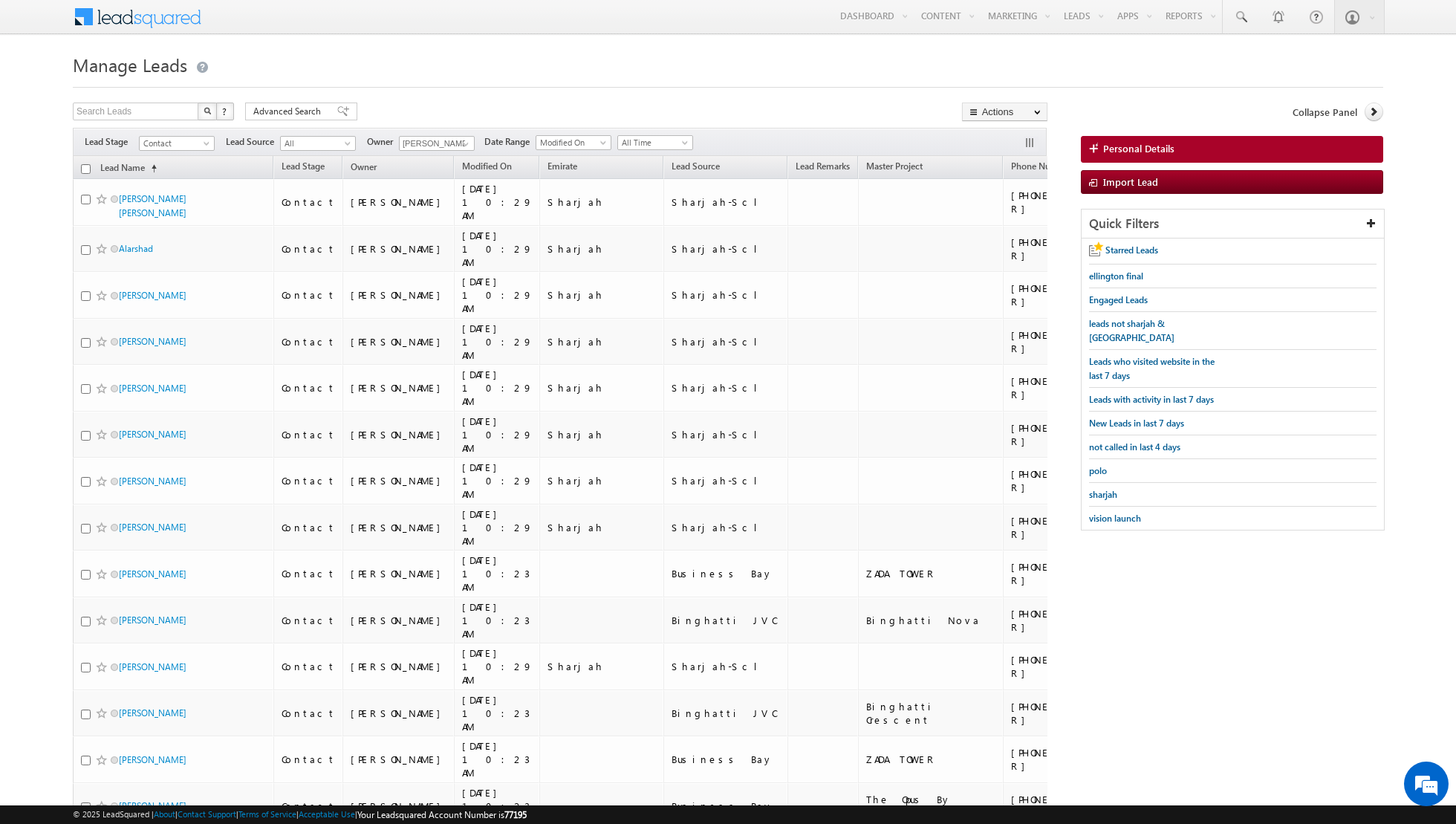
scroll to position [0, 0]
click at [337, 113] on span at bounding box center [342, 112] width 12 height 10
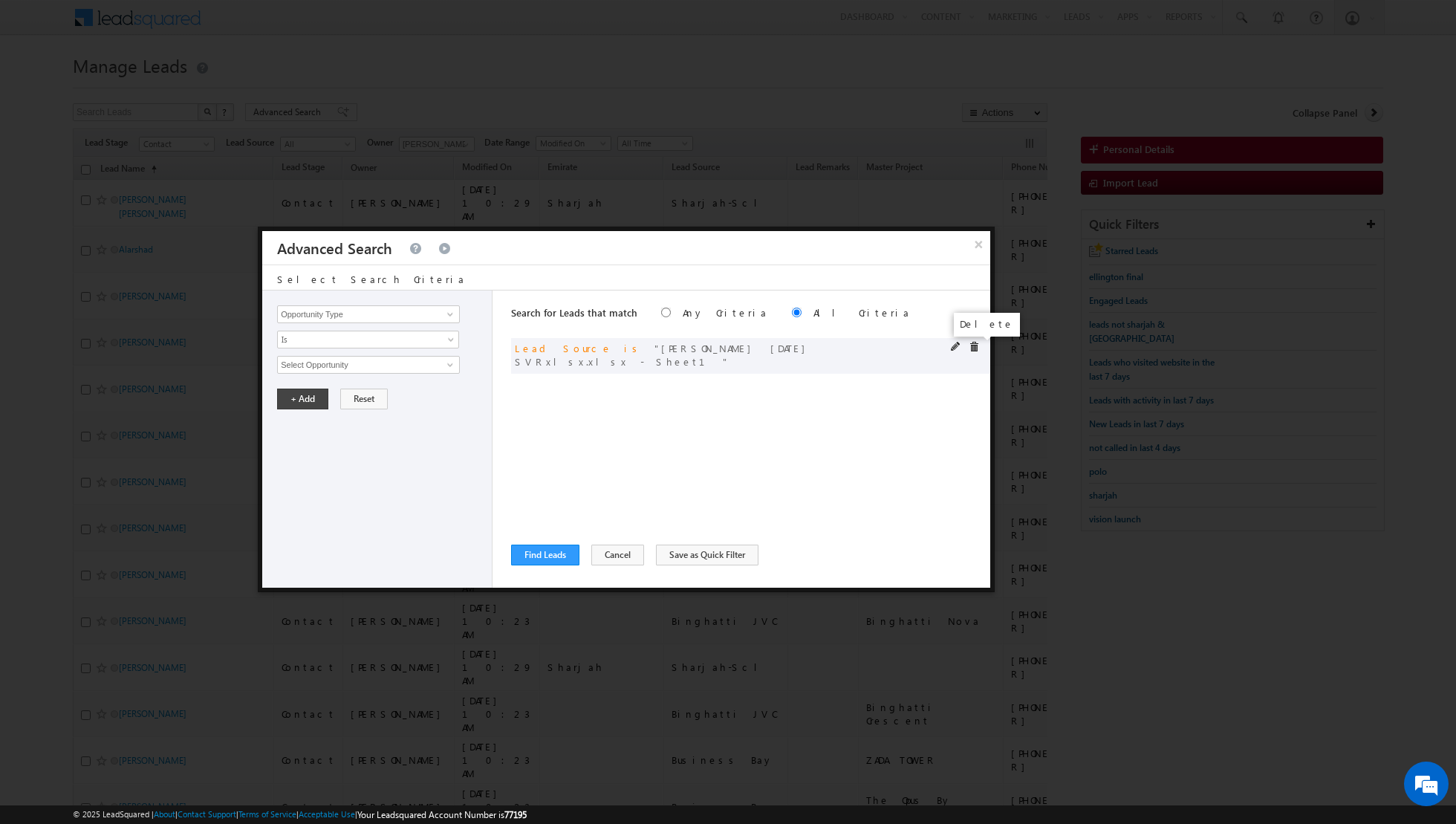
click at [977, 347] on span at bounding box center [973, 347] width 10 height 10
click at [453, 315] on span at bounding box center [449, 314] width 12 height 12
click at [390, 344] on link "Lead Source" at bounding box center [368, 344] width 183 height 17
click at [386, 362] on span "None Selected" at bounding box center [362, 365] width 168 height 16
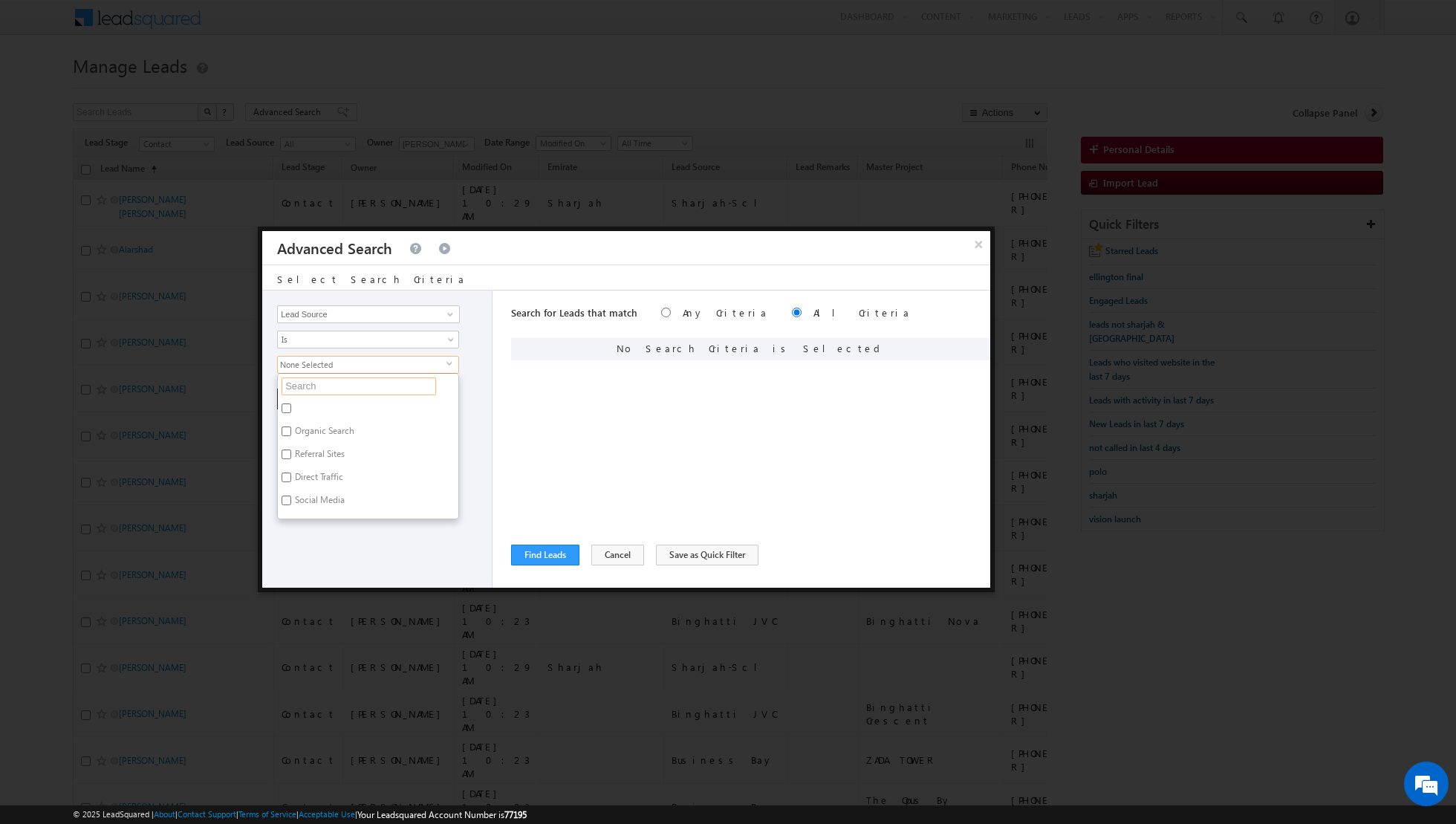
click at [363, 383] on input "text" at bounding box center [359, 386] width 155 height 18
click at [293, 416] on label "[GEOGRAPHIC_DATA]" at bounding box center [335, 422] width 116 height 23
click at [291, 416] on input "[GEOGRAPHIC_DATA]" at bounding box center [287, 420] width 10 height 10
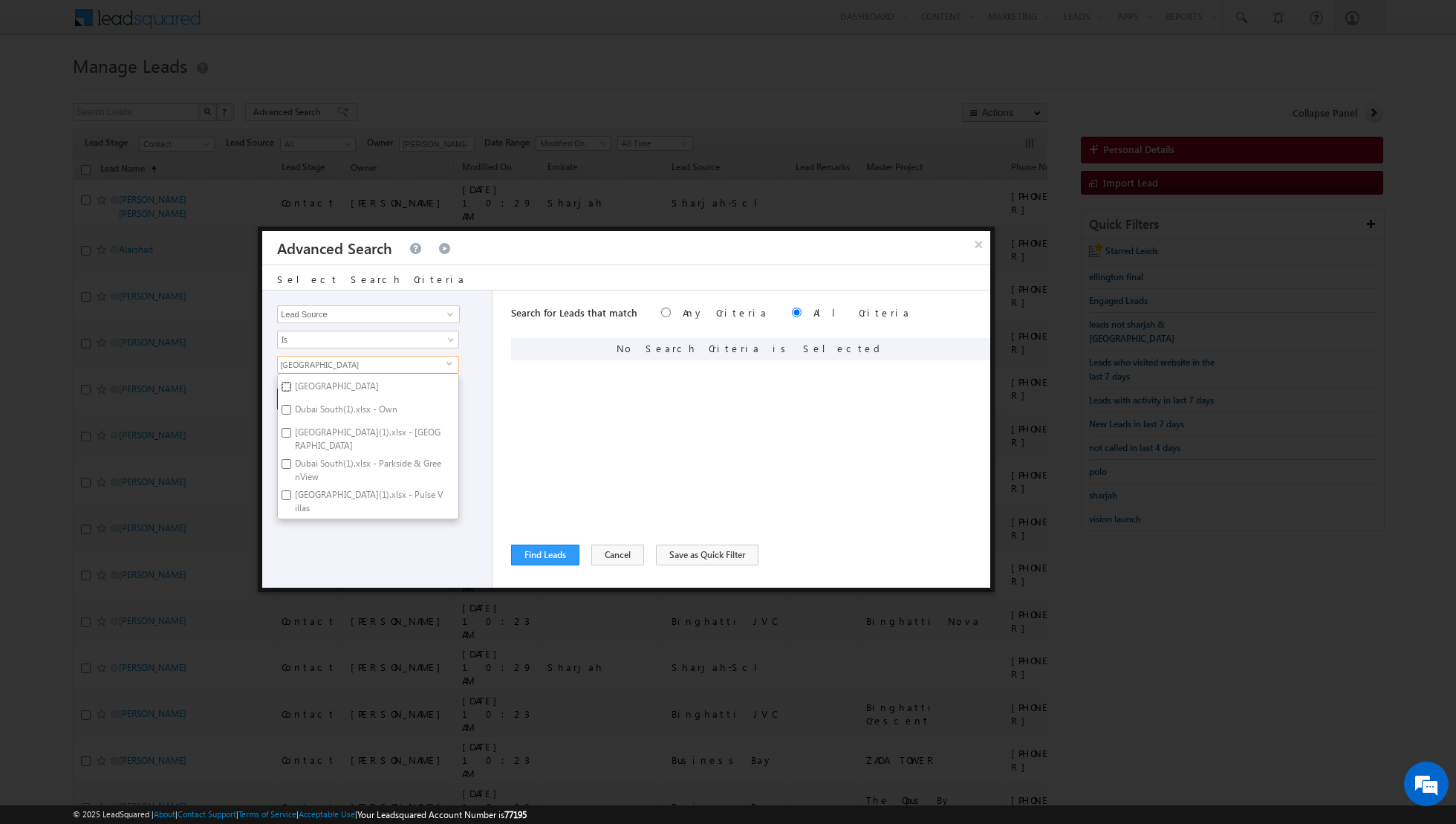
click at [282, 388] on input "[GEOGRAPHIC_DATA]" at bounding box center [287, 386] width 10 height 10
click at [286, 407] on input "Dubai South(1).xlsx - Own" at bounding box center [287, 410] width 10 height 10
click at [290, 433] on input "[GEOGRAPHIC_DATA](1).xlsx - [GEOGRAPHIC_DATA]" at bounding box center [287, 433] width 10 height 10
click at [284, 470] on label "Dubai South(1).xlsx - Parkside & GreenView" at bounding box center [368, 470] width 180 height 31
click at [284, 469] on input "Dubai South(1).xlsx - Parkside & GreenView" at bounding box center [287, 464] width 10 height 10
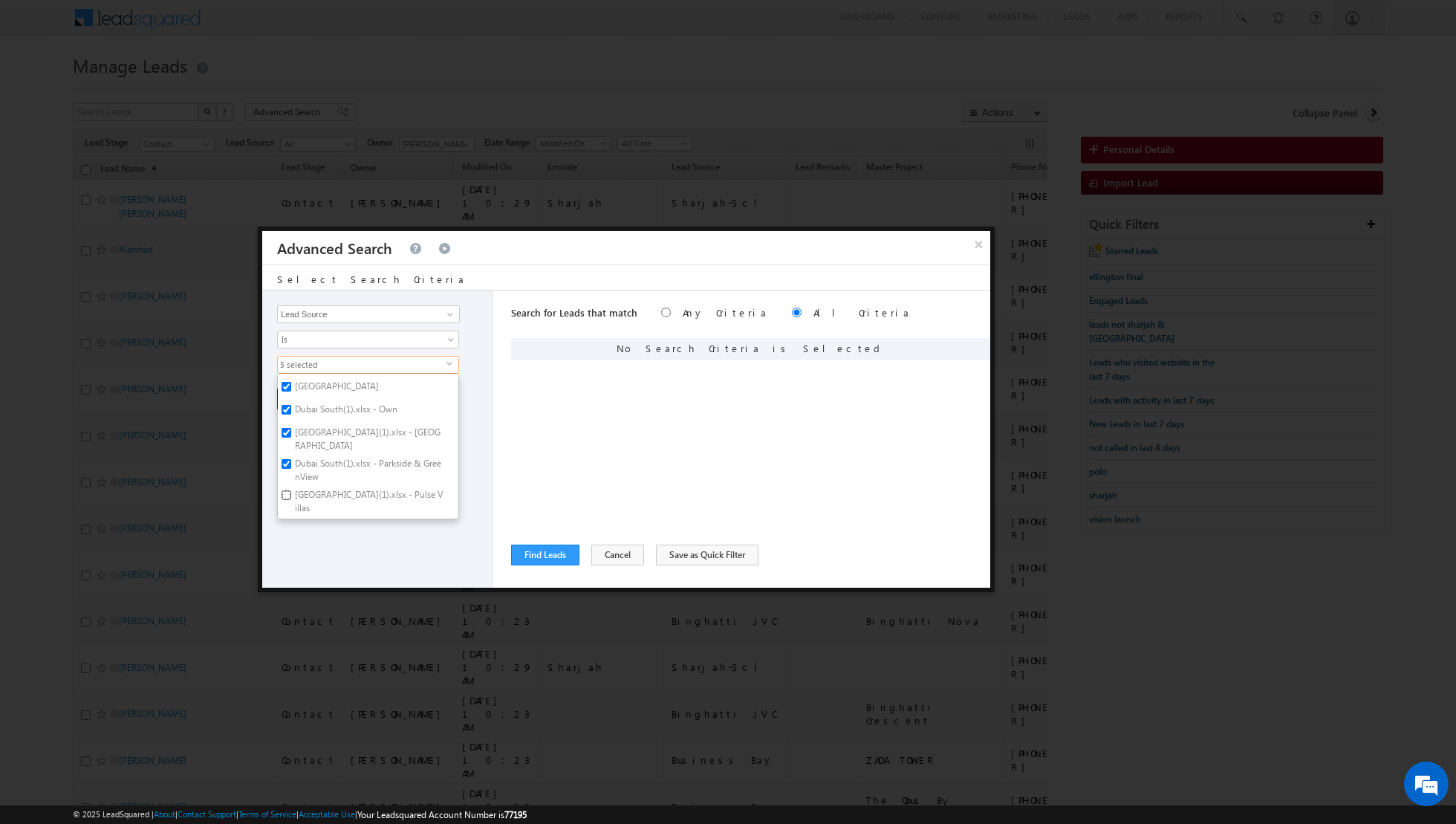
click at [283, 490] on input "[GEOGRAPHIC_DATA](1).xlsx - Pulse Villas" at bounding box center [287, 495] width 10 height 10
click at [283, 463] on label "Dubai South(1).xlsx - Pulse Villas 2" at bounding box center [361, 466] width 166 height 23
click at [283, 463] on input "Dubai South(1).xlsx - Pulse Villas 2" at bounding box center [287, 465] width 10 height 10
click at [283, 483] on input "Dubai South(1).xlsx - MAG 520 P & O" at bounding box center [287, 488] width 10 height 10
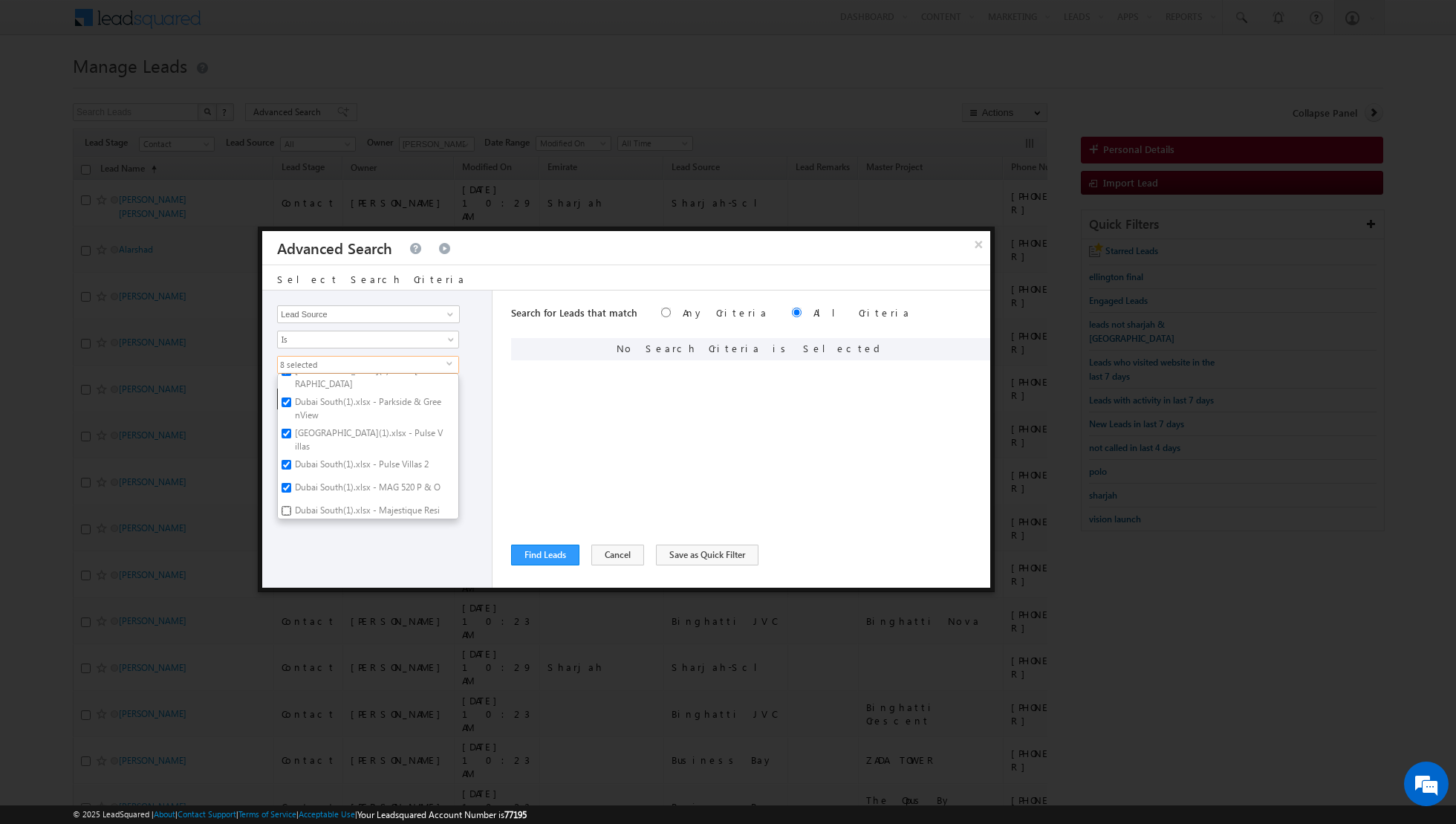
click at [283, 506] on input "Dubai South(1).xlsx - Majestique Residence P & O" at bounding box center [287, 511] width 10 height 10
click at [280, 427] on label "Dubai South(1).xlsx - Kappa Acca 4 P & O" at bounding box center [368, 442] width 180 height 31
click at [282, 432] on input "Dubai South(1).xlsx - Kappa Acca 4 P & O" at bounding box center [287, 437] width 10 height 10
click at [284, 463] on input "[GEOGRAPHIC_DATA] 2023.xlsx - DHE" at bounding box center [287, 468] width 10 height 10
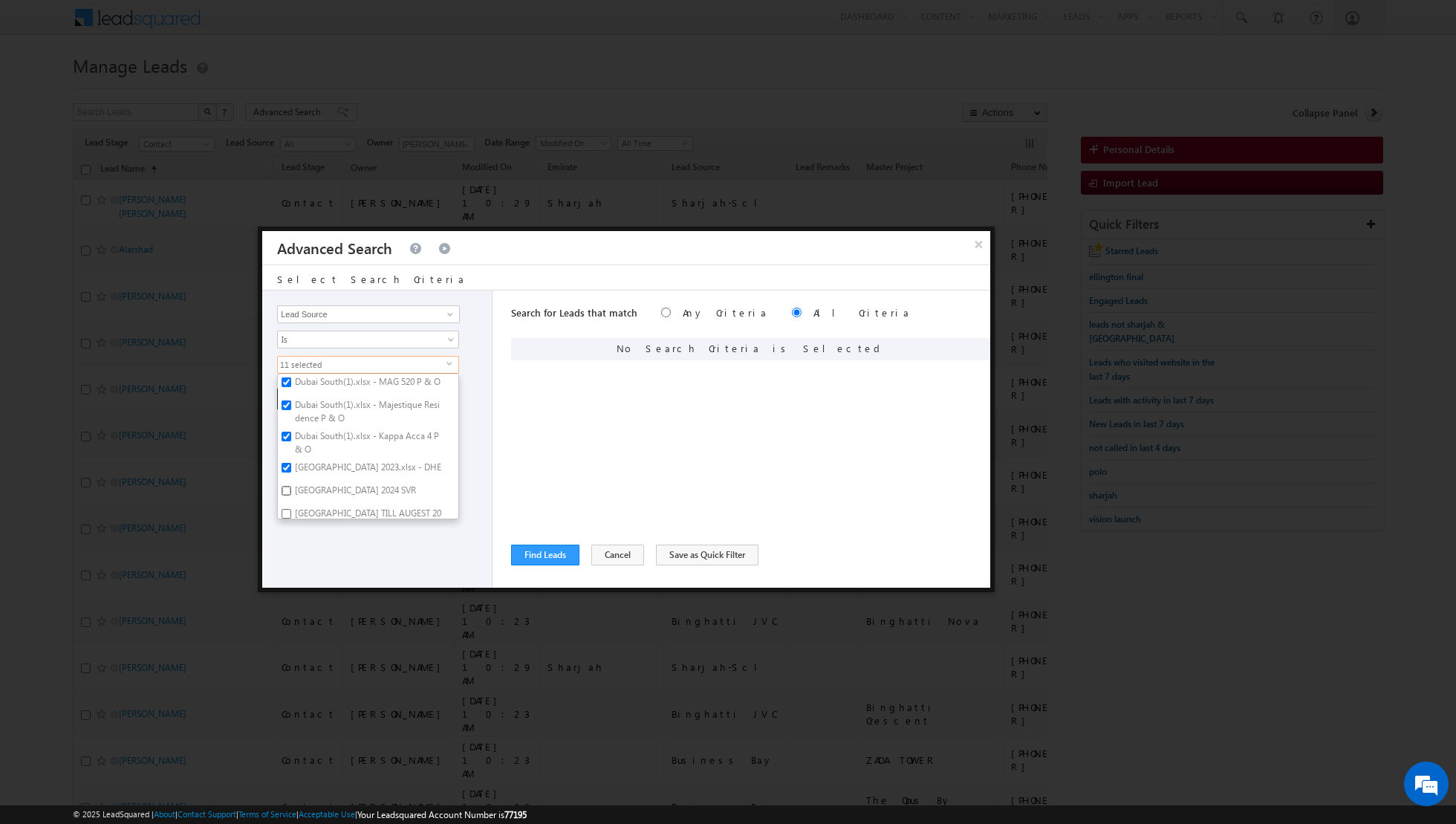
click at [287, 486] on input "[GEOGRAPHIC_DATA] 2024 SVR" at bounding box center [287, 491] width 10 height 10
click at [283, 509] on input "[GEOGRAPHIC_DATA] TILL AUGEST 2024" at bounding box center [287, 513] width 10 height 10
click at [332, 539] on div "Opportunity Type Lead Activity Task Sales Group Prospect Id Address 1 Address 2…" at bounding box center [377, 439] width 230 height 297
click at [298, 398] on button "+ Add" at bounding box center [303, 399] width 51 height 21
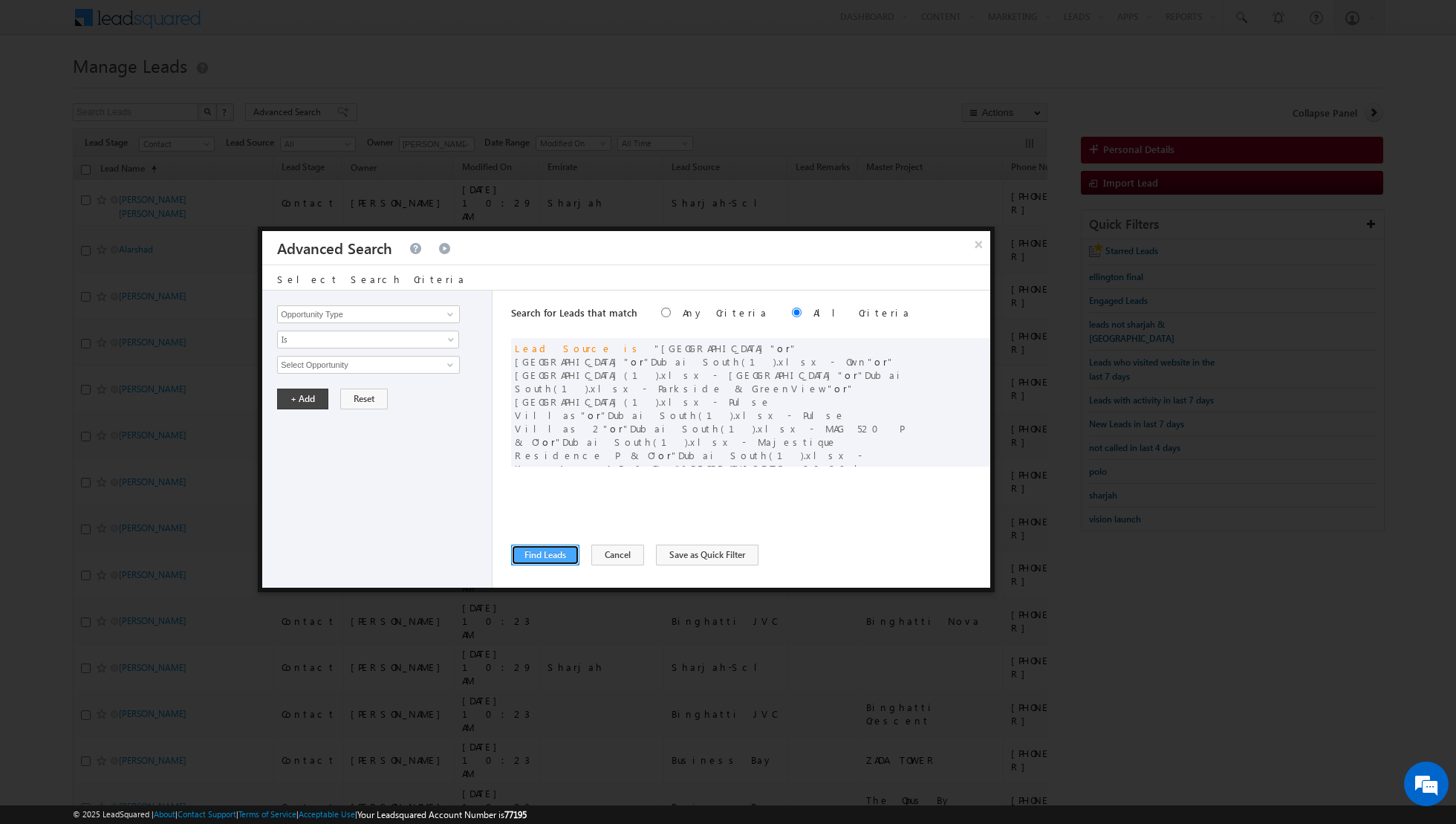
click at [539, 554] on button "Find Leads" at bounding box center [545, 555] width 69 height 21
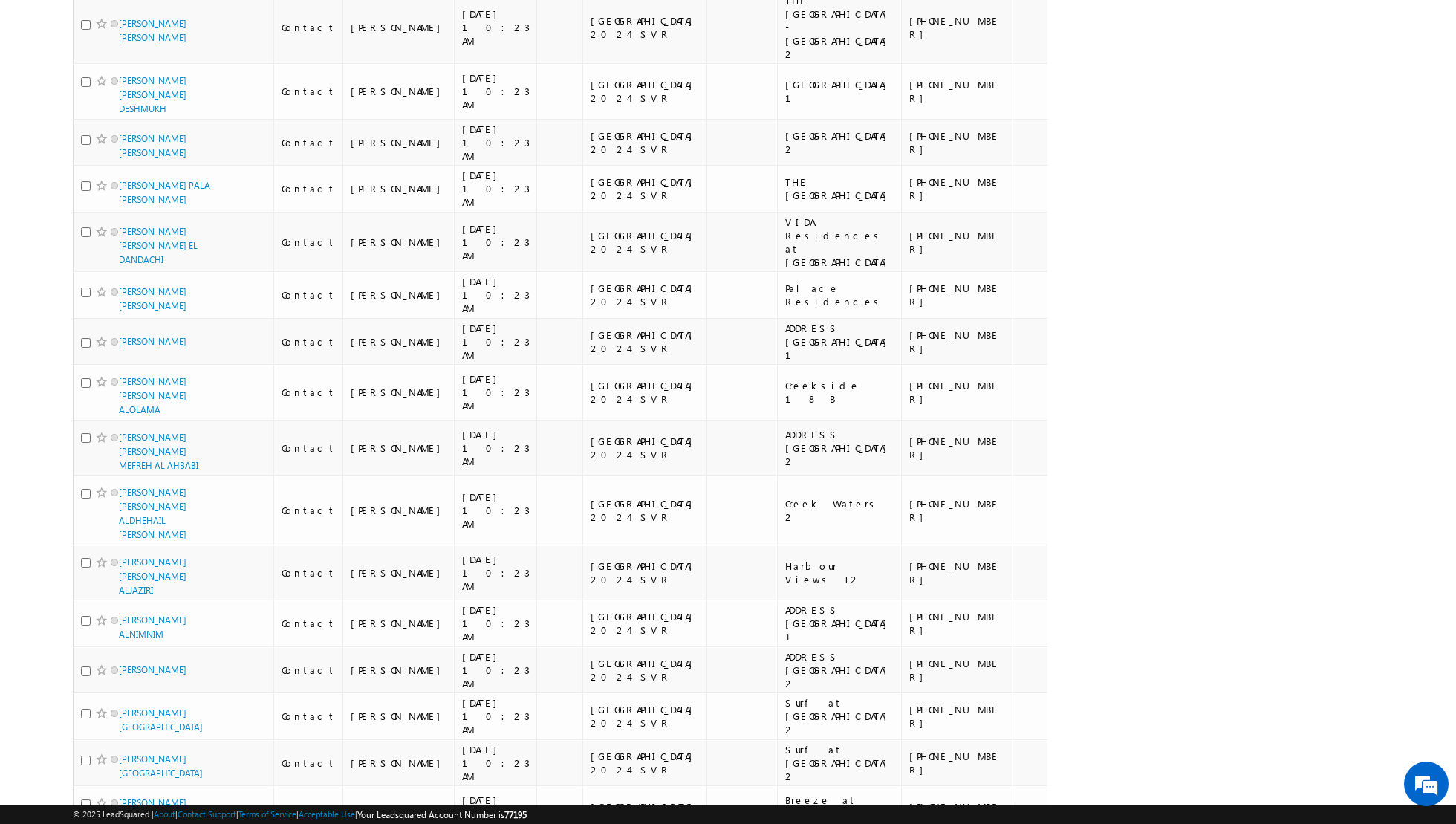
scroll to position [0, 0]
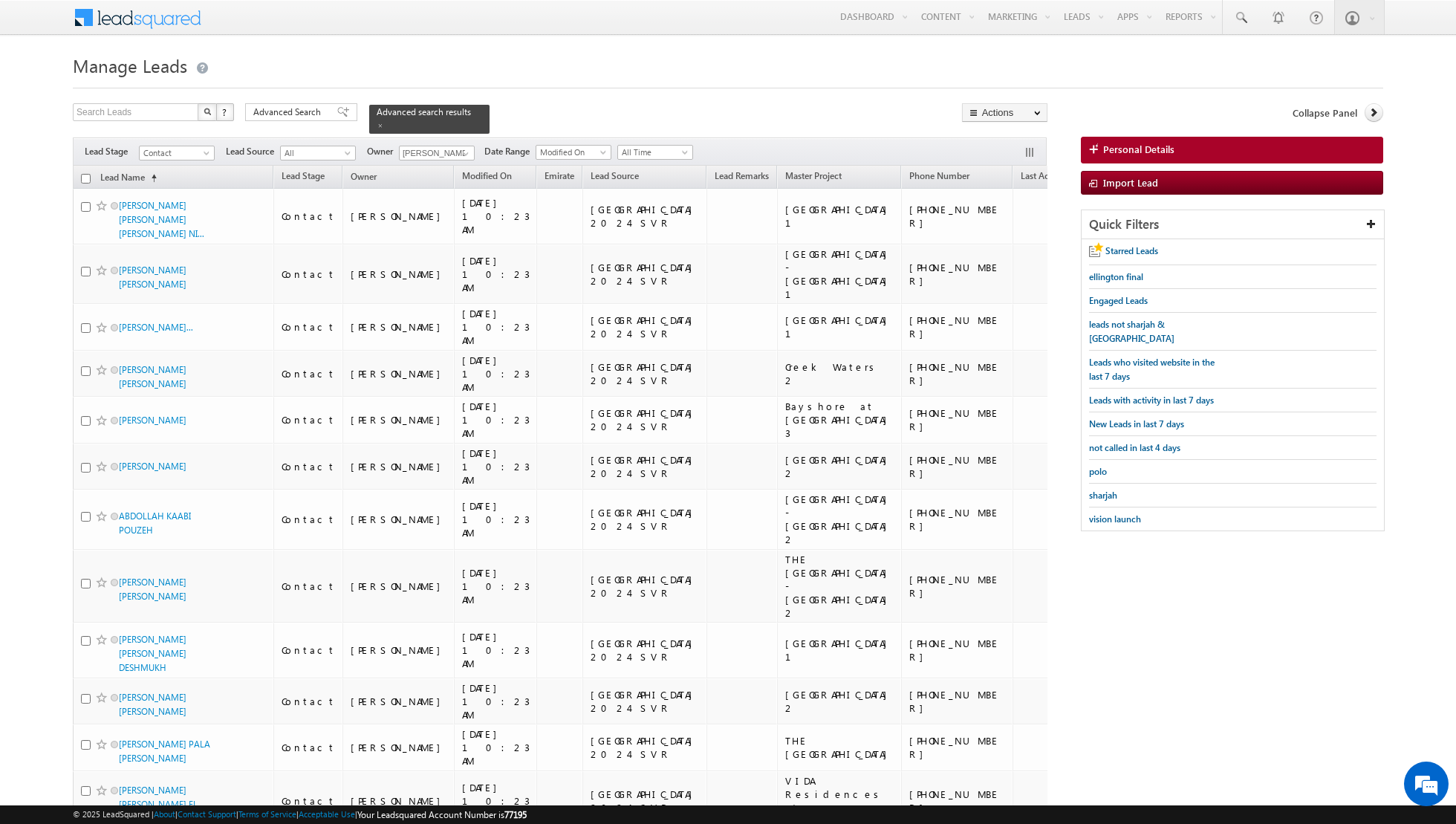
click at [83, 174] on input "checkbox" at bounding box center [85, 179] width 10 height 10
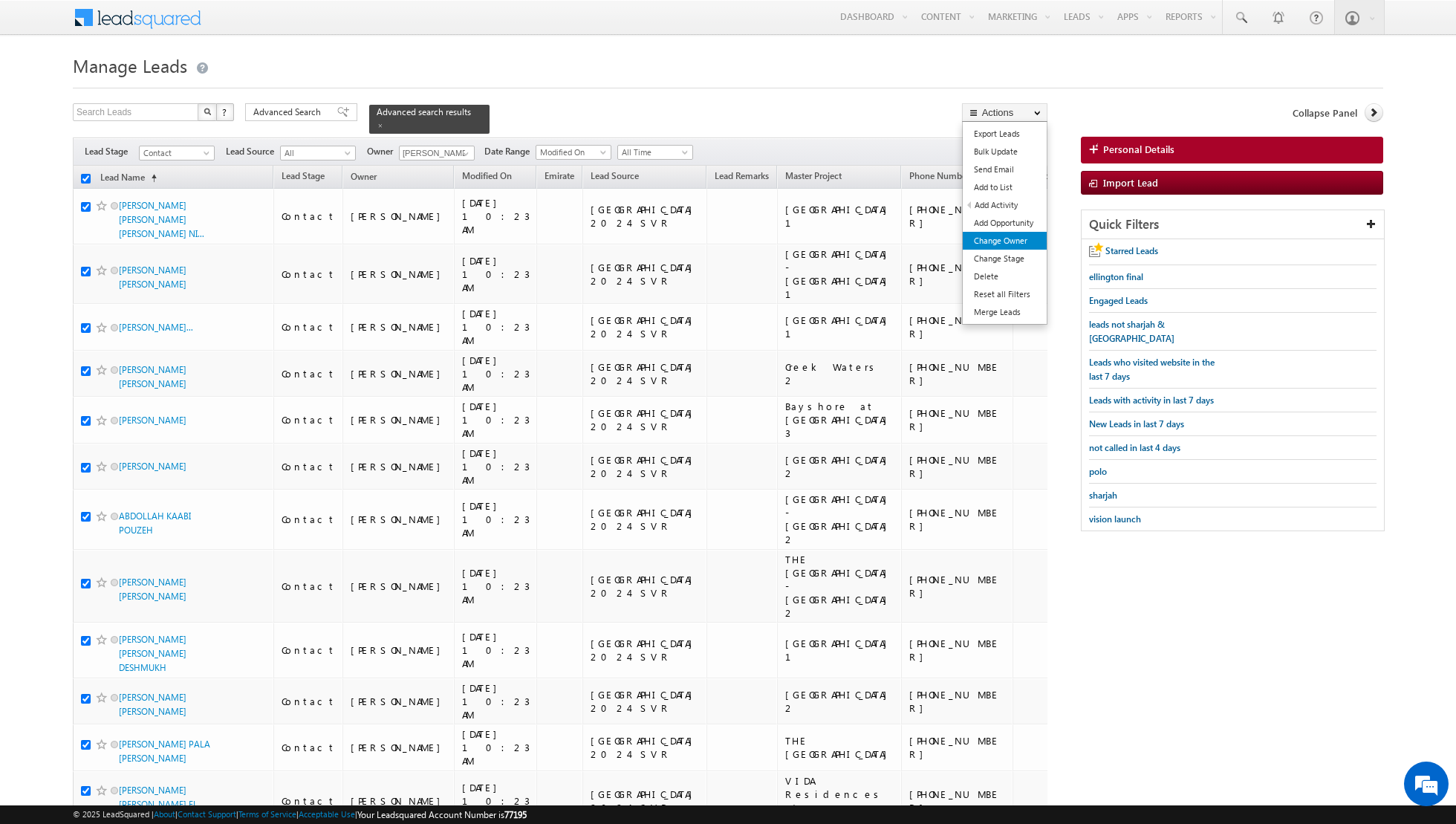
click at [987, 239] on link "Change Owner" at bounding box center [1004, 240] width 84 height 18
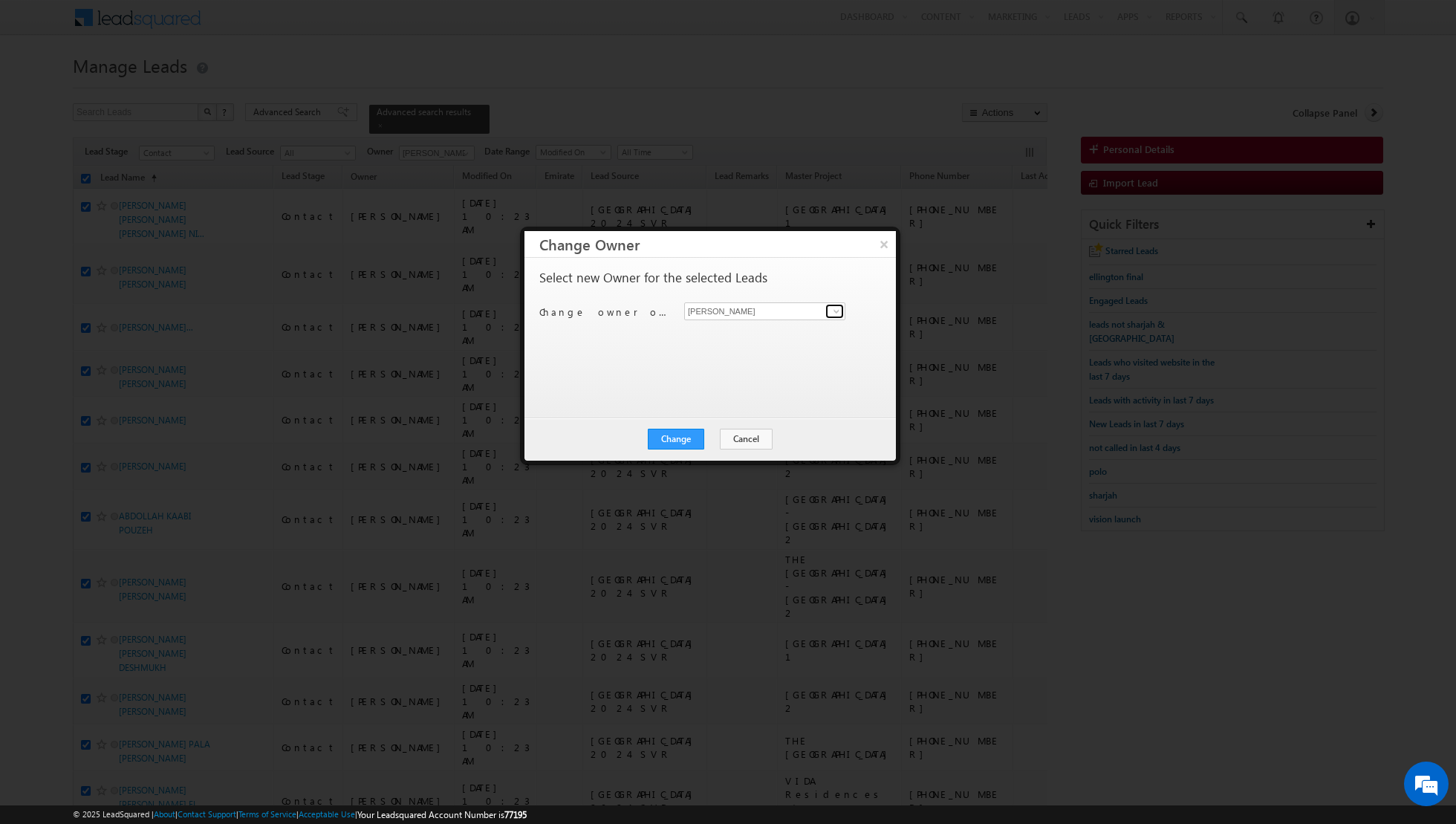
click at [837, 310] on span at bounding box center [836, 311] width 12 height 12
click at [710, 334] on span "[EMAIL_ADDRESS][PERSON_NAME][DOMAIN_NAME]" at bounding box center [758, 339] width 134 height 11
click at [684, 434] on button "Change" at bounding box center [675, 439] width 57 height 21
click at [707, 434] on button "Close" at bounding box center [713, 439] width 48 height 21
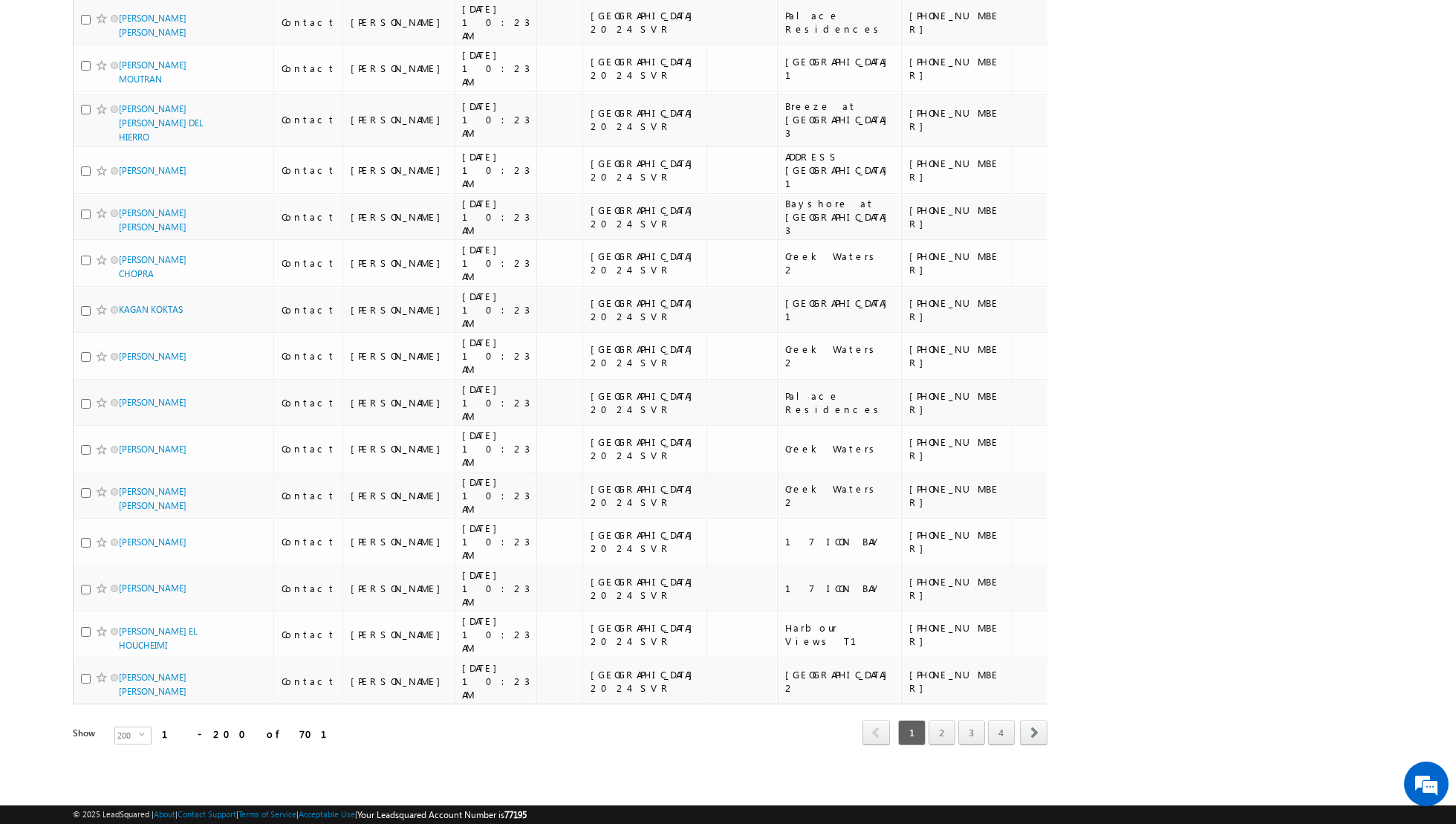
scroll to position [11506, 0]
click at [948, 738] on link "2" at bounding box center [942, 733] width 27 height 26
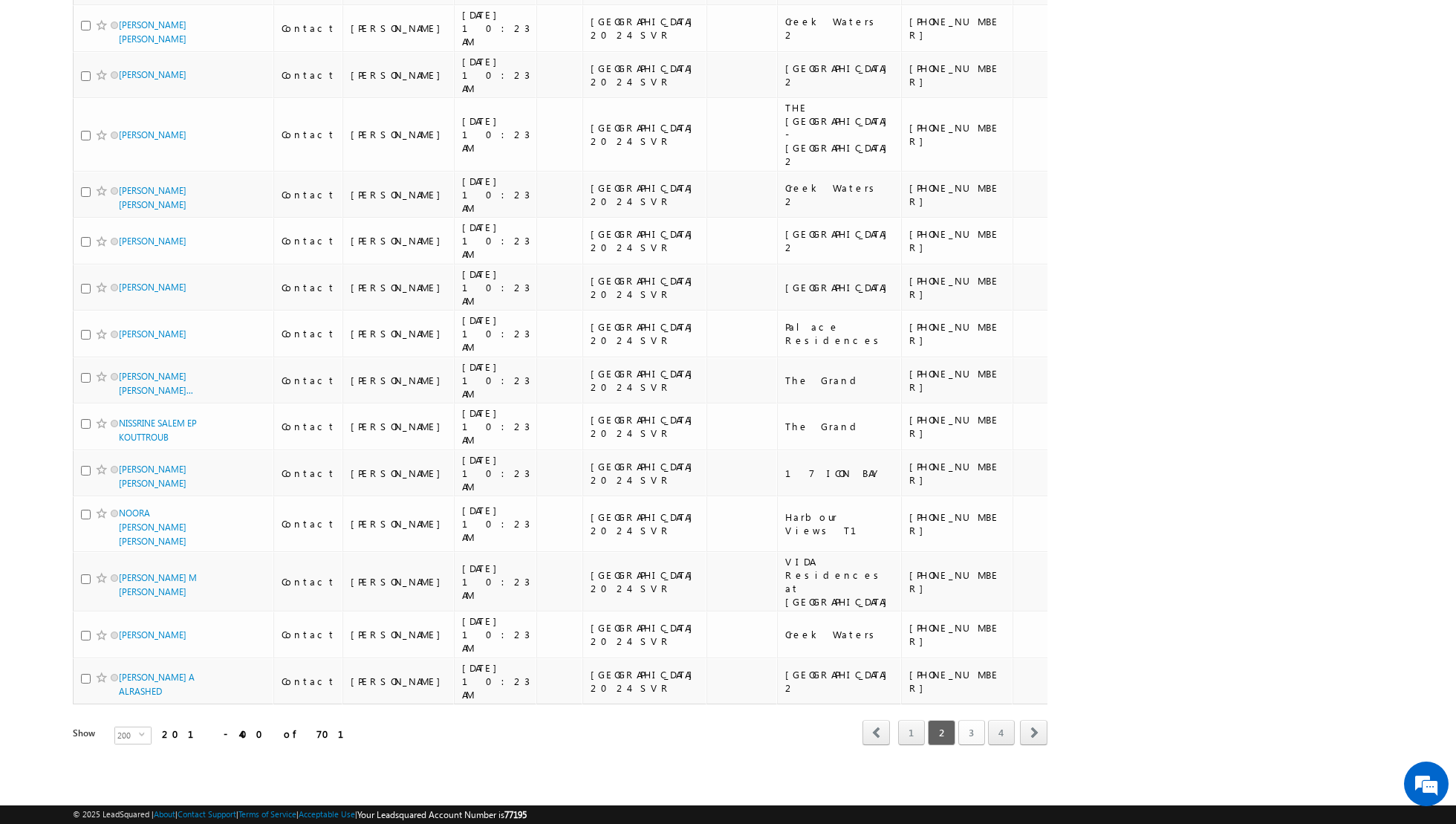
click at [970, 734] on link "3" at bounding box center [971, 733] width 27 height 26
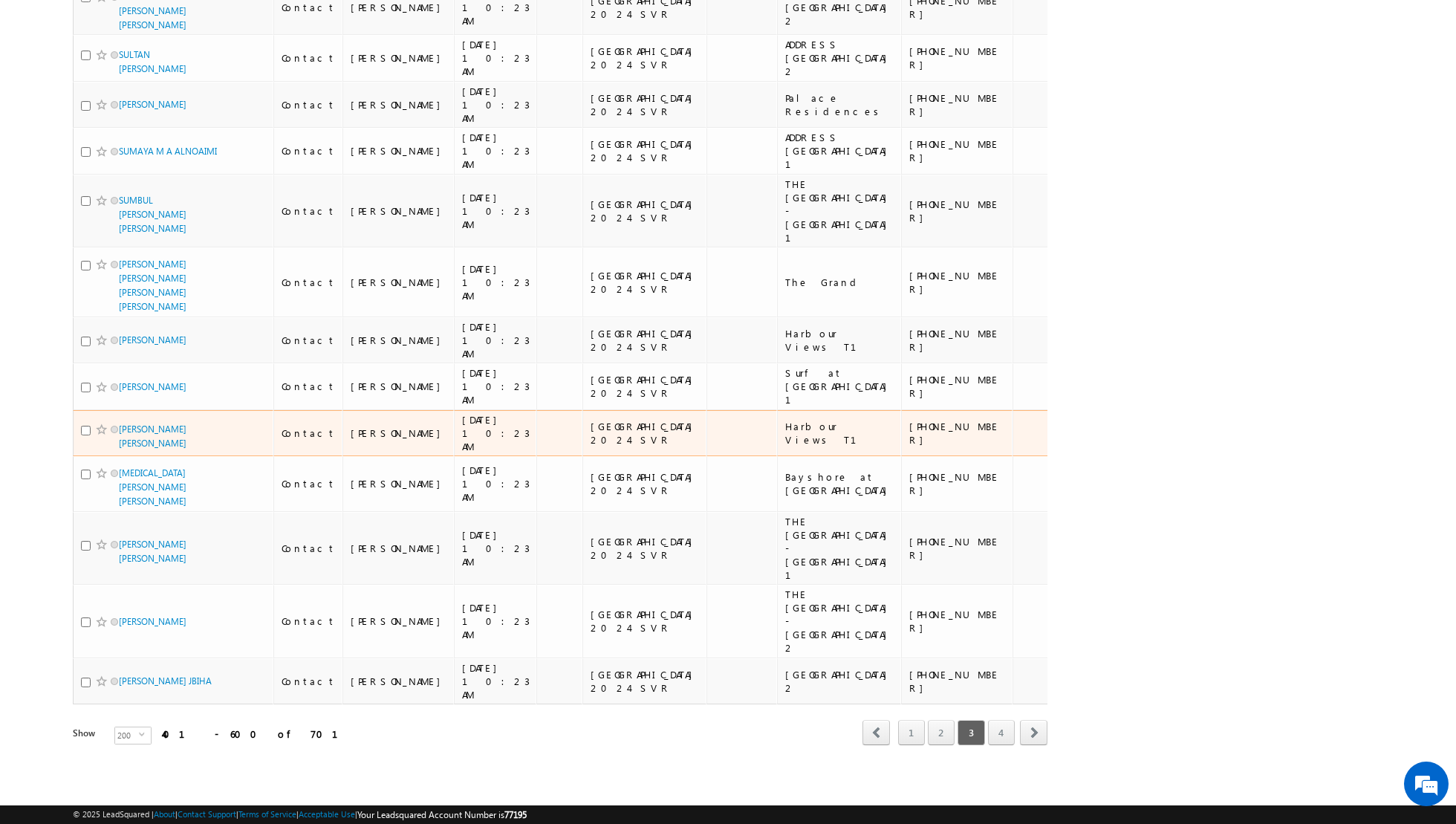
scroll to position [11579, 0]
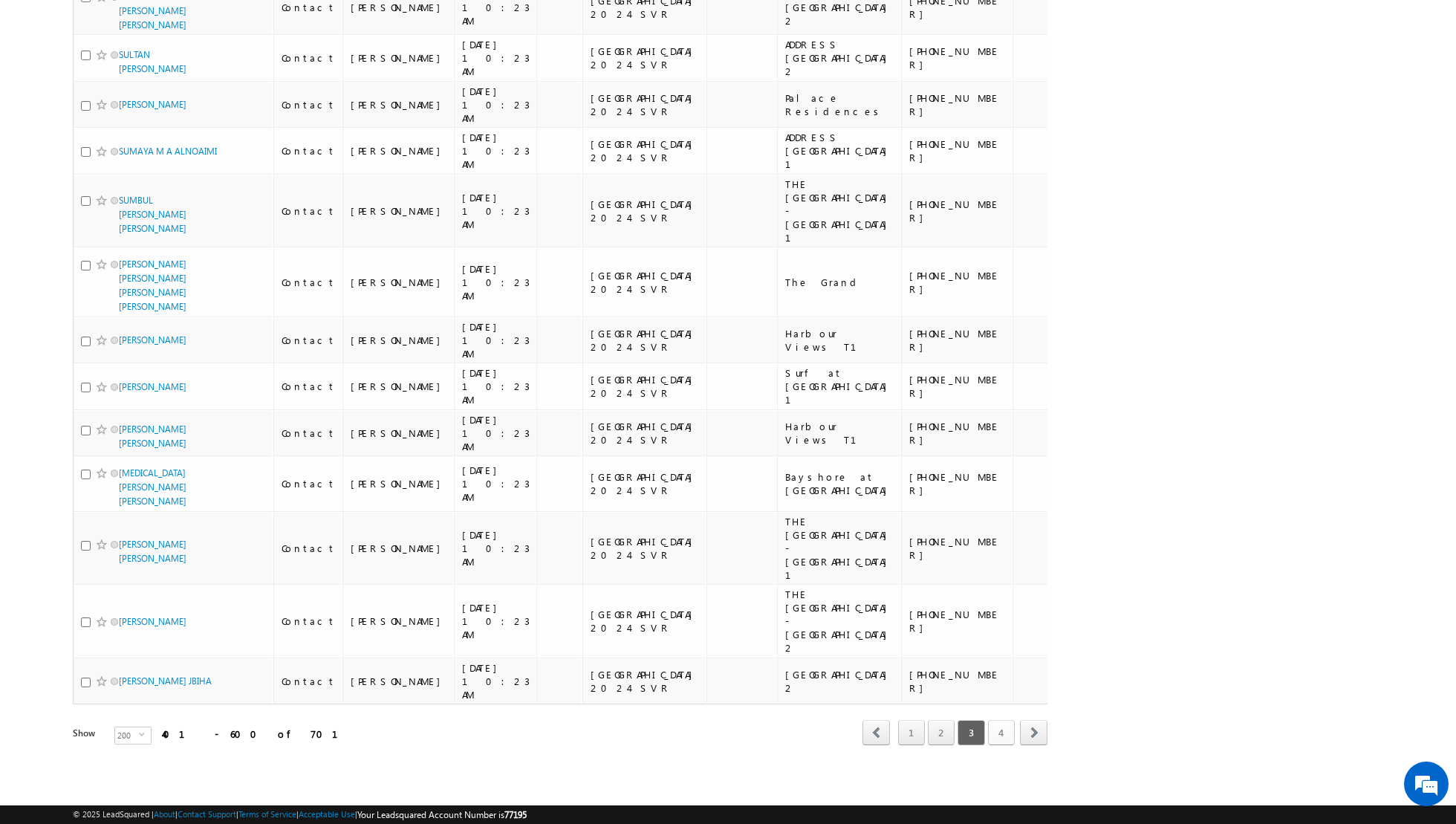
click at [1000, 733] on link "4" at bounding box center [1002, 733] width 27 height 26
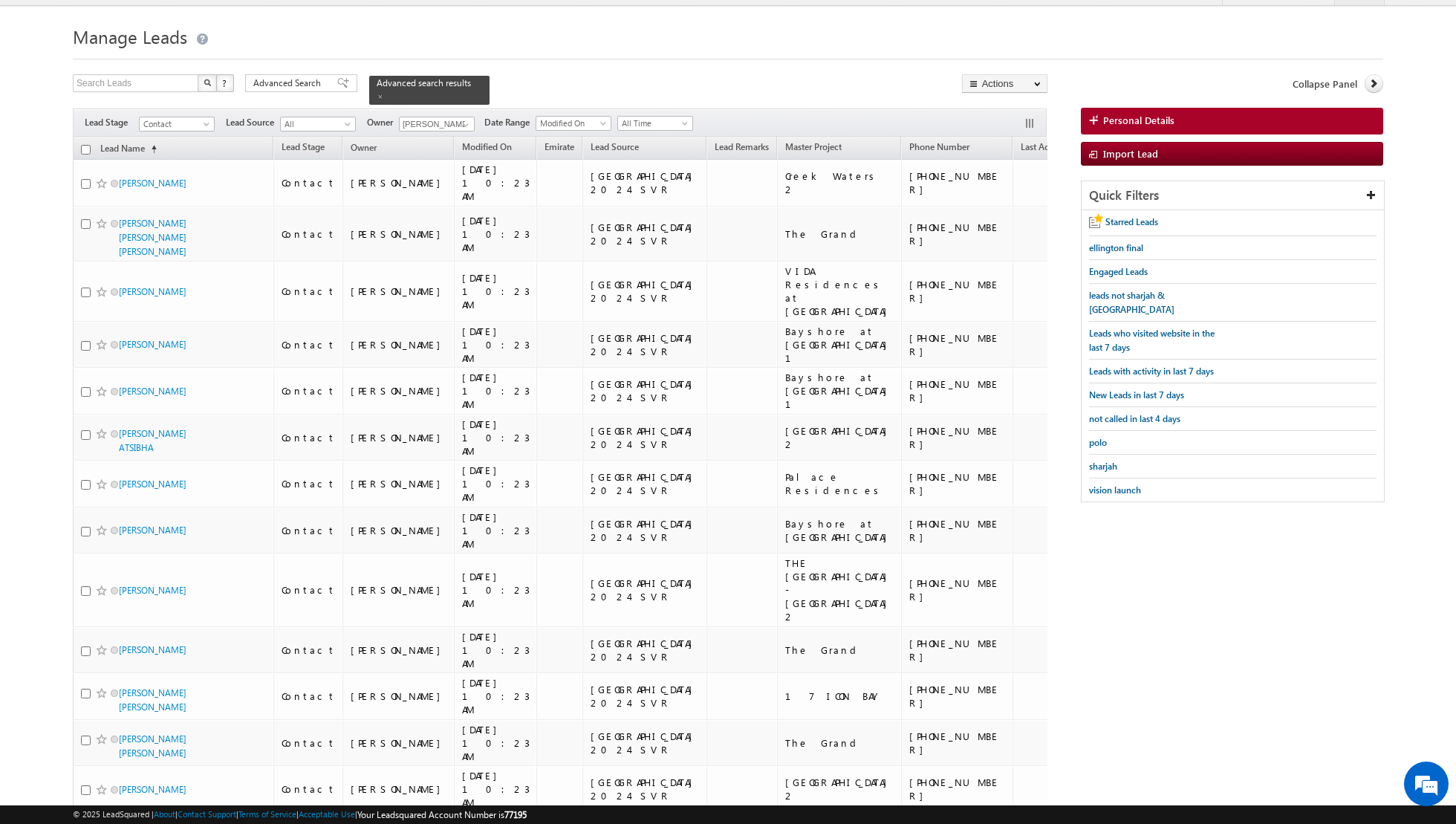
scroll to position [0, 0]
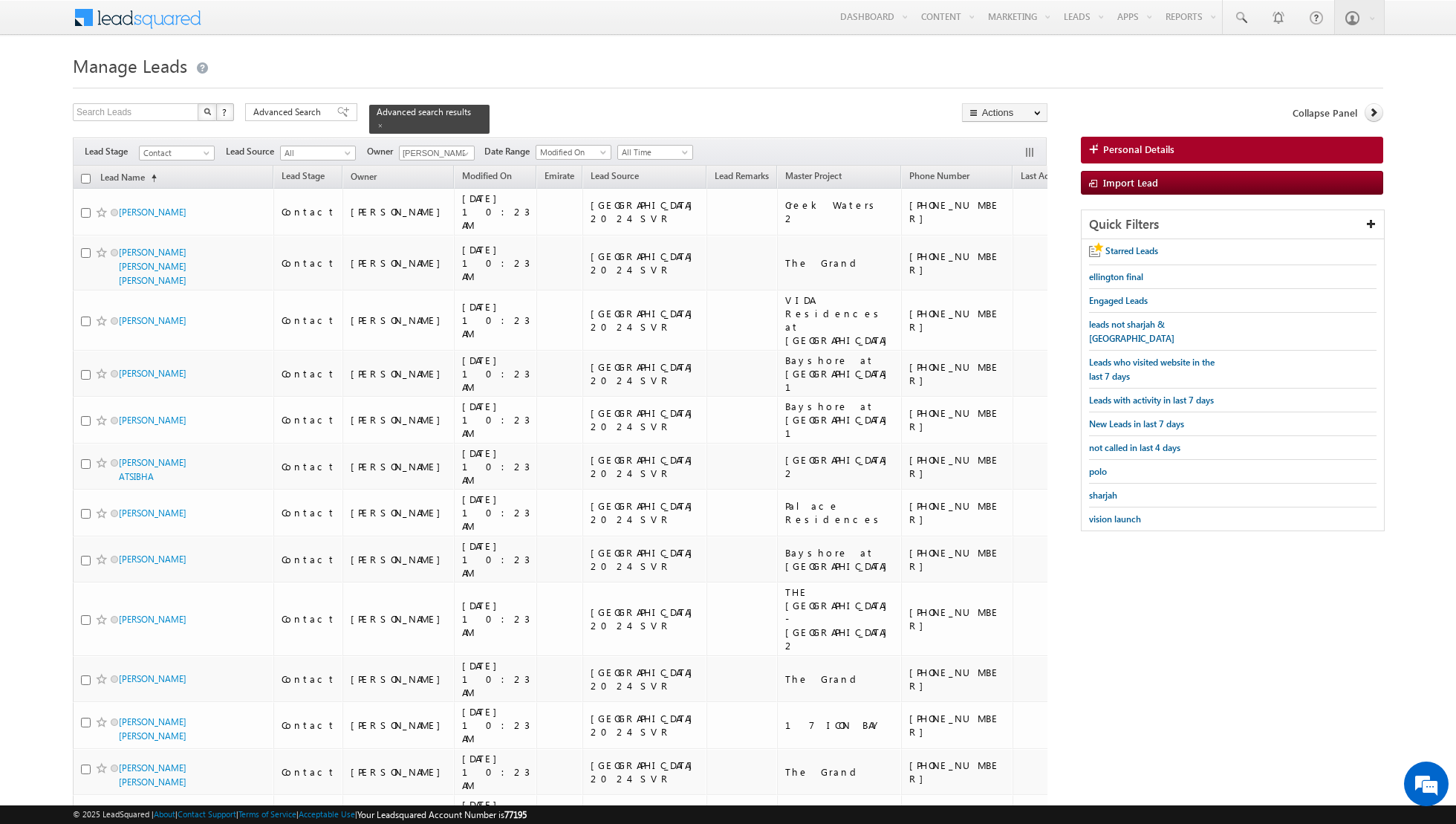
click at [84, 176] on input "checkbox" at bounding box center [85, 179] width 10 height 10
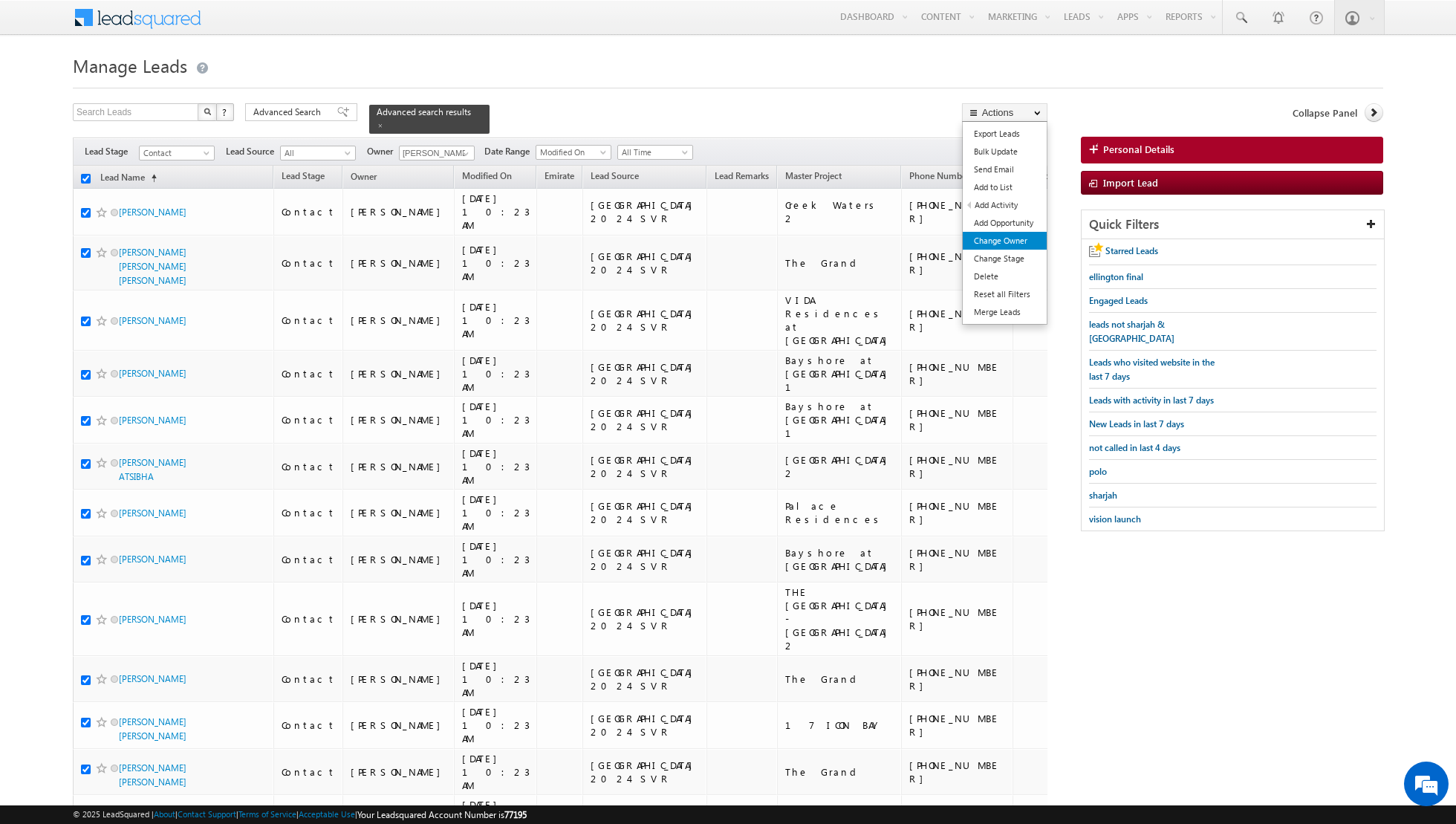
click at [991, 240] on link "Change Owner" at bounding box center [1004, 240] width 84 height 18
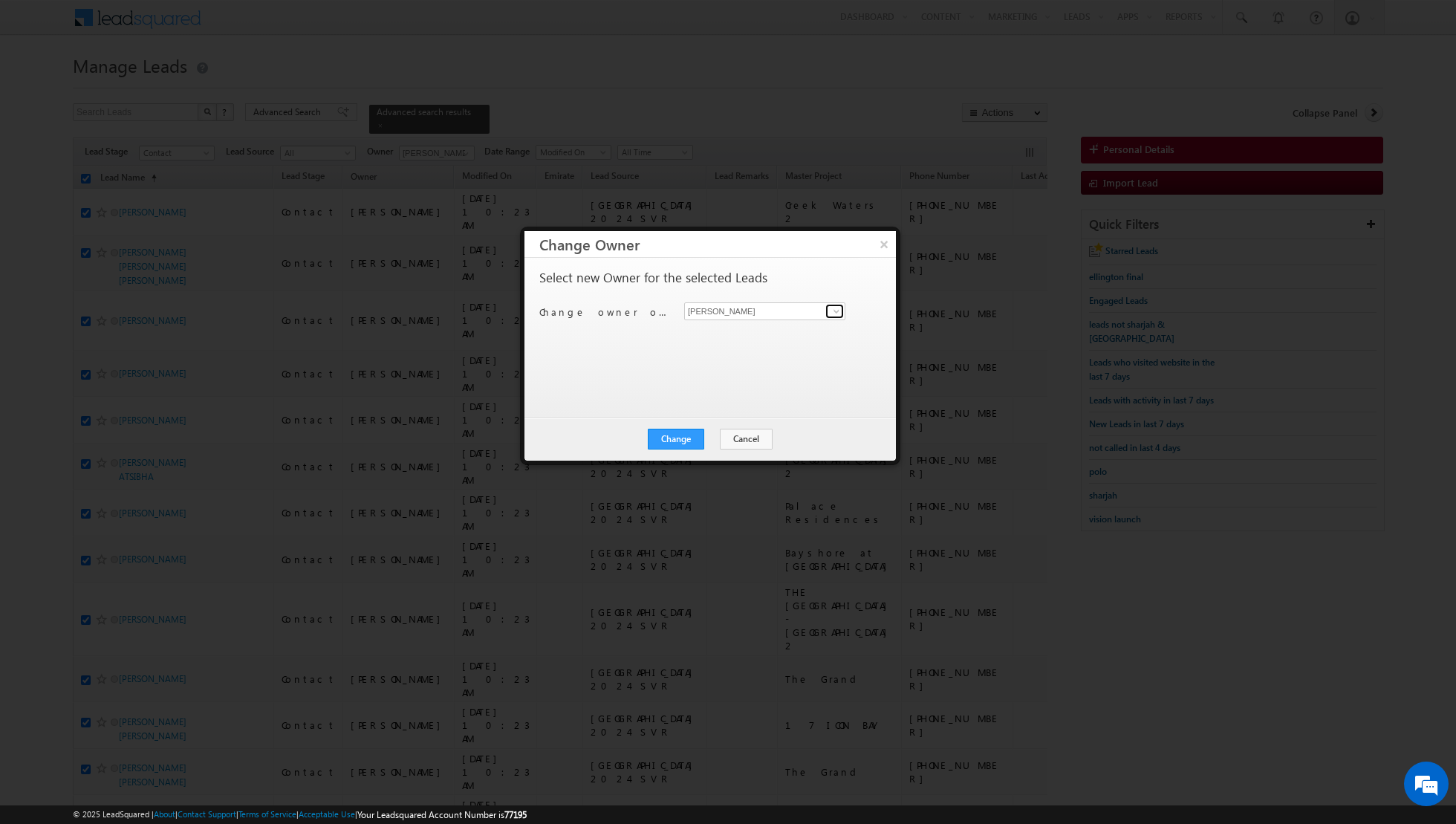
click at [832, 308] on span at bounding box center [836, 311] width 12 height 12
click at [715, 335] on span "[EMAIL_ADDRESS][PERSON_NAME][DOMAIN_NAME]" at bounding box center [758, 339] width 134 height 11
click at [687, 436] on button "Change" at bounding box center [675, 439] width 57 height 21
click at [706, 430] on button "Close" at bounding box center [713, 439] width 48 height 21
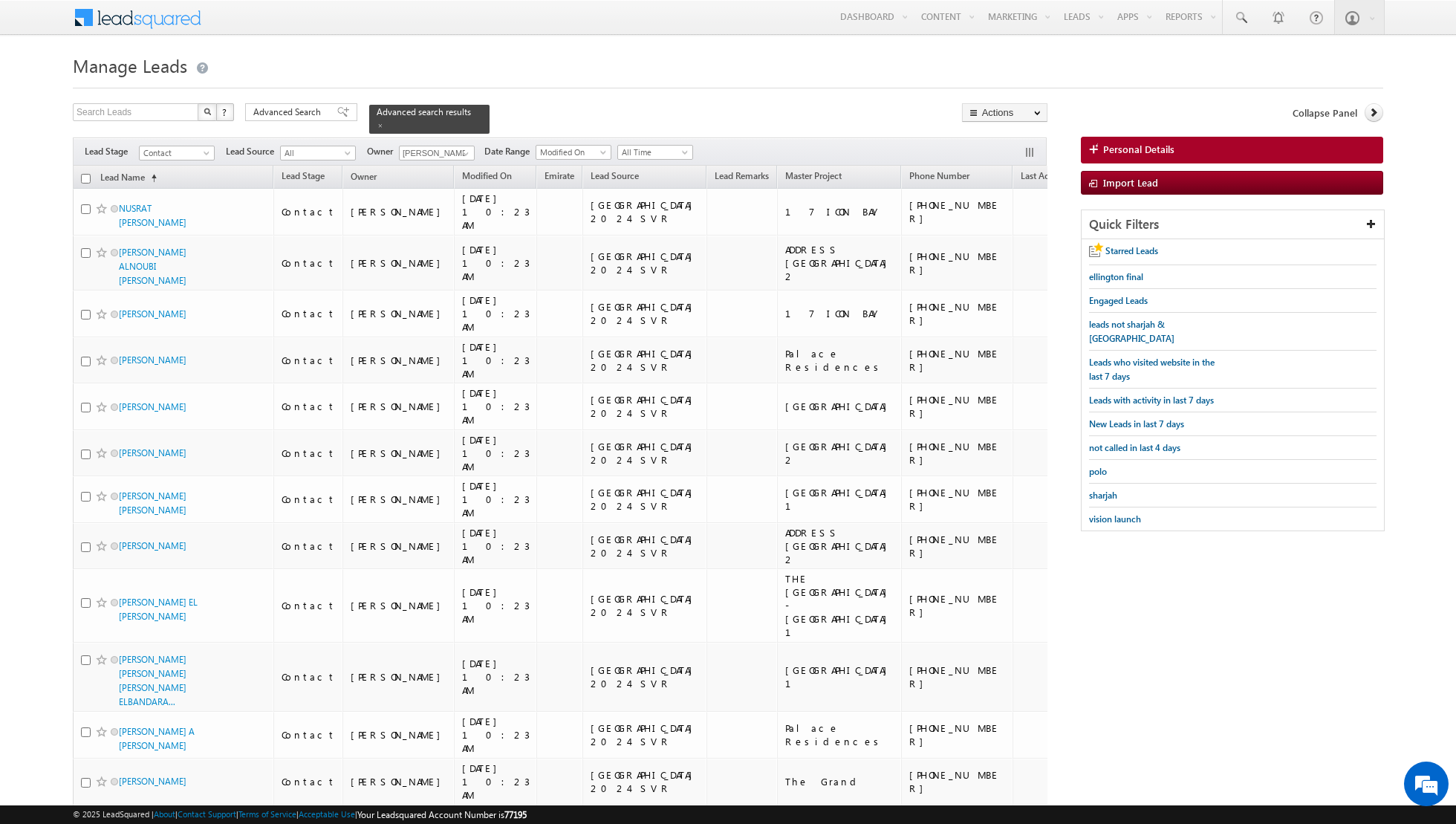
click at [89, 177] on input "checkbox" at bounding box center [85, 179] width 10 height 10
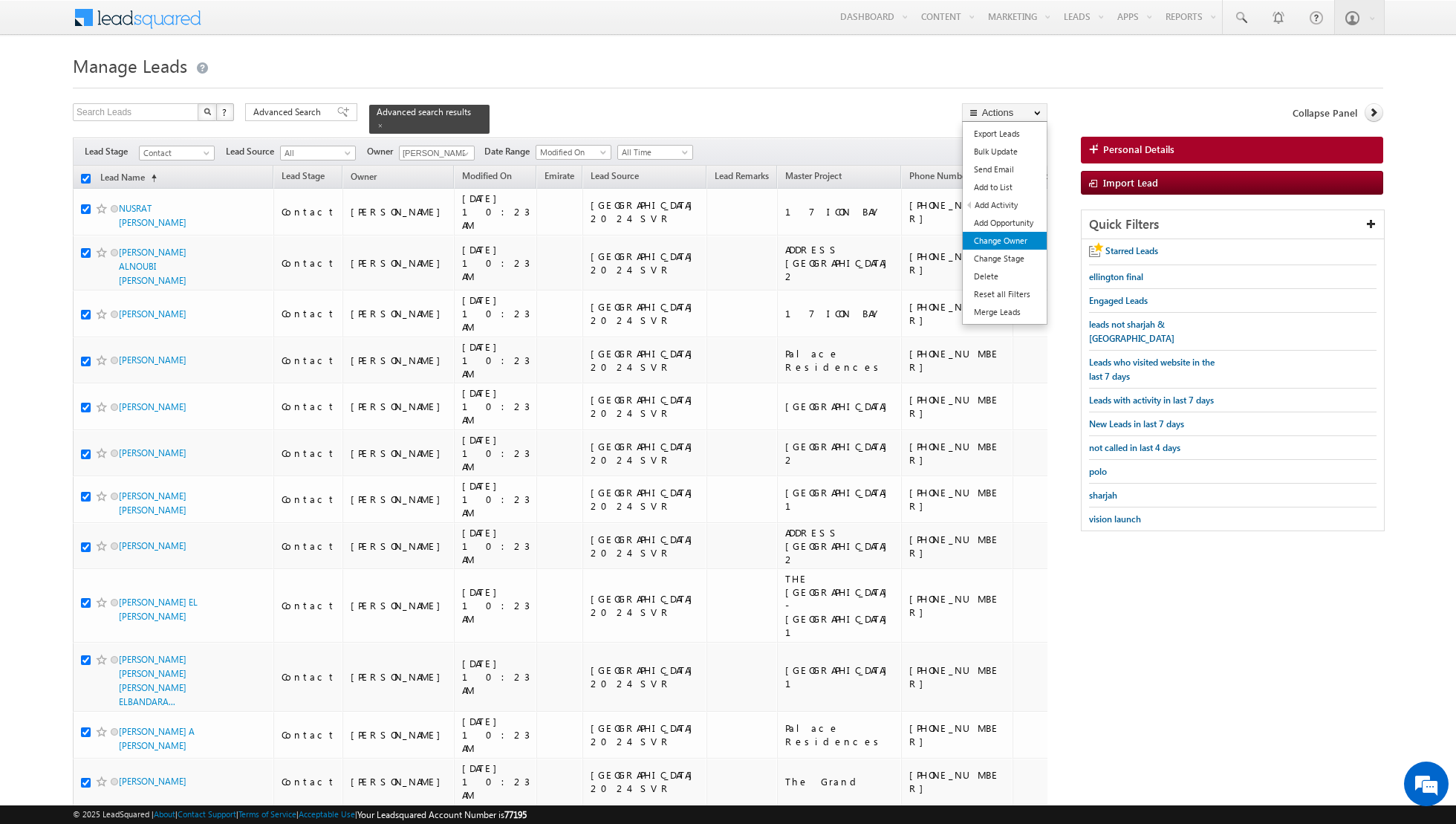
click at [983, 244] on link "Change Owner" at bounding box center [1004, 240] width 84 height 18
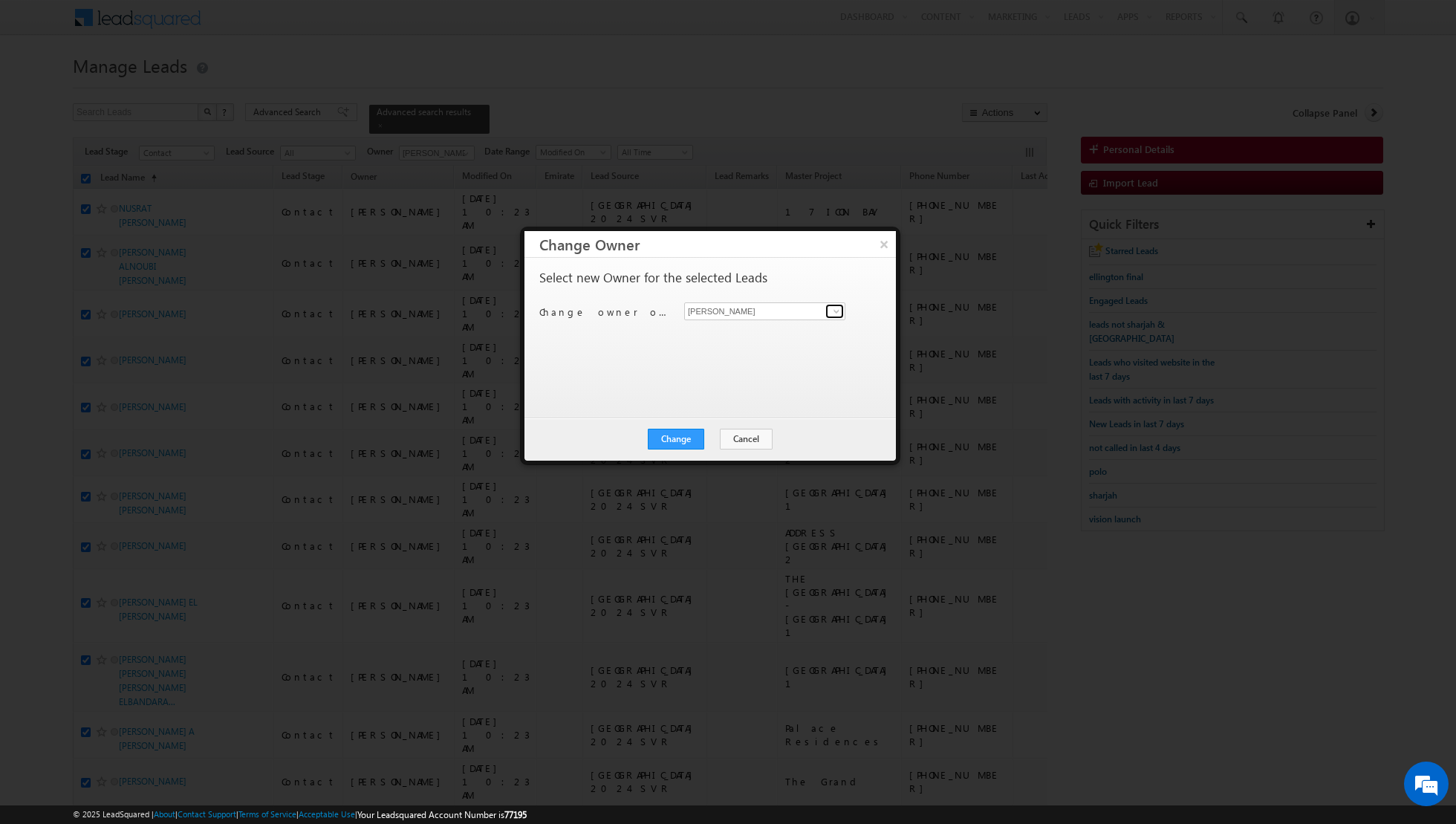
click at [838, 311] on span at bounding box center [836, 311] width 12 height 12
click at [748, 335] on span "[EMAIL_ADDRESS][PERSON_NAME][DOMAIN_NAME]" at bounding box center [758, 339] width 134 height 11
click at [678, 438] on button "Change" at bounding box center [675, 439] width 57 height 21
click at [703, 438] on button "Close" at bounding box center [713, 439] width 48 height 21
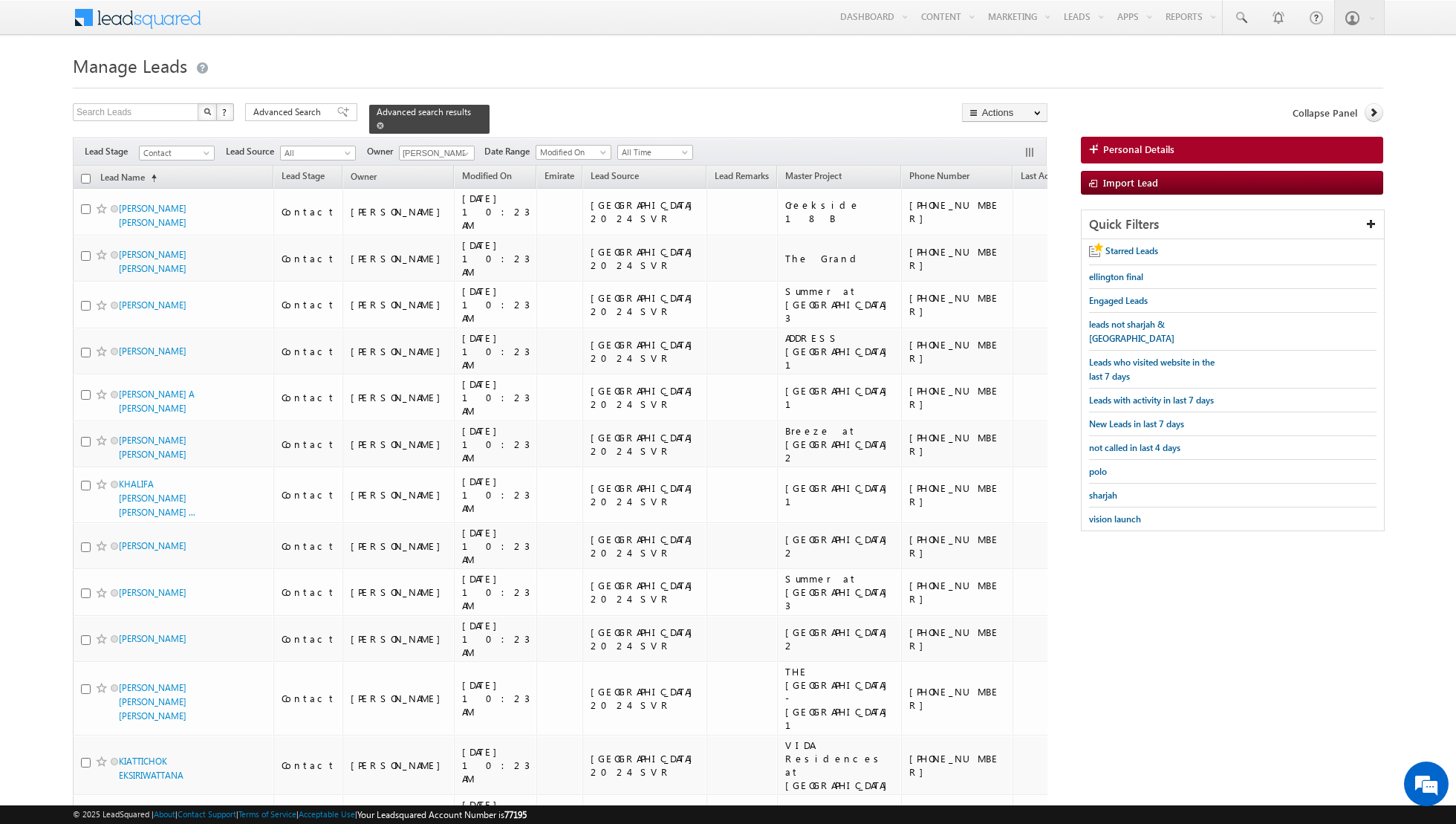
click at [377, 129] on link at bounding box center [380, 125] width 7 height 13
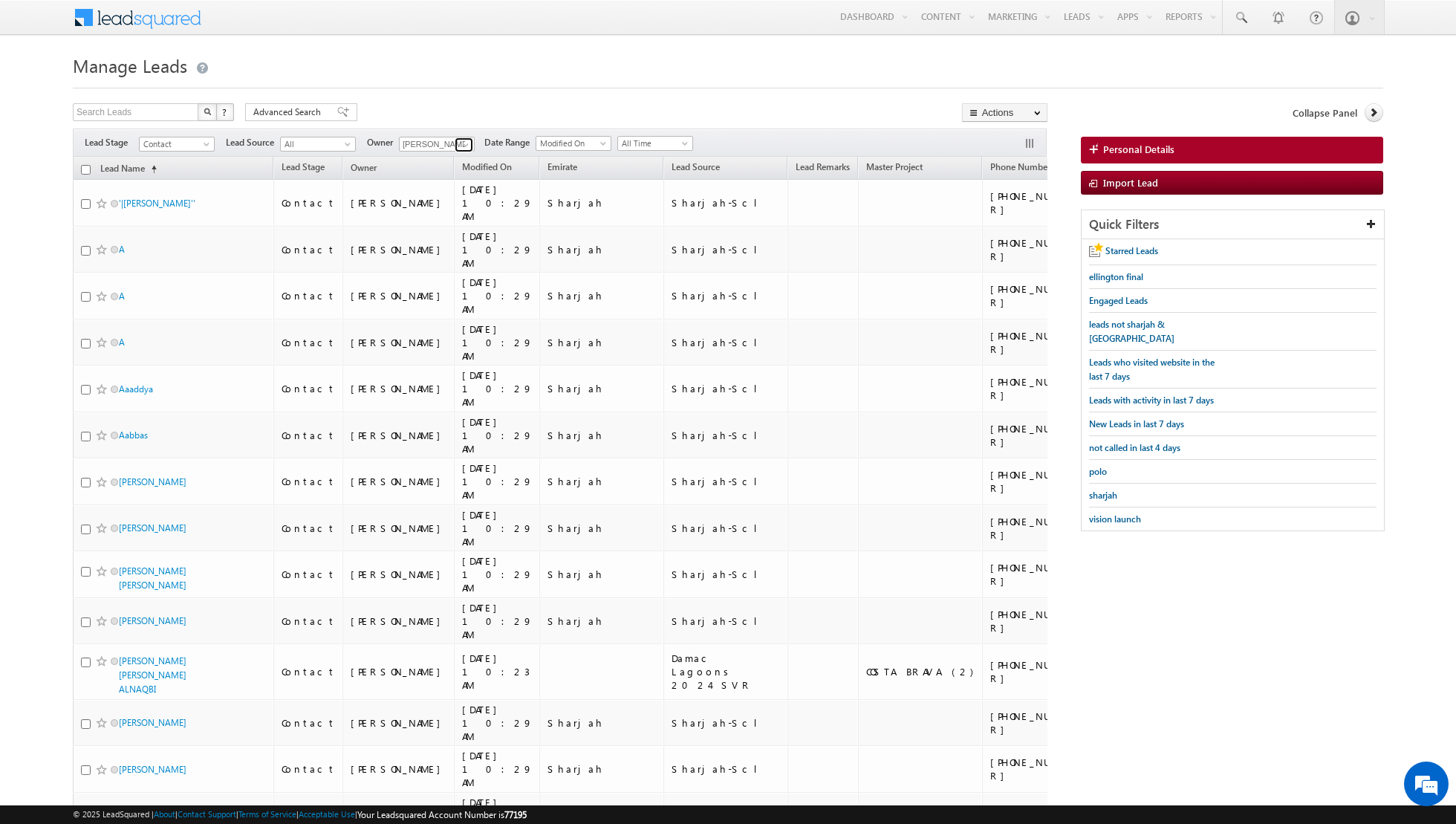
click at [463, 145] on span at bounding box center [465, 145] width 12 height 12
click at [449, 157] on link "[PERSON_NAME] [EMAIL_ADDRESS][PERSON_NAME][DOMAIN_NAME]" at bounding box center [473, 164] width 148 height 28
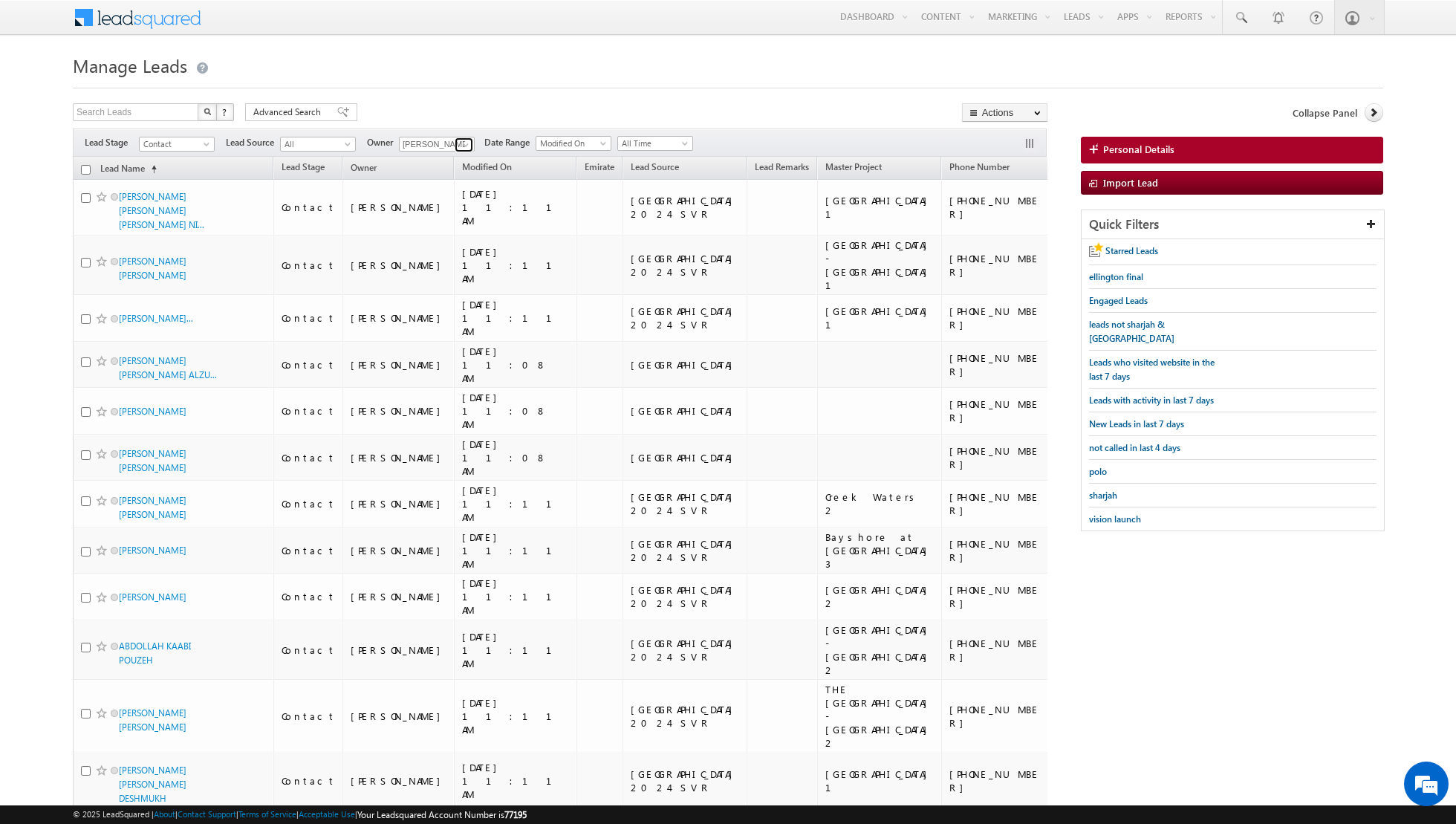
click at [462, 145] on span at bounding box center [465, 145] width 12 height 12
click at [433, 159] on link "[PERSON_NAME] [PERSON_NAME][EMAIL_ADDRESS][PERSON_NAME][DOMAIN_NAME]" at bounding box center [473, 164] width 148 height 28
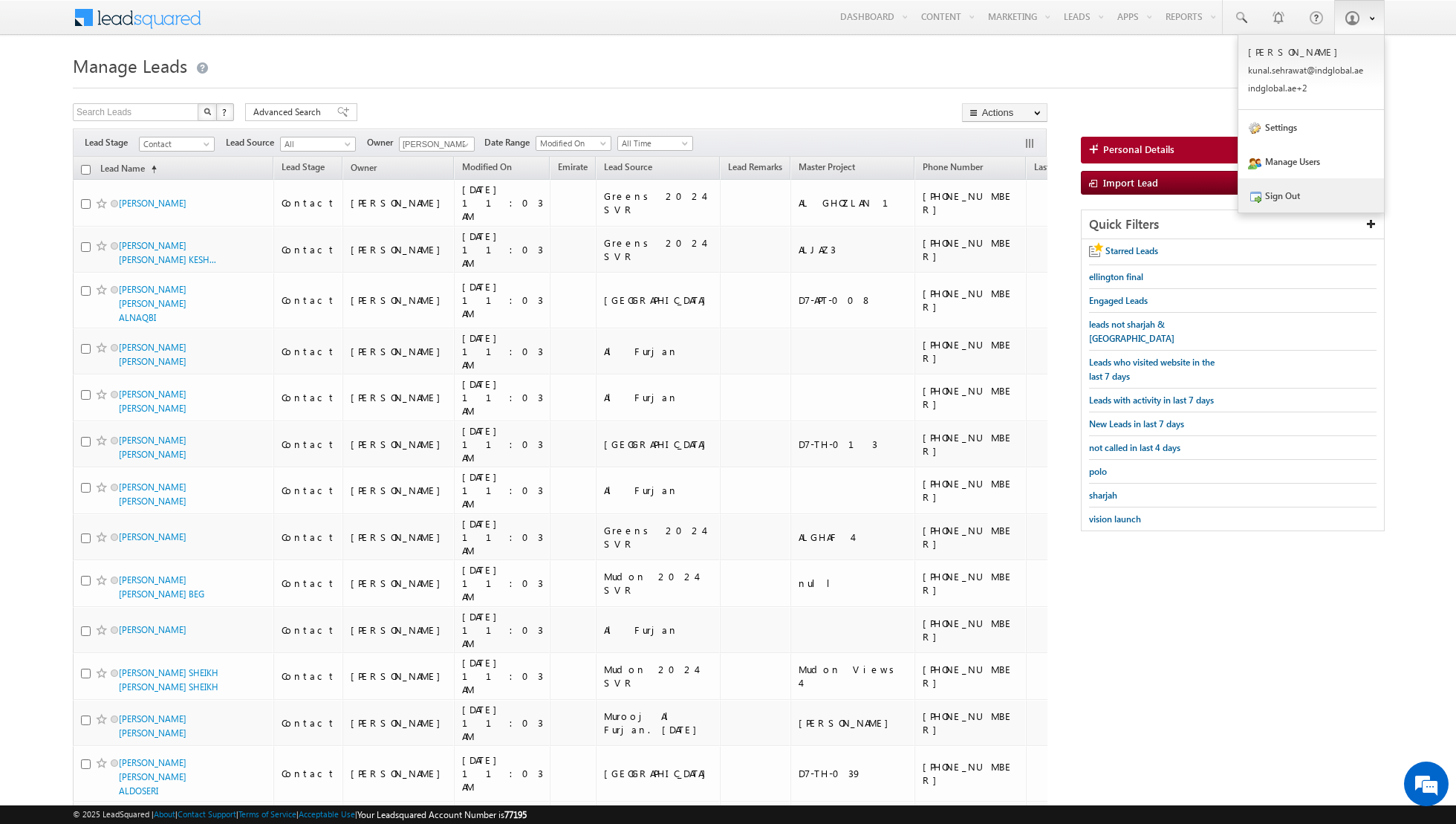
click at [1266, 191] on link "Sign Out" at bounding box center [1311, 195] width 145 height 34
